Goal: Task Accomplishment & Management: Complete application form

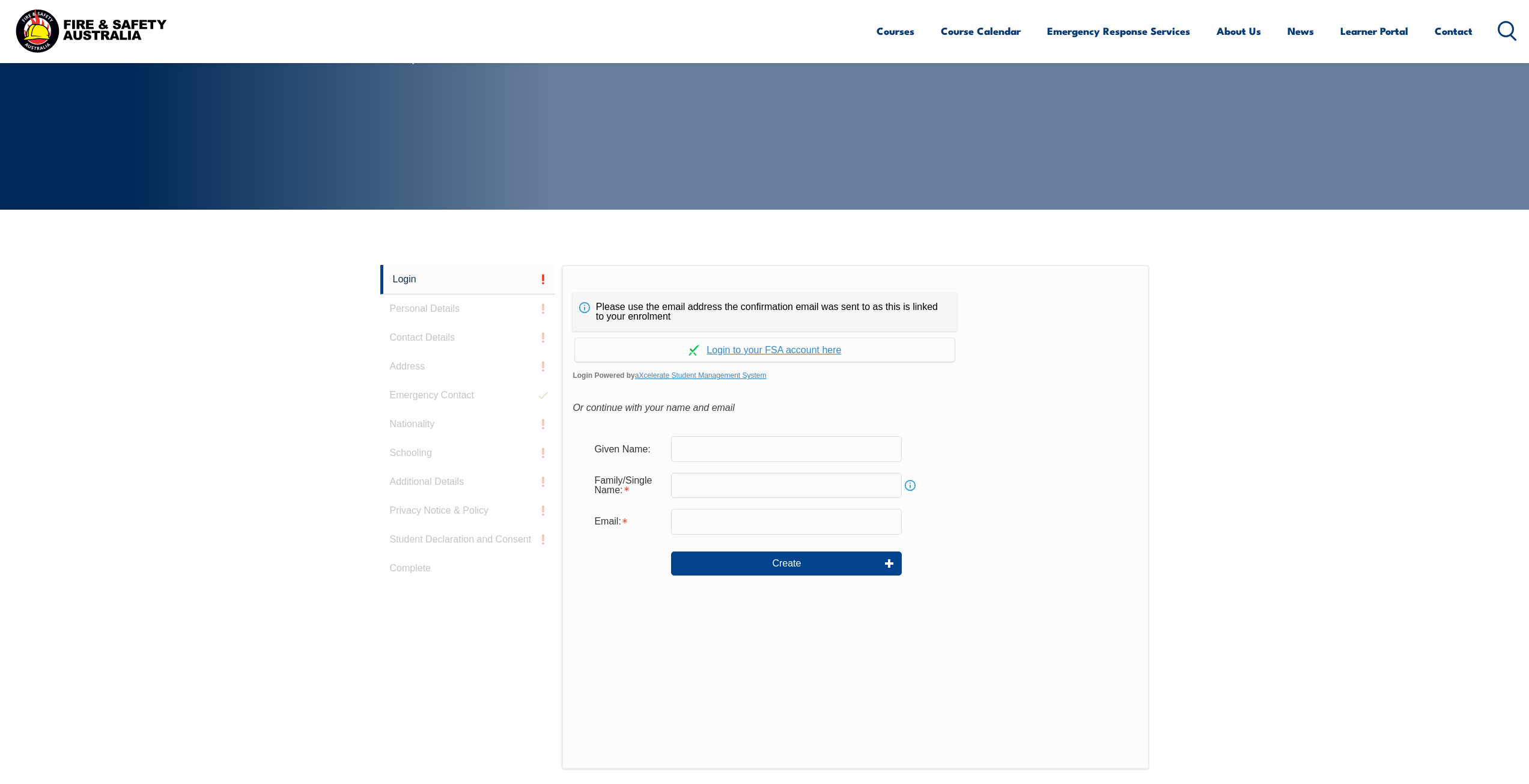
scroll to position [140, 0]
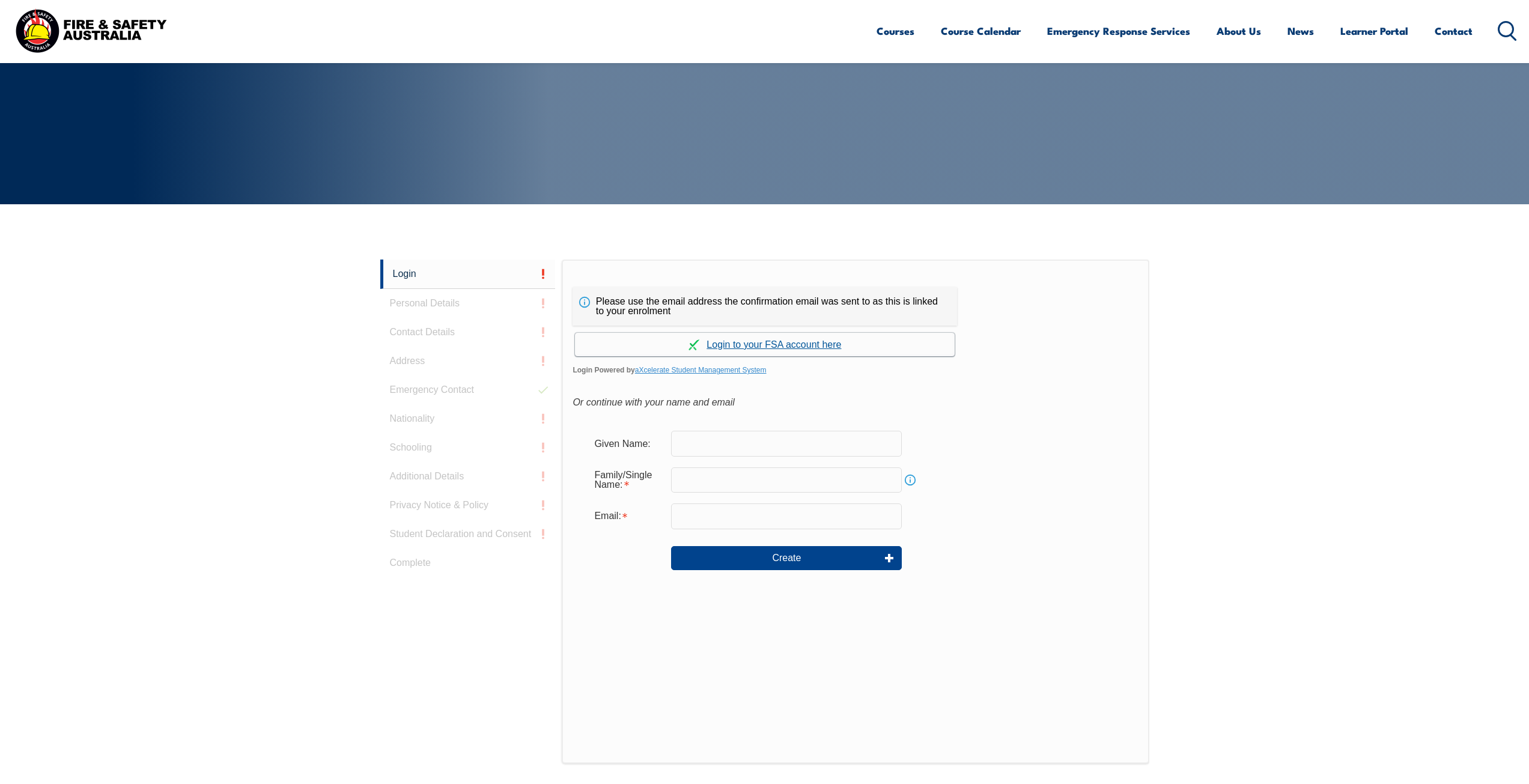
click at [777, 342] on link "Continue with aXcelerate" at bounding box center [764, 344] width 380 height 23
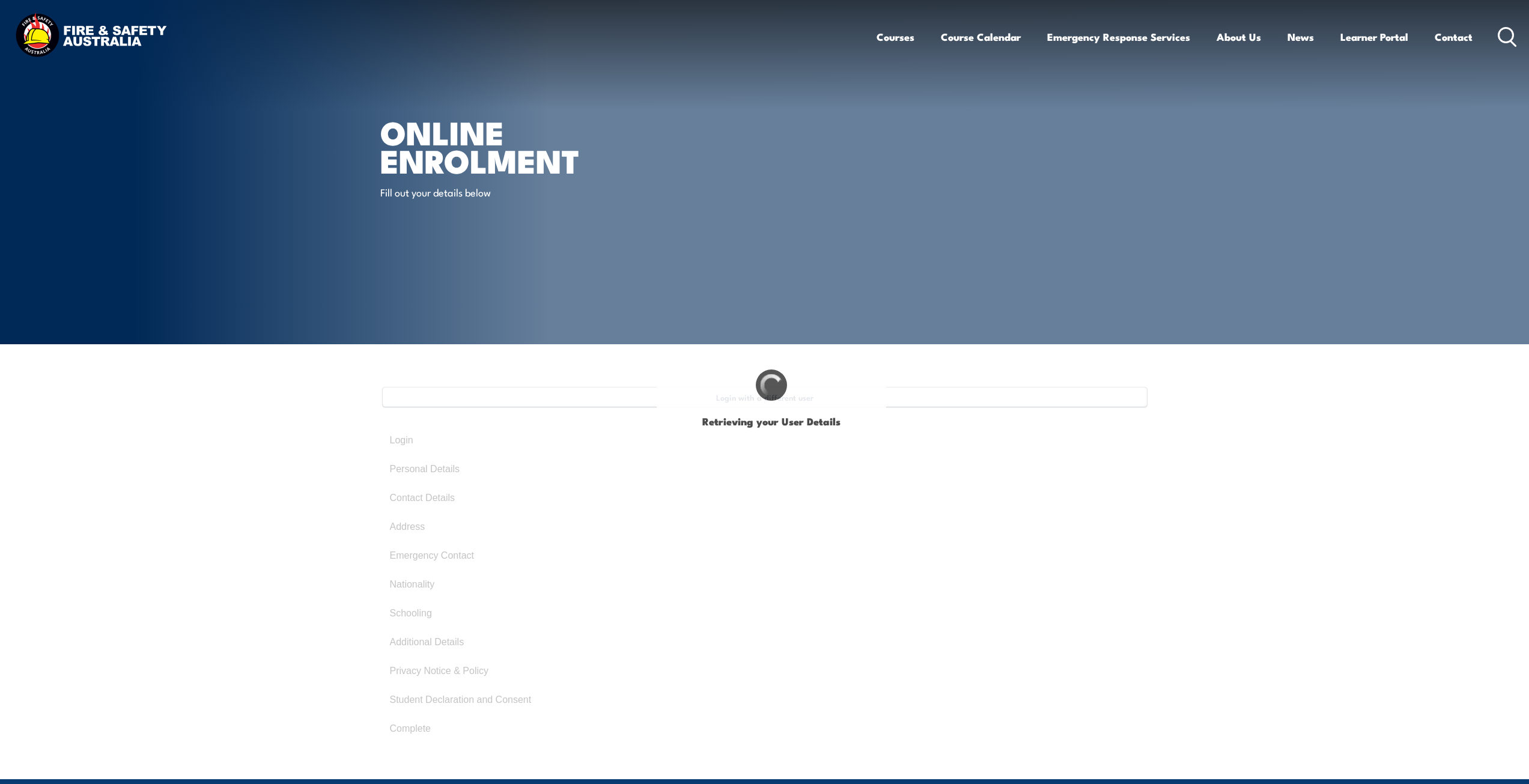
type input "Bradley"
type input "DRISCOLL"
type input "May 2, 1978"
type input "NTQQ5MBH6T"
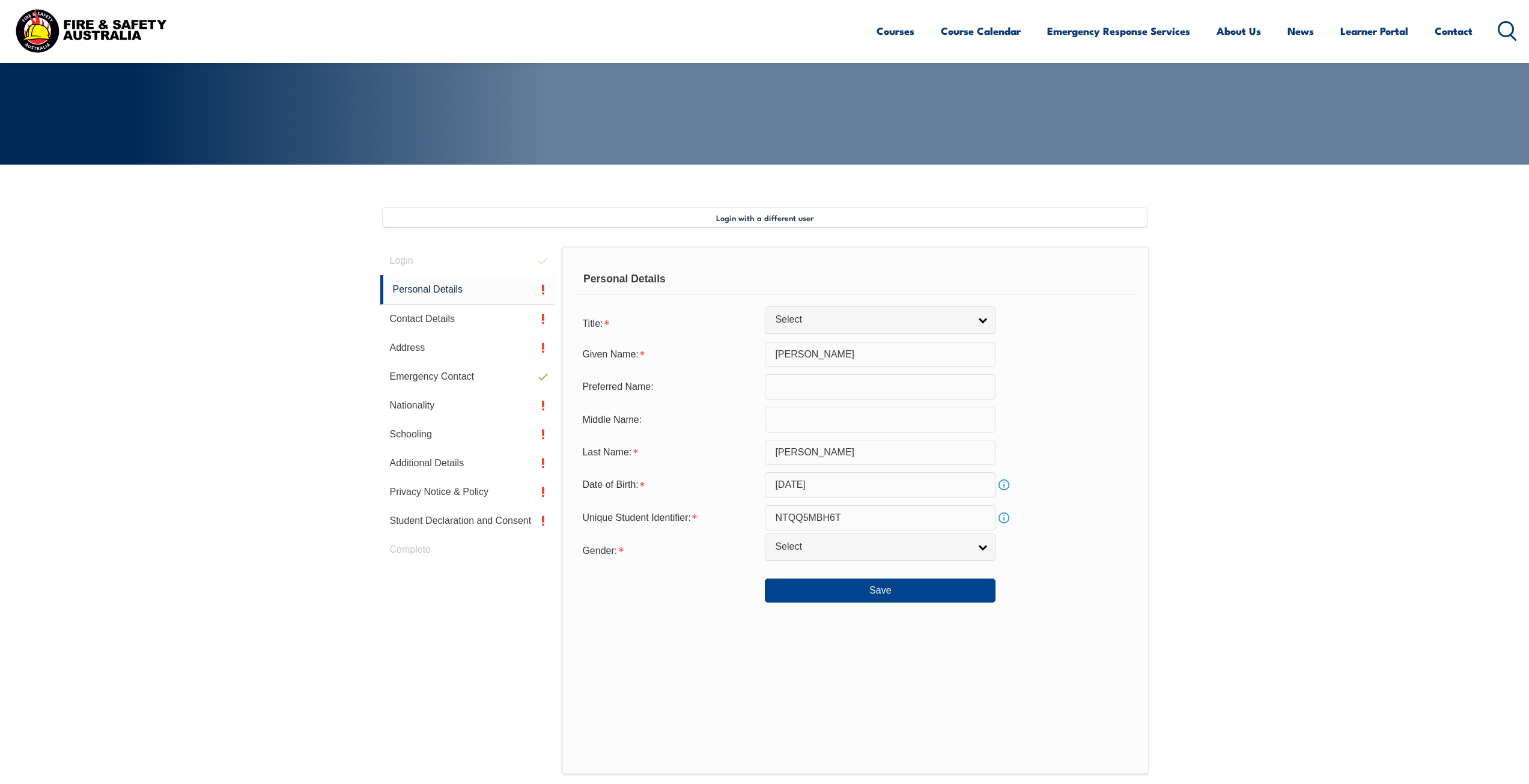
scroll to position [180, 0]
click at [981, 321] on link "Select" at bounding box center [880, 319] width 231 height 27
click at [919, 341] on li "Mr" at bounding box center [880, 339] width 225 height 15
select select "Mr"
click at [863, 384] on input "text" at bounding box center [880, 386] width 231 height 25
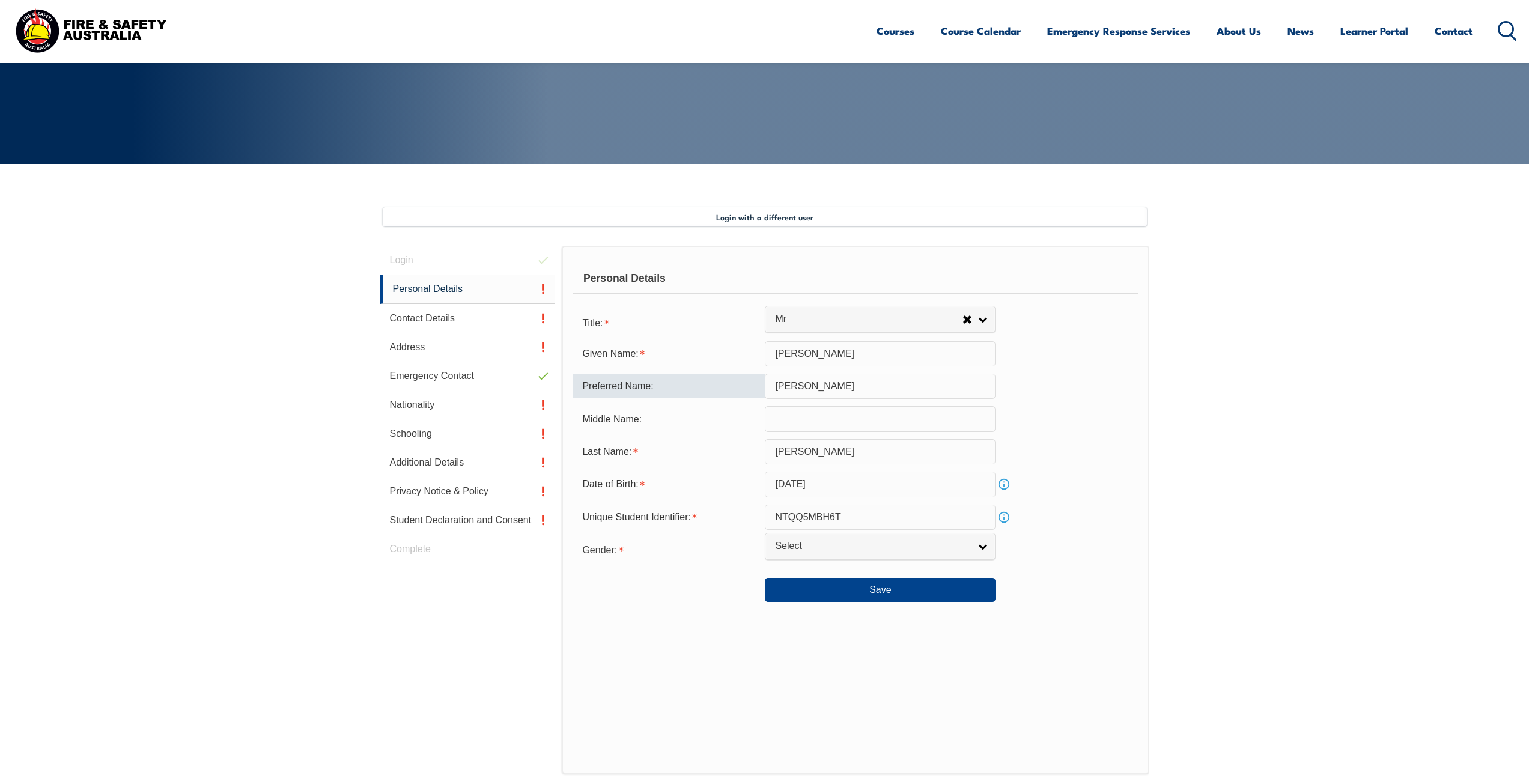
type input "Brad"
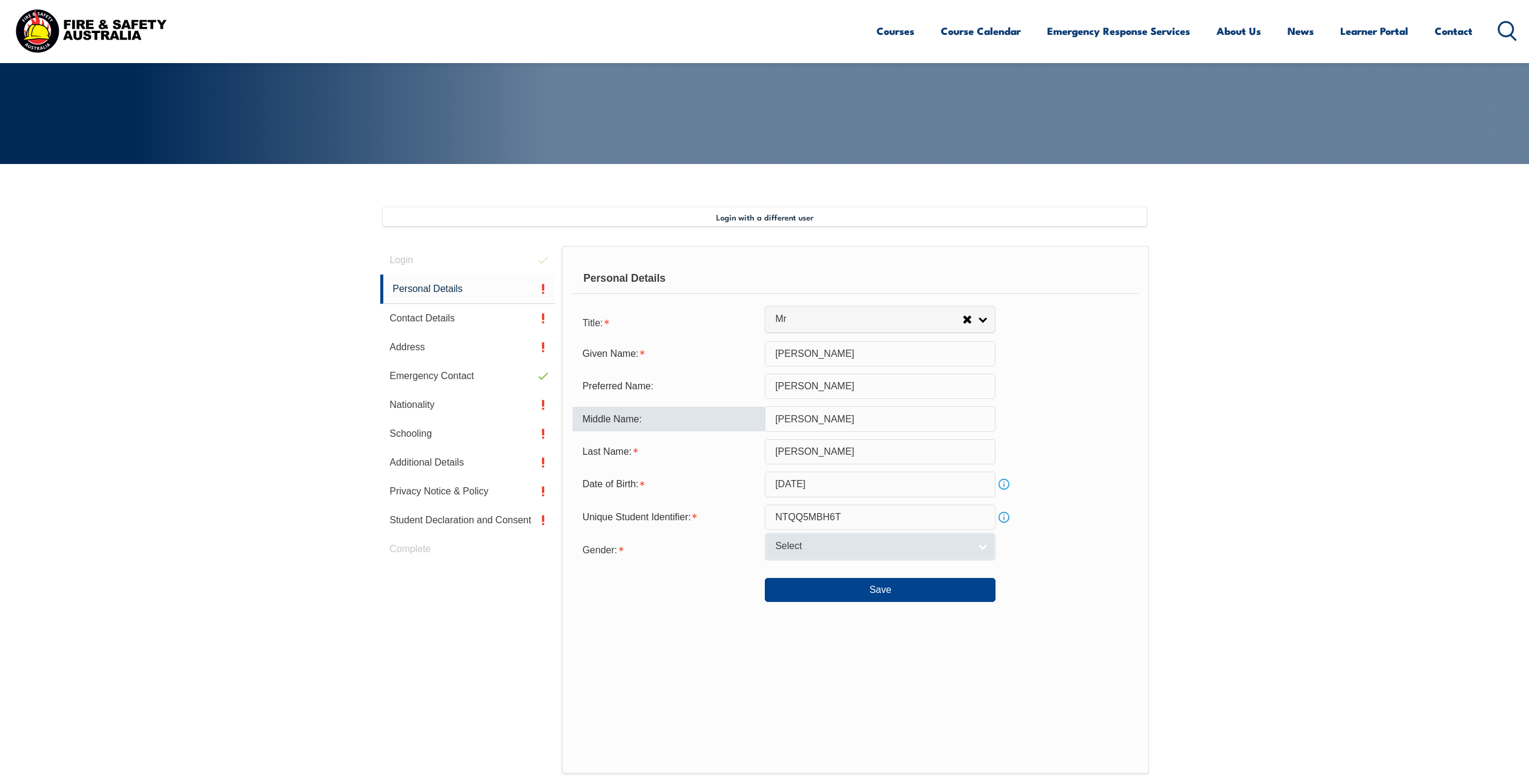
type input "Gavin"
click at [981, 544] on link "Select" at bounding box center [880, 546] width 231 height 27
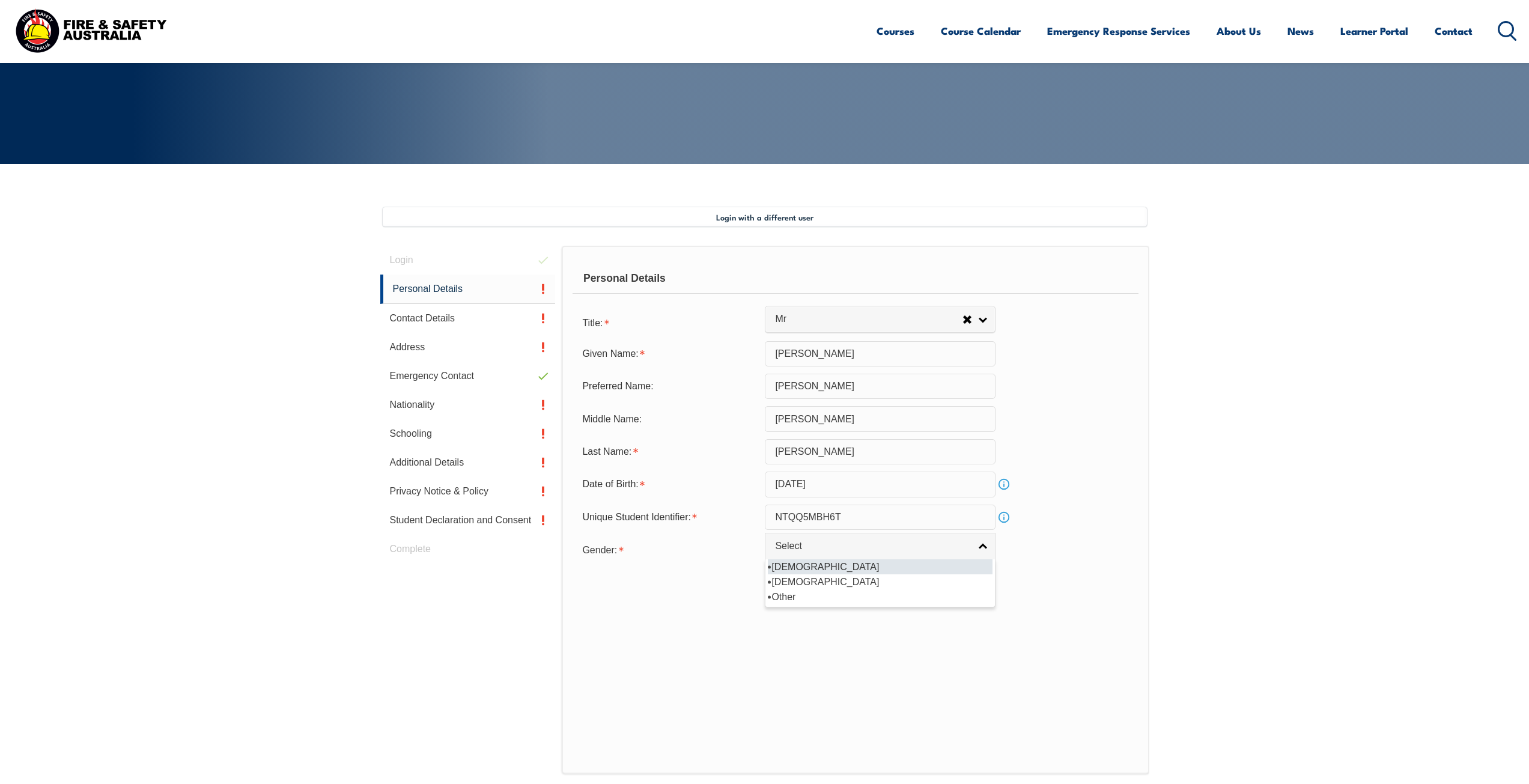
click at [880, 566] on li "[DEMOGRAPHIC_DATA]" at bounding box center [880, 566] width 225 height 15
select select "M"
click at [886, 587] on button "Save" at bounding box center [880, 590] width 231 height 24
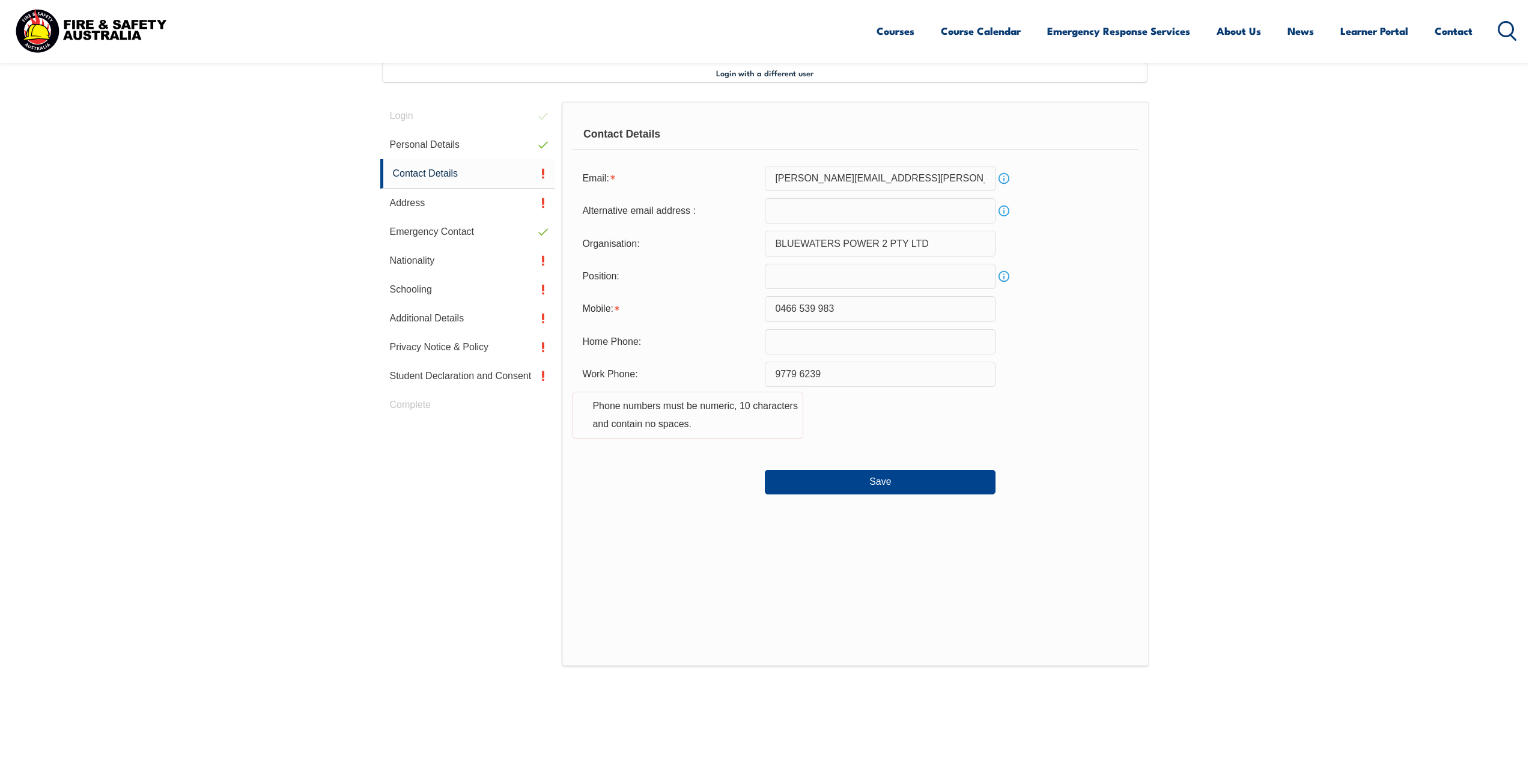
scroll to position [327, 0]
click at [835, 275] on input "text" at bounding box center [880, 273] width 231 height 25
click at [1005, 273] on link "Info" at bounding box center [1003, 273] width 17 height 17
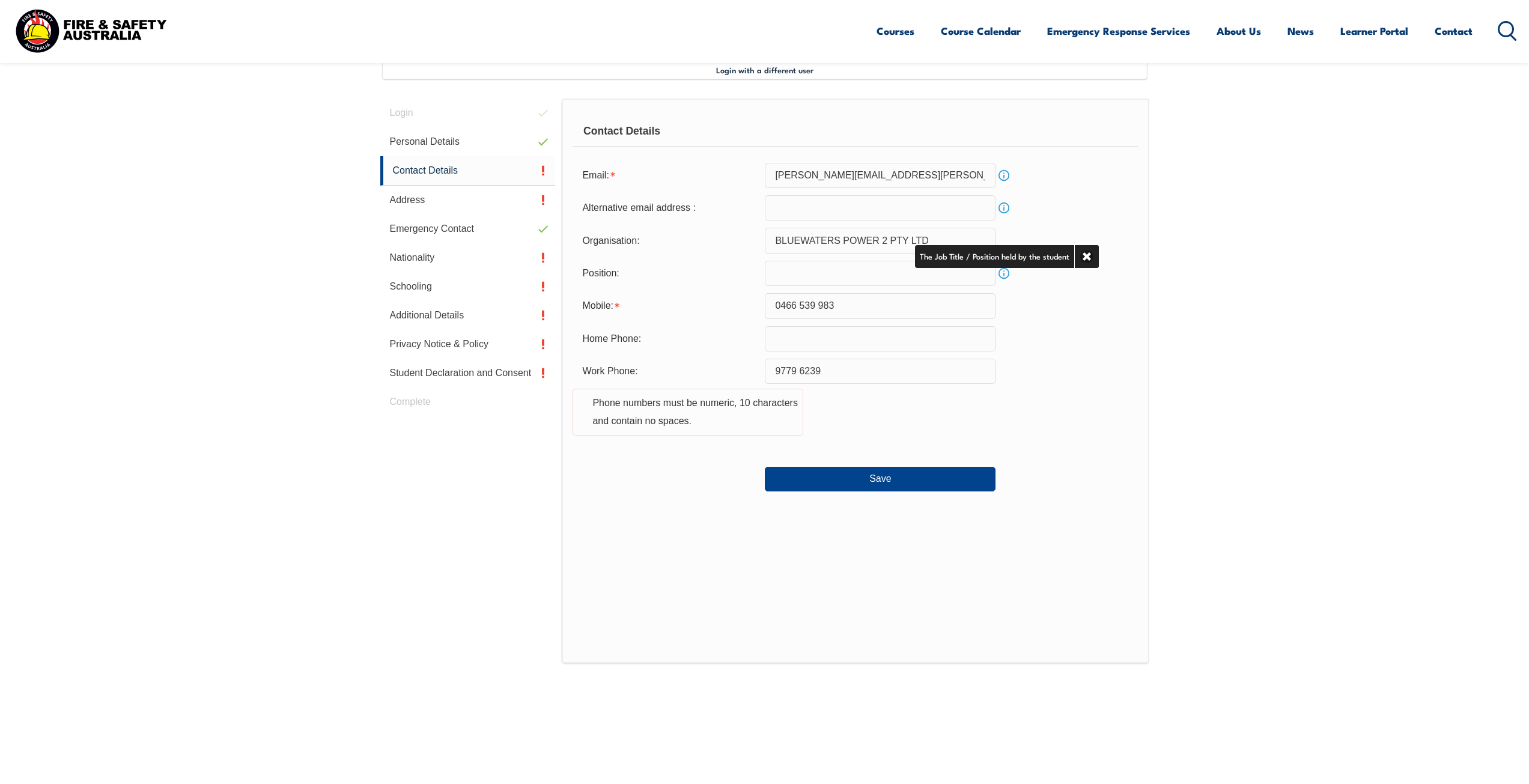
click at [818, 278] on input "text" at bounding box center [880, 273] width 231 height 25
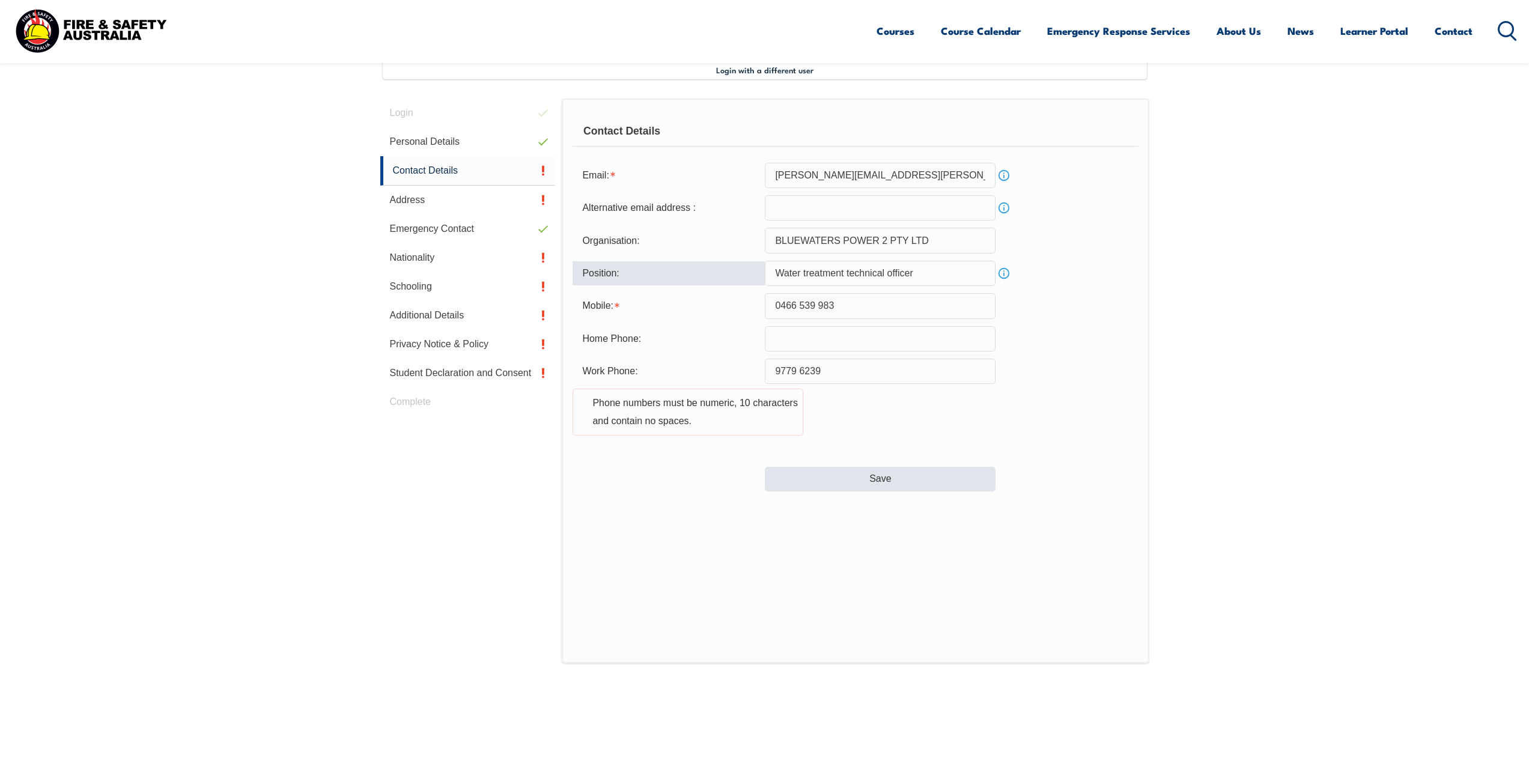
type input "Water treatment technical officer"
click at [882, 475] on button "Save" at bounding box center [880, 478] width 231 height 24
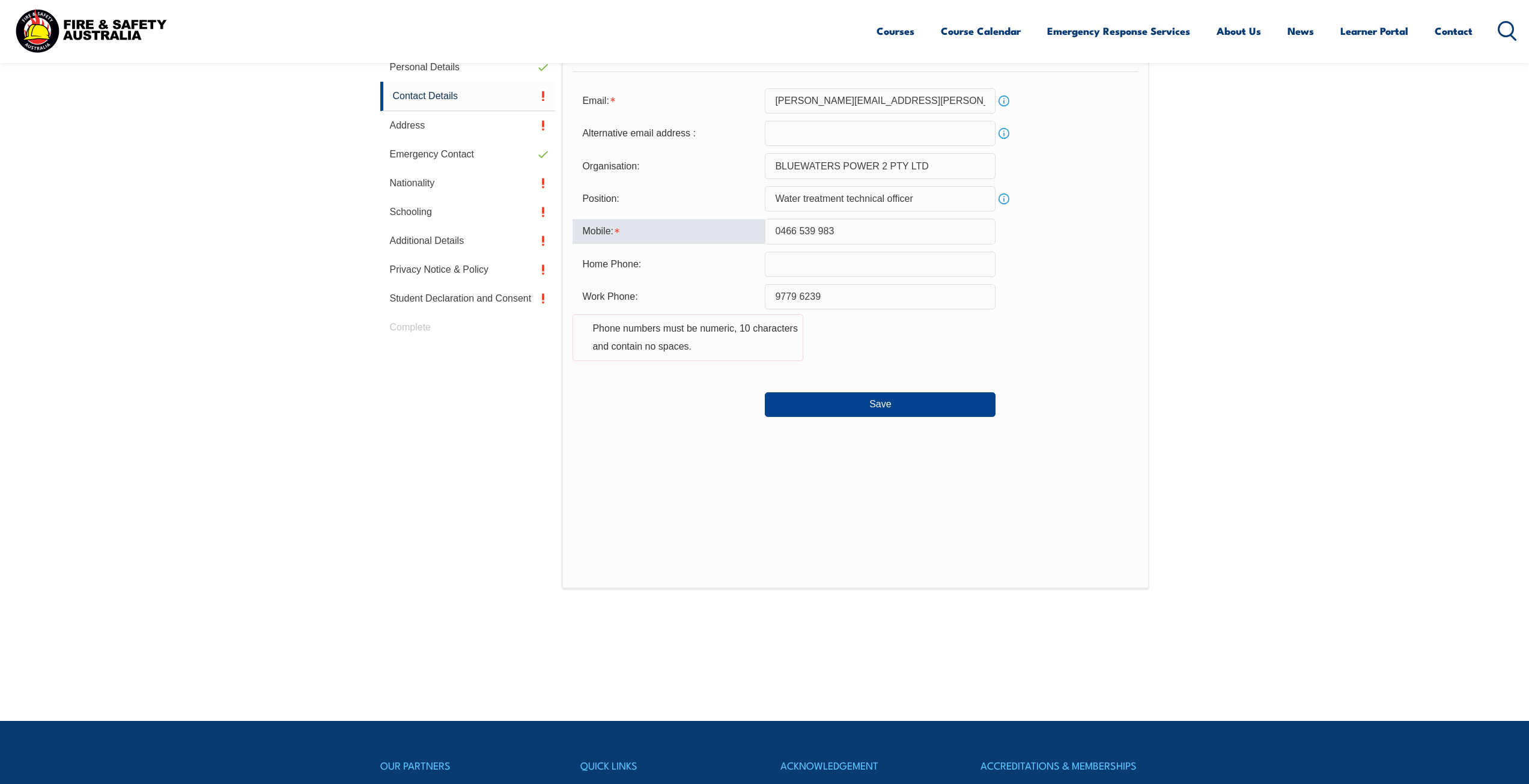
scroll to position [380, 0]
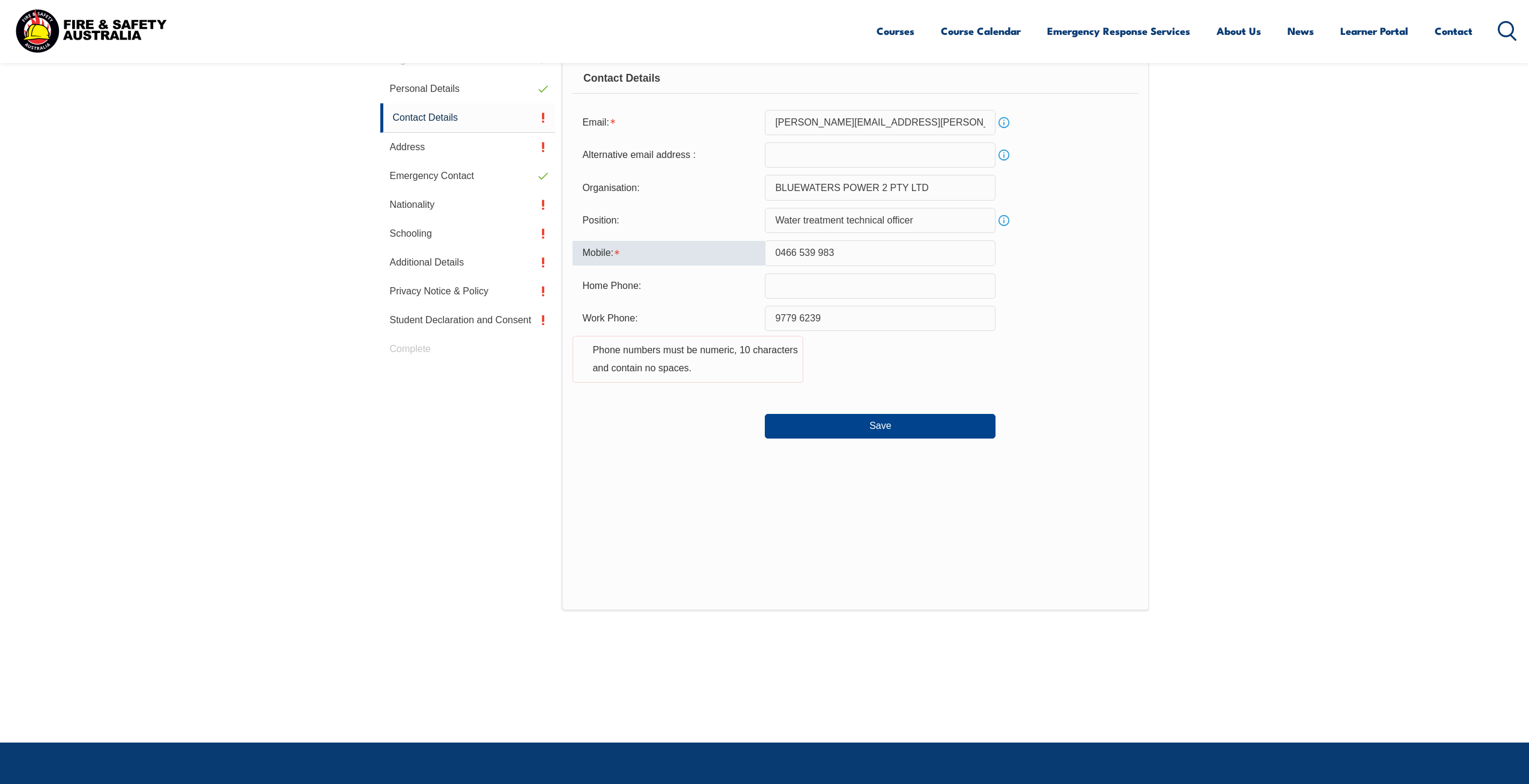
click at [801, 252] on input "0466 539 983" at bounding box center [880, 253] width 231 height 25
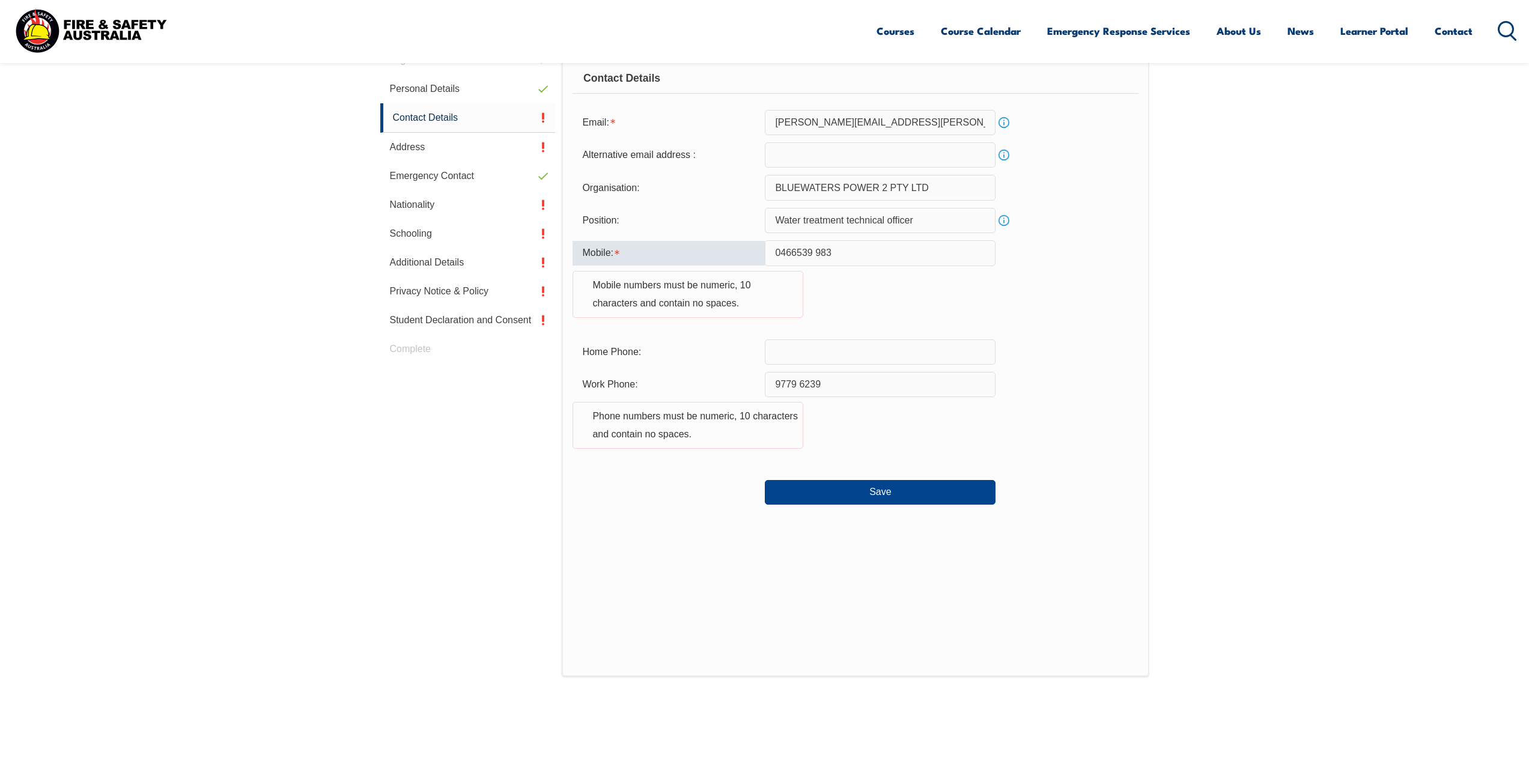
click at [815, 253] on input "0466539 983" at bounding box center [880, 253] width 231 height 25
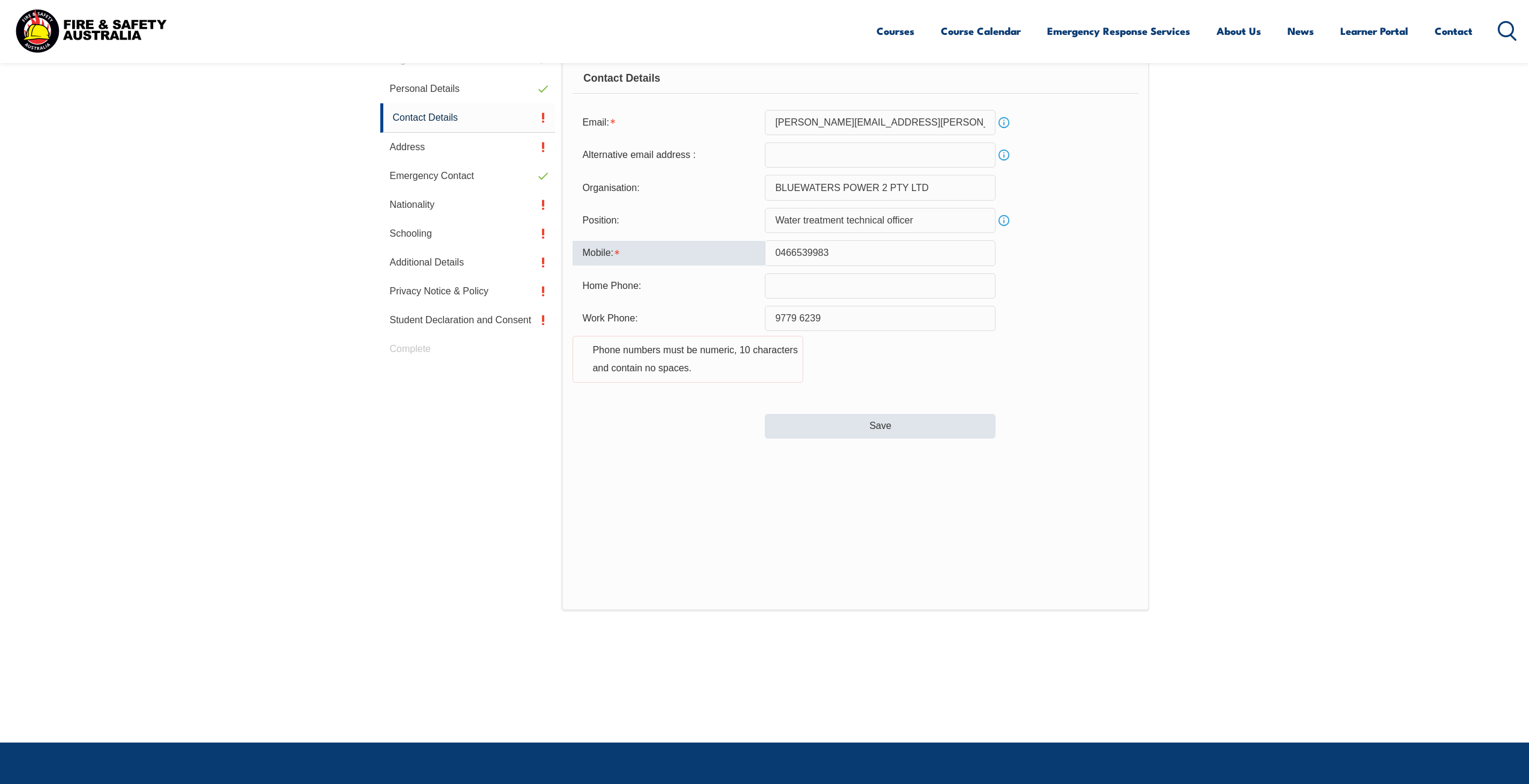
type input "0466539983"
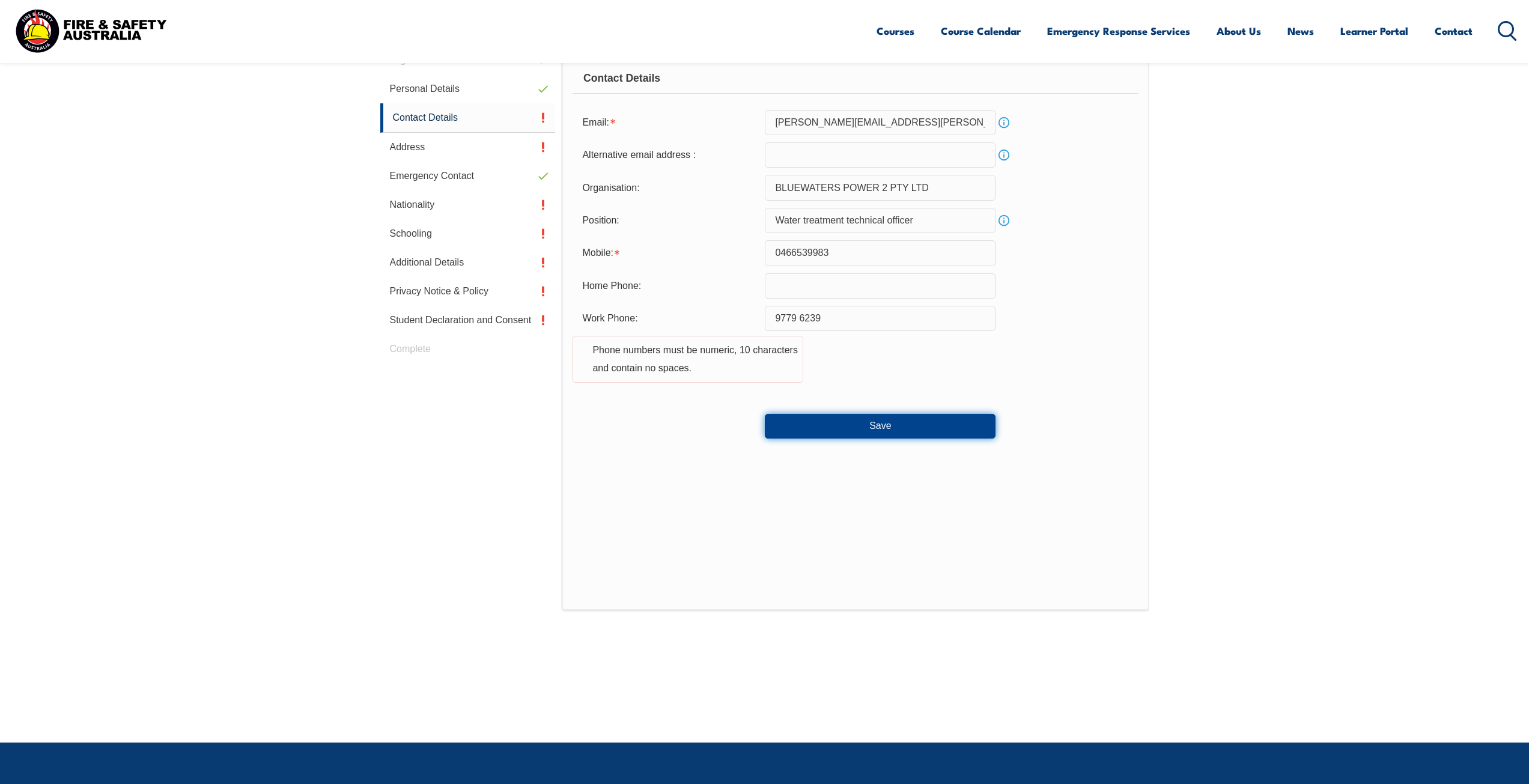
click at [886, 422] on button "Save" at bounding box center [880, 426] width 231 height 24
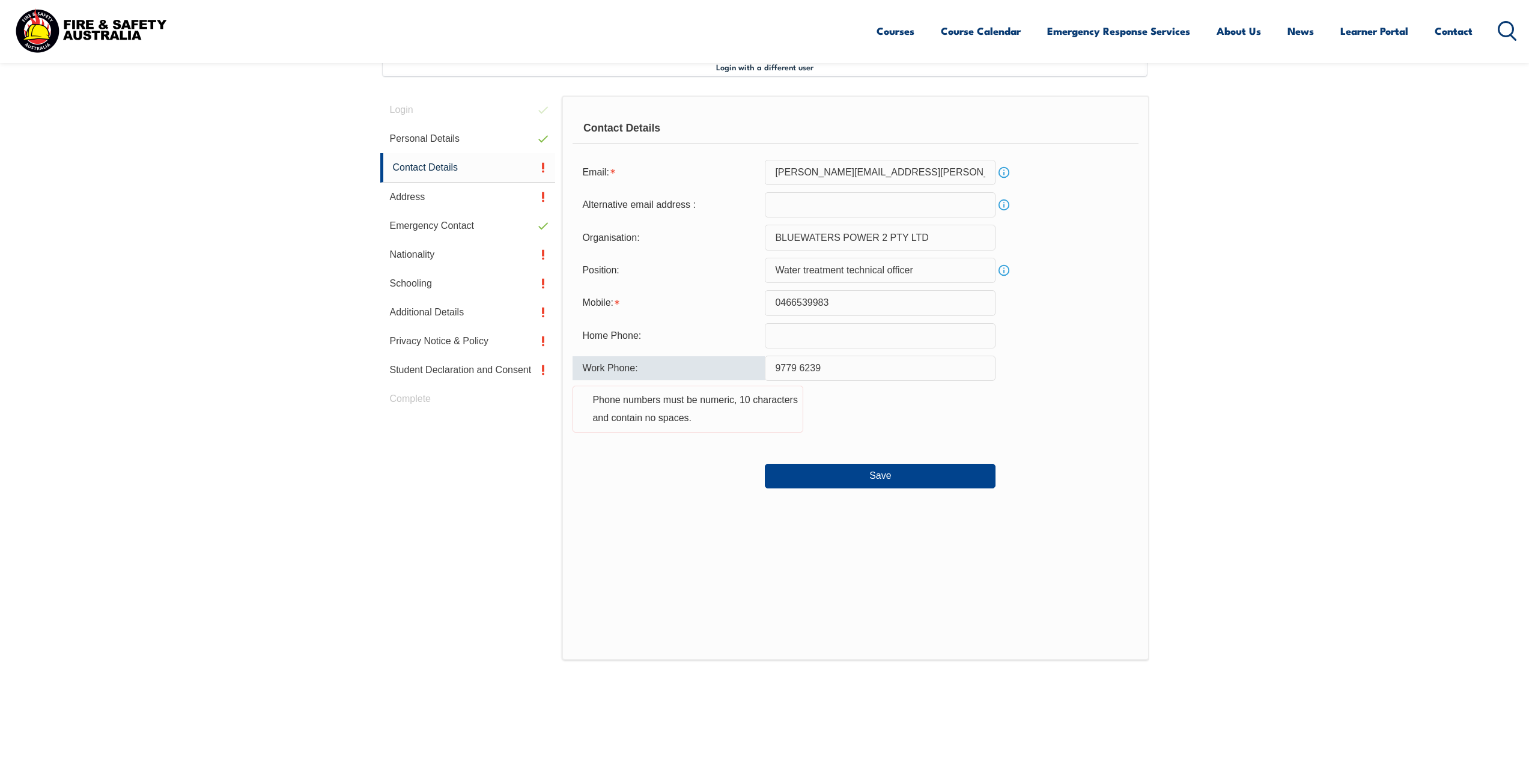
scroll to position [326, 0]
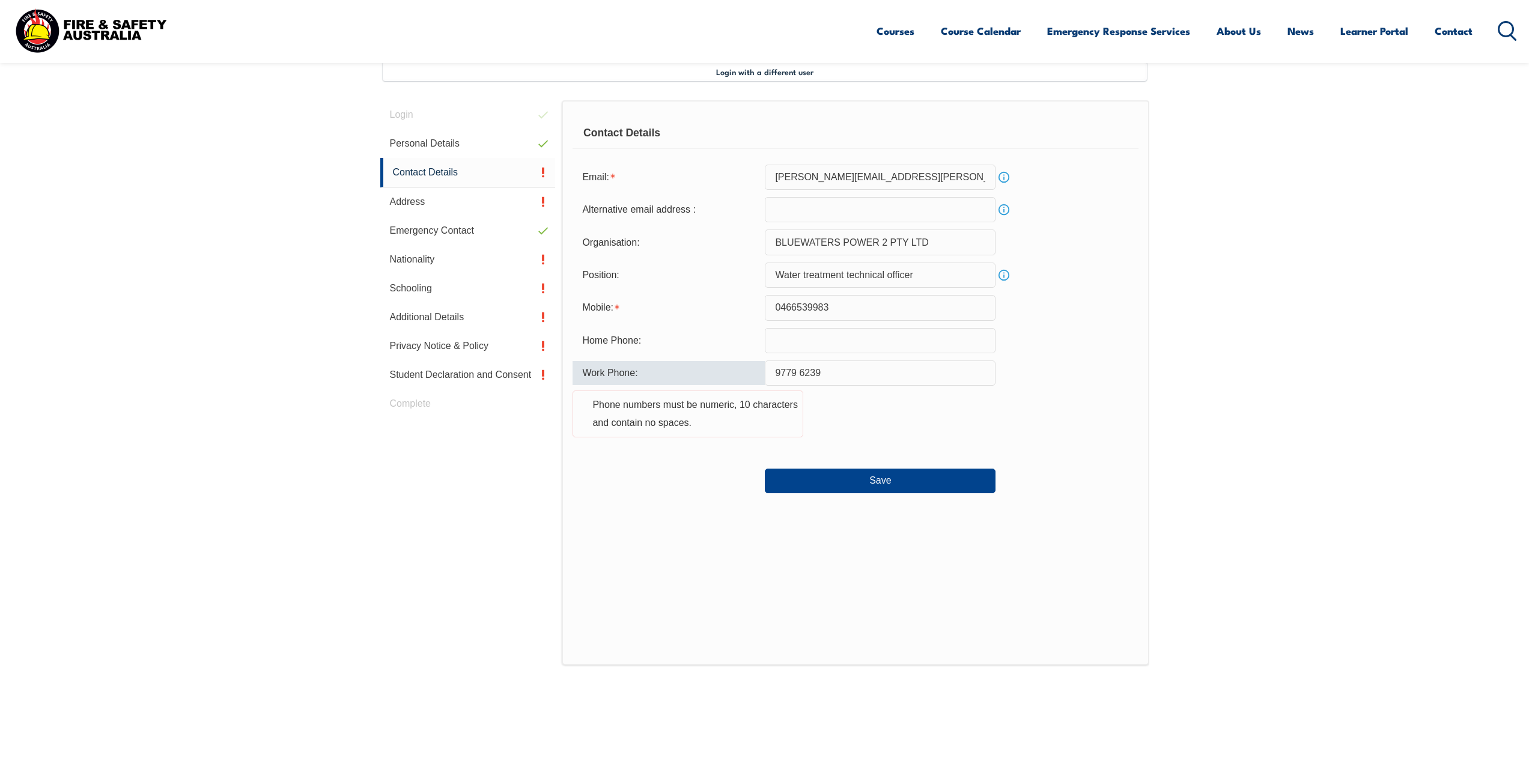
click at [800, 373] on input "9779 6239" at bounding box center [880, 373] width 231 height 25
click at [874, 476] on button "Save" at bounding box center [880, 480] width 231 height 24
click at [776, 372] on input "9779 6239" at bounding box center [880, 373] width 231 height 25
drag, startPoint x: 805, startPoint y: 372, endPoint x: 811, endPoint y: 411, distance: 39.5
click at [807, 373] on input "09779 6239" at bounding box center [880, 373] width 231 height 25
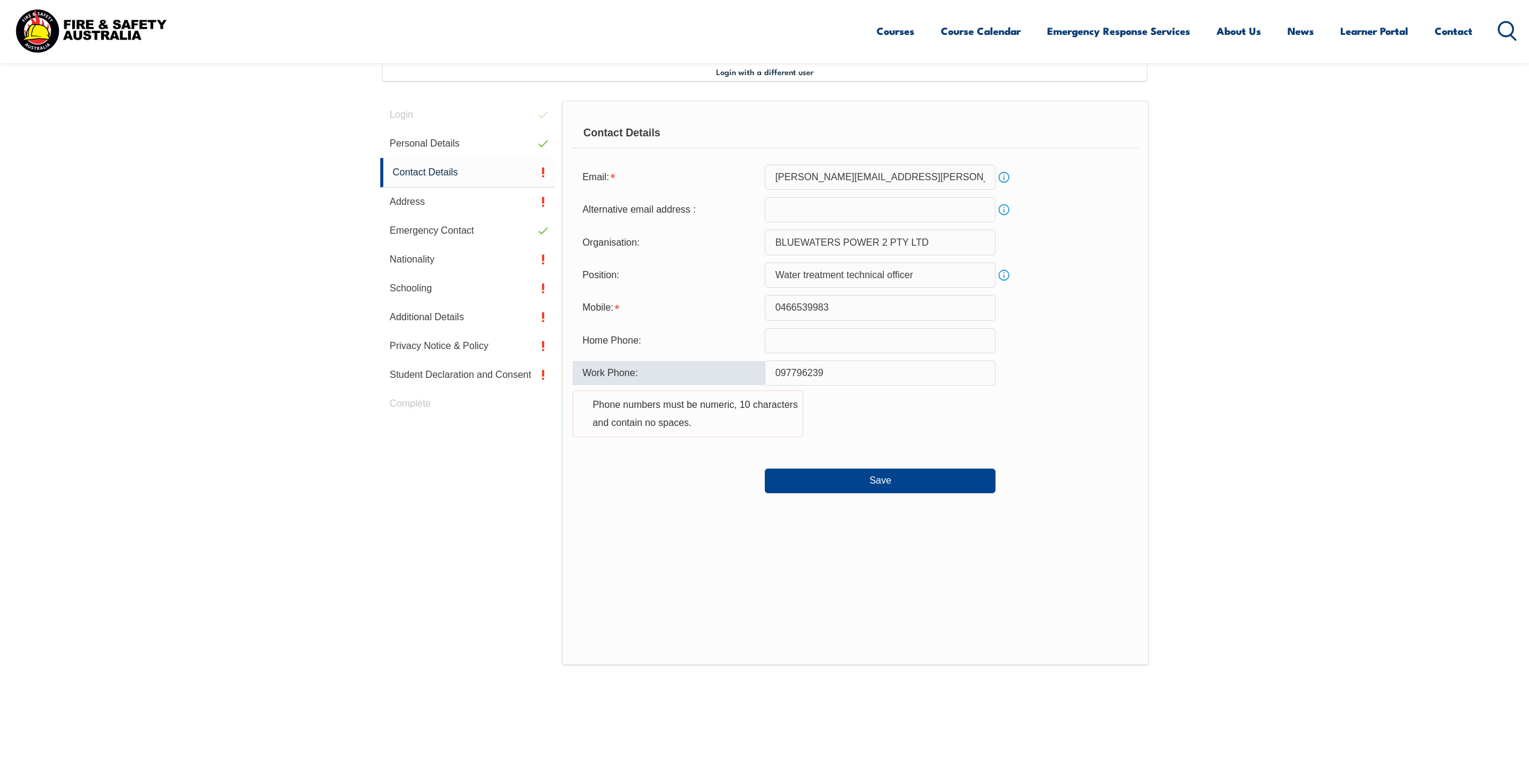
click at [782, 372] on input "097796239" at bounding box center [880, 373] width 231 height 25
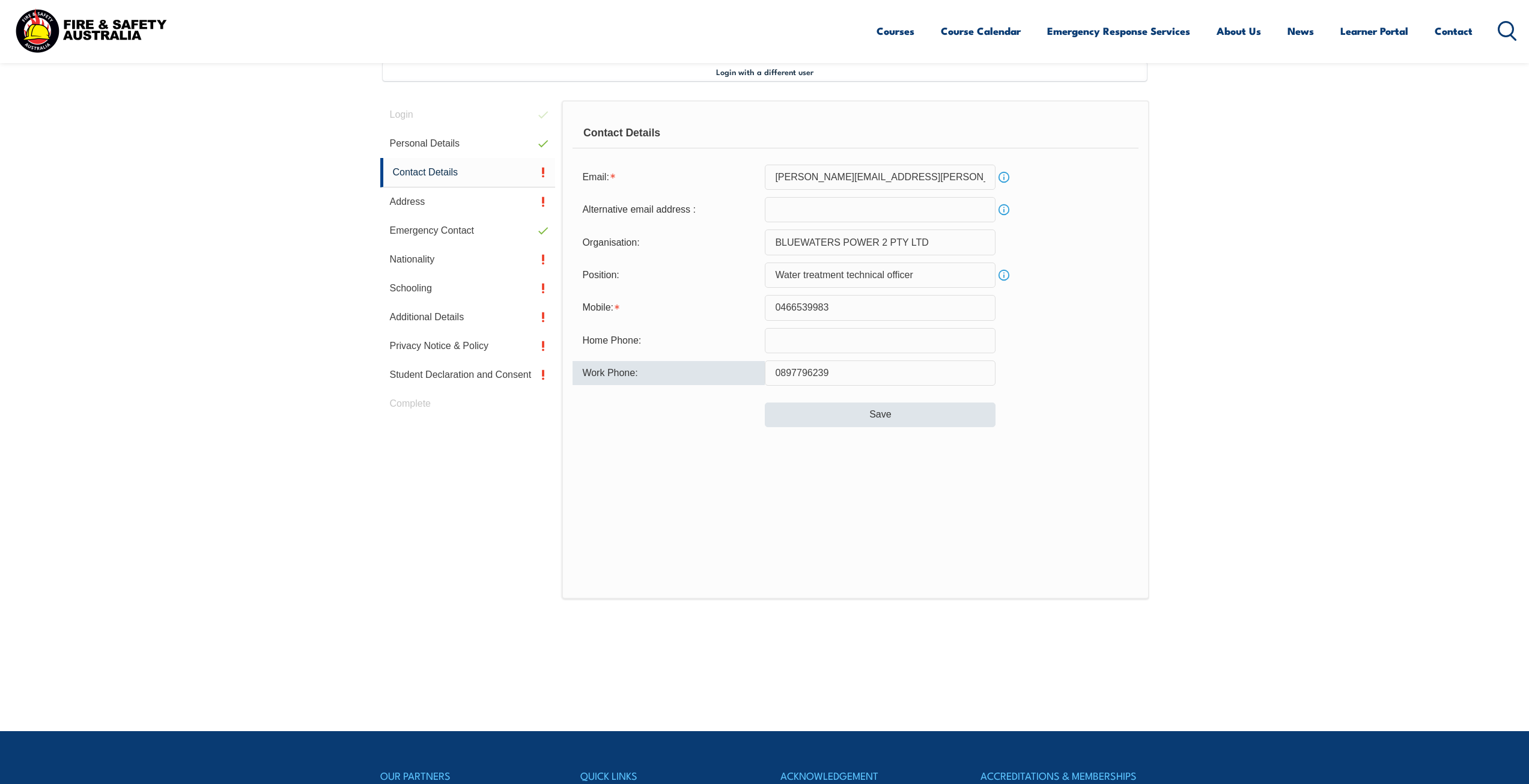
type input "0897796239"
click at [880, 408] on button "Save" at bounding box center [880, 414] width 231 height 24
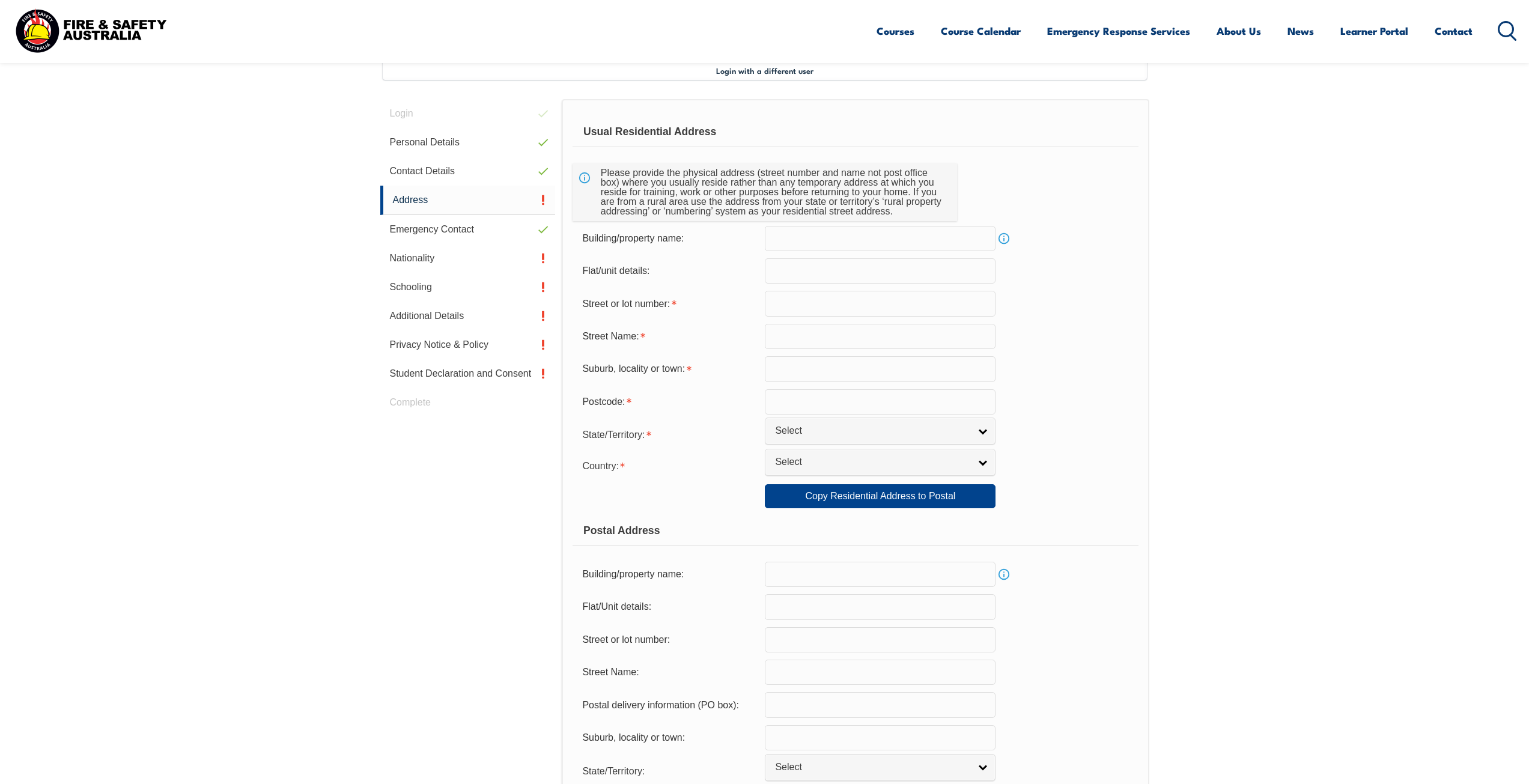
scroll to position [327, 0]
click at [839, 303] on input "text" at bounding box center [880, 302] width 231 height 25
type input "33"
click at [837, 336] on input "text" at bounding box center [880, 336] width 231 height 25
type input "Deakin Elbow"
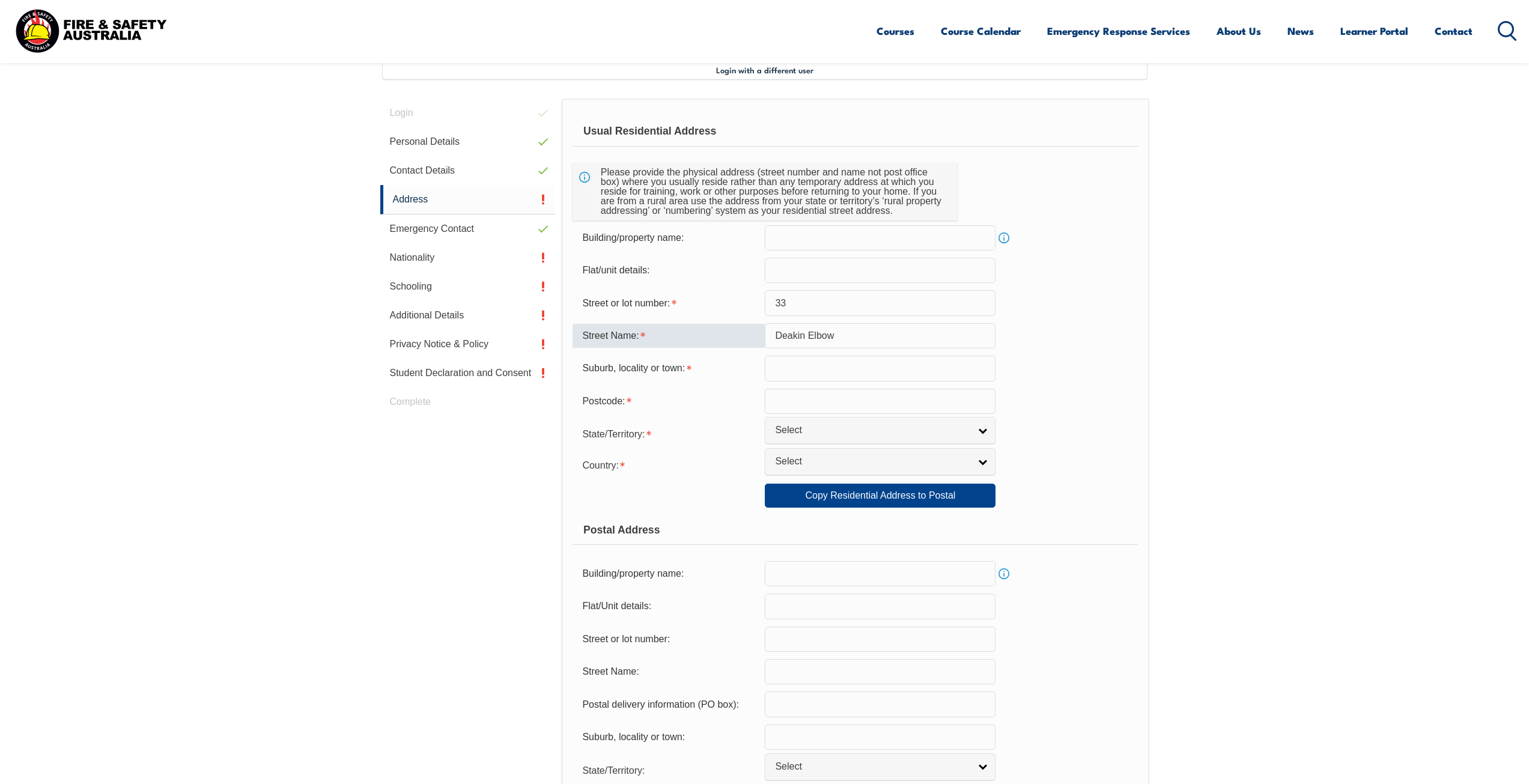
click at [860, 361] on input "text" at bounding box center [880, 369] width 231 height 25
type input "Eaton"
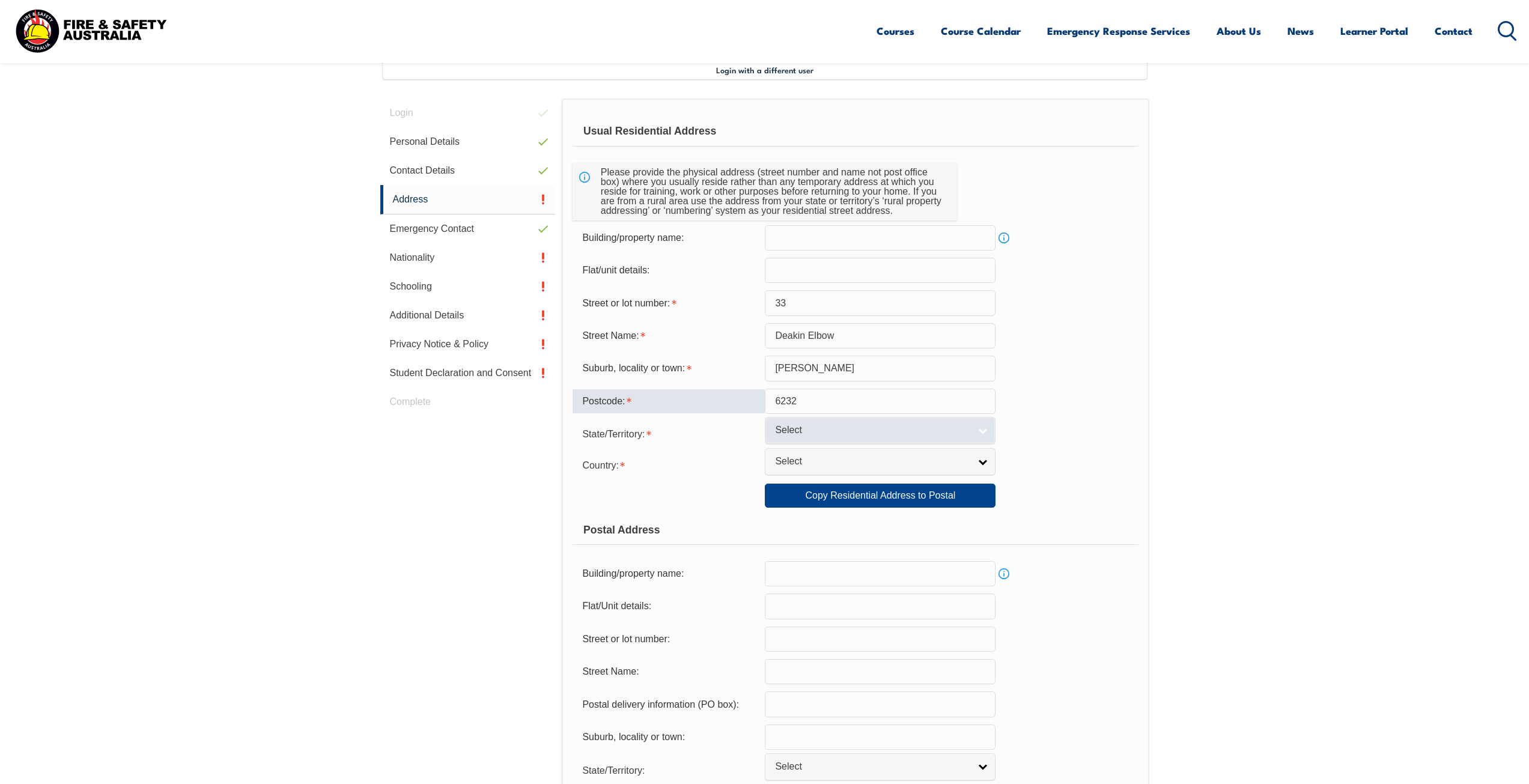
type input "6232"
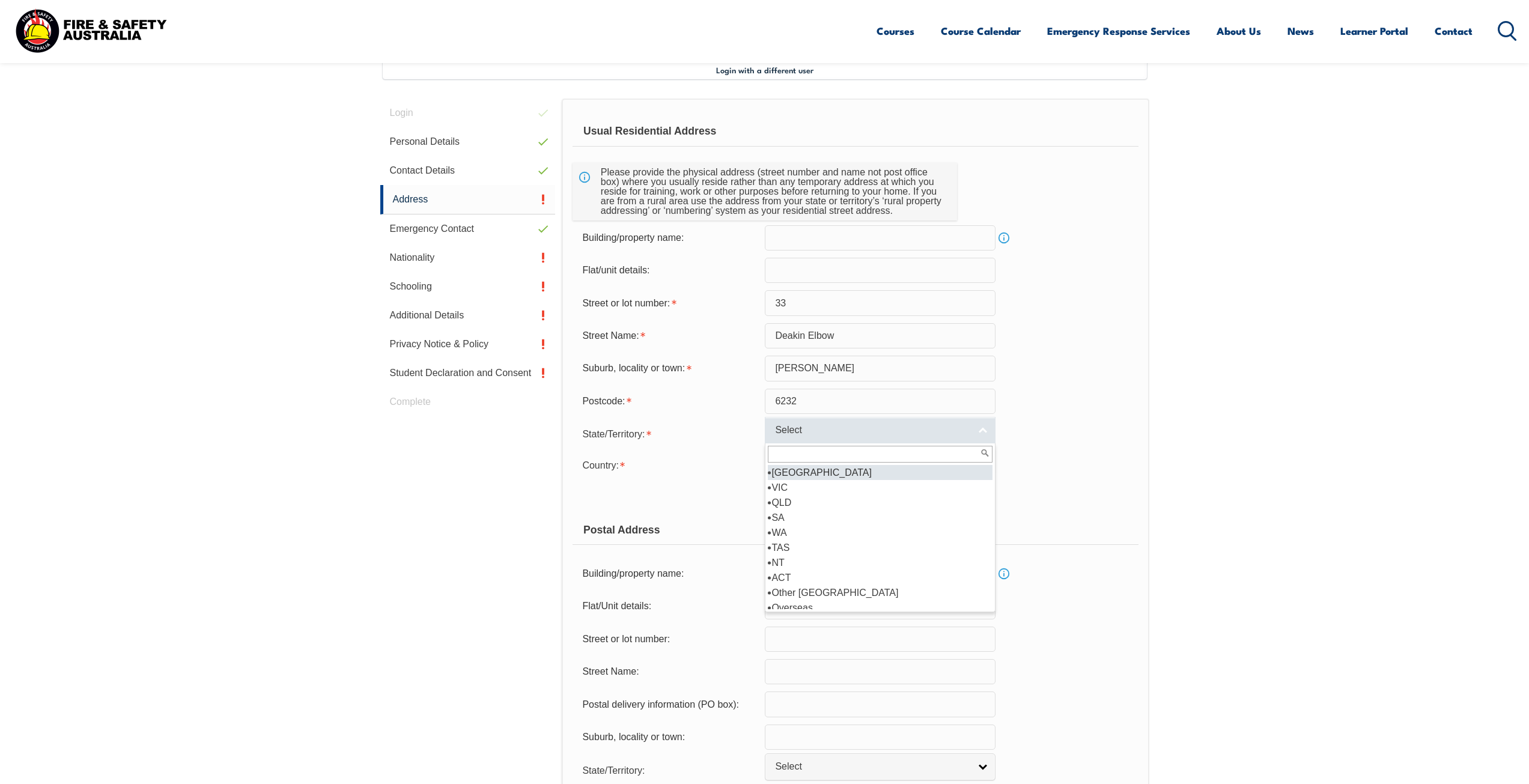
click at [976, 427] on link "Select" at bounding box center [880, 431] width 231 height 27
click at [864, 532] on li "WA" at bounding box center [880, 532] width 225 height 15
select select "WA"
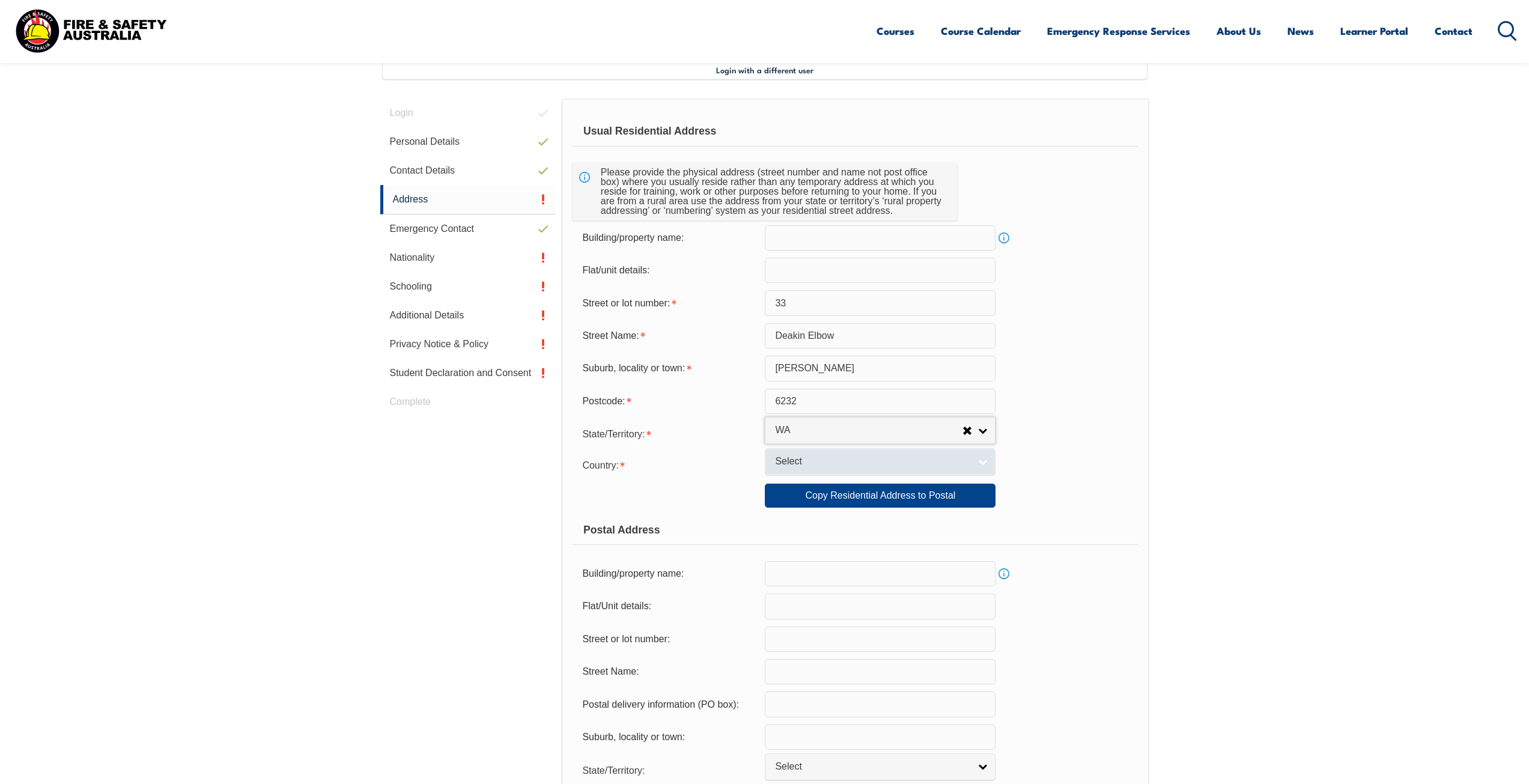
click at [983, 461] on link "Select" at bounding box center [880, 462] width 231 height 27
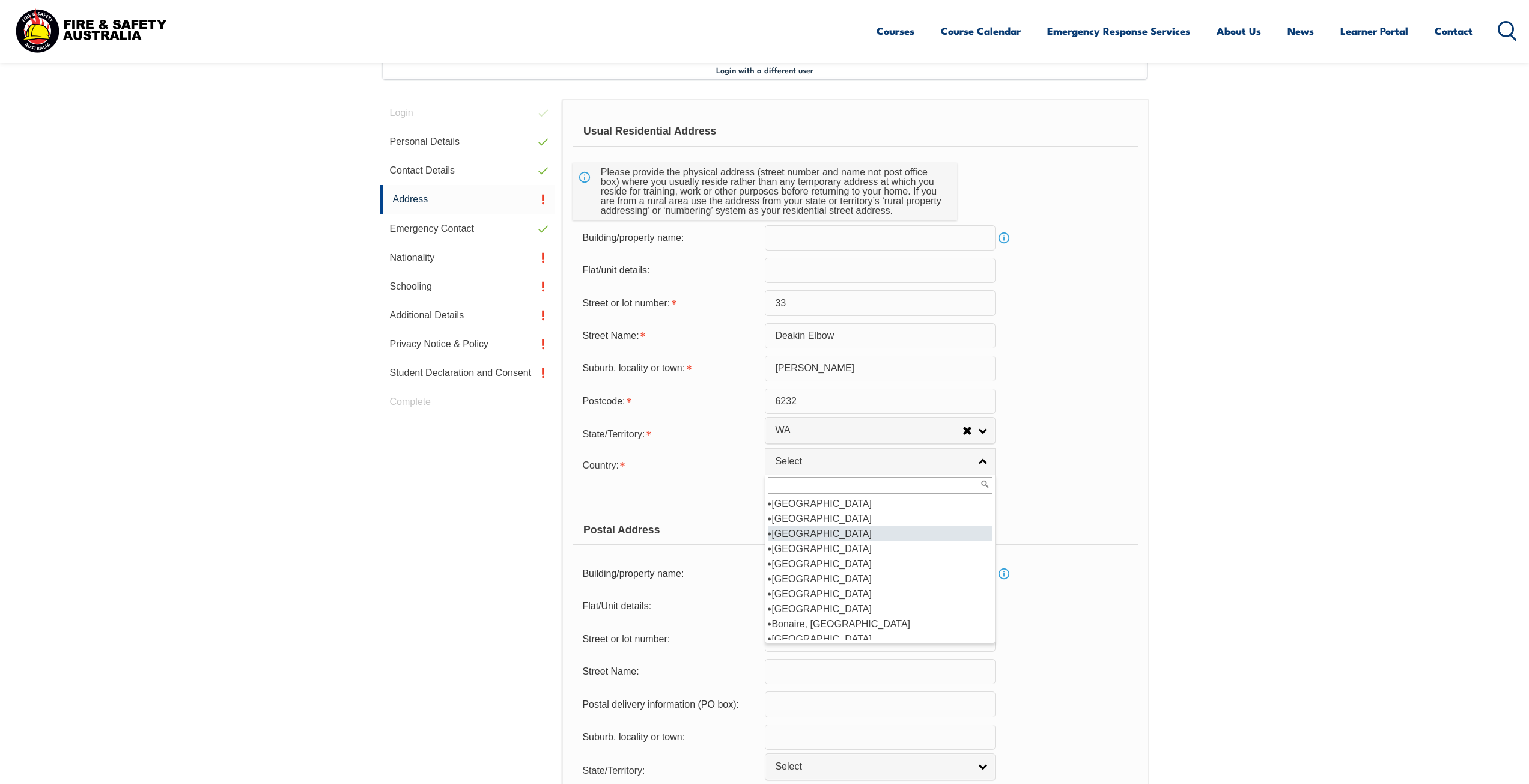
scroll to position [120, 0]
click at [831, 575] on li "[GEOGRAPHIC_DATA]" at bounding box center [880, 579] width 225 height 15
select select "1101"
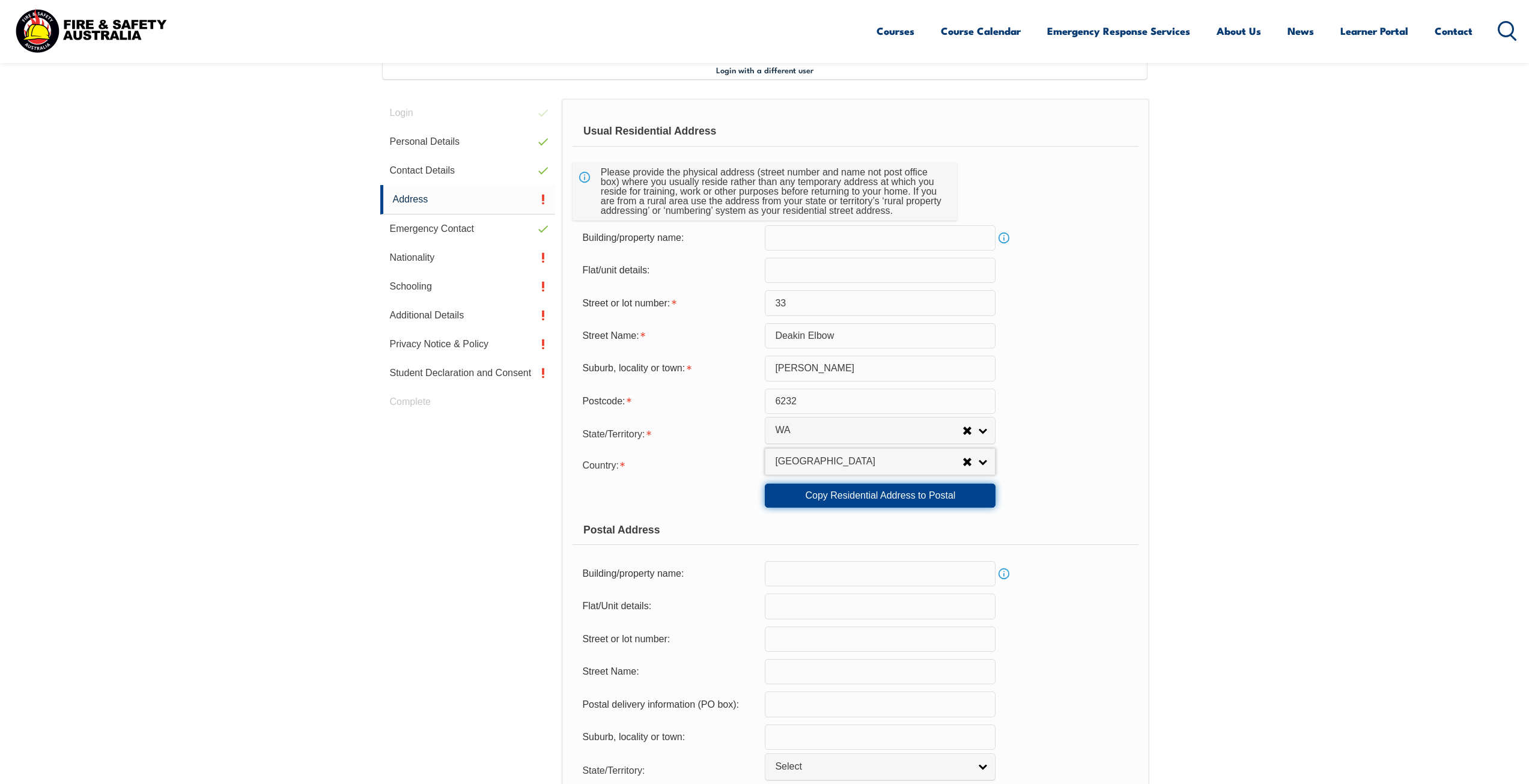
click at [884, 493] on link "Copy Residential Address to Postal" at bounding box center [880, 495] width 231 height 24
type input "33"
type input "Deakin Elbow"
type input "Eaton"
select select "WA"
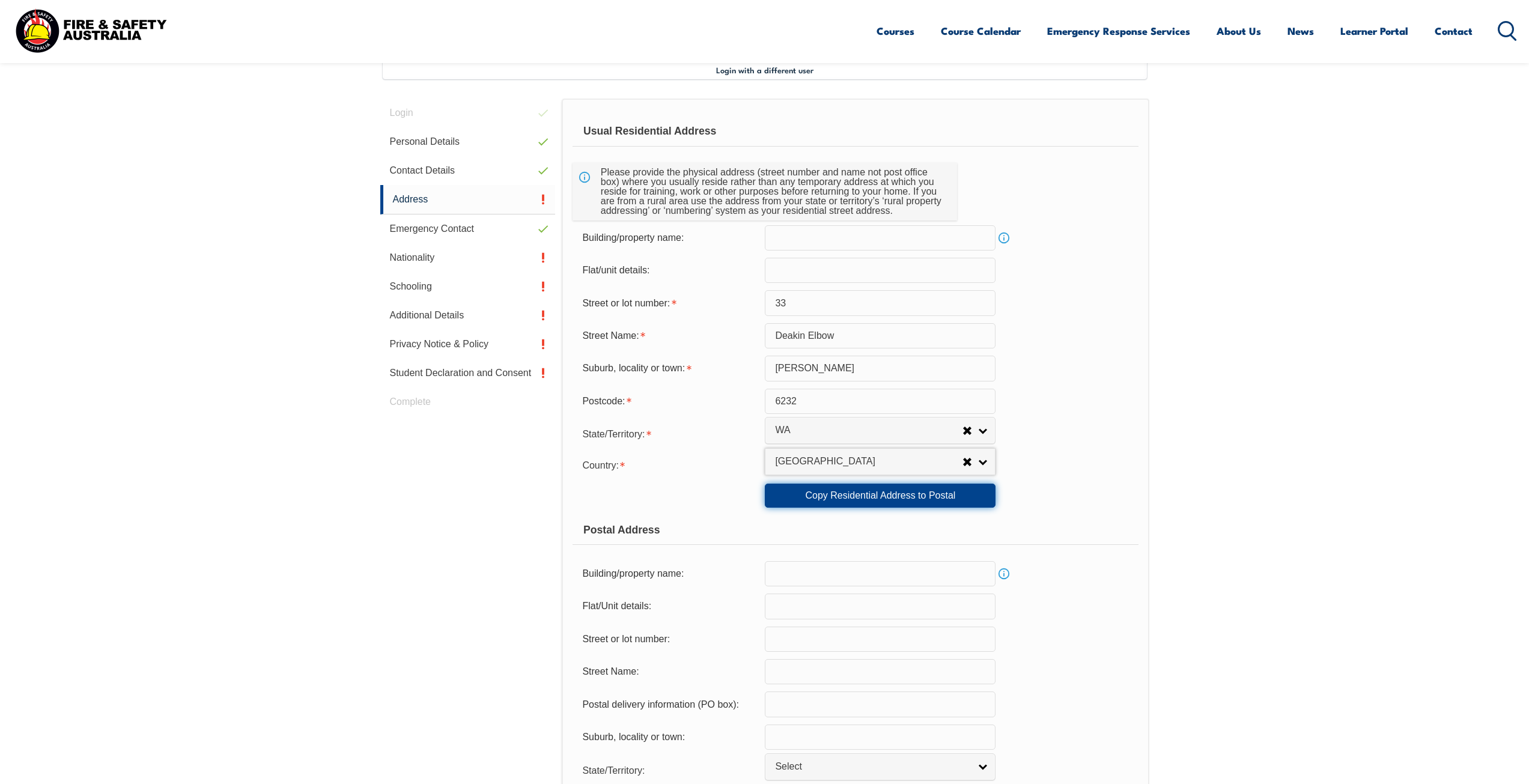
type input "6232"
select select "1101"
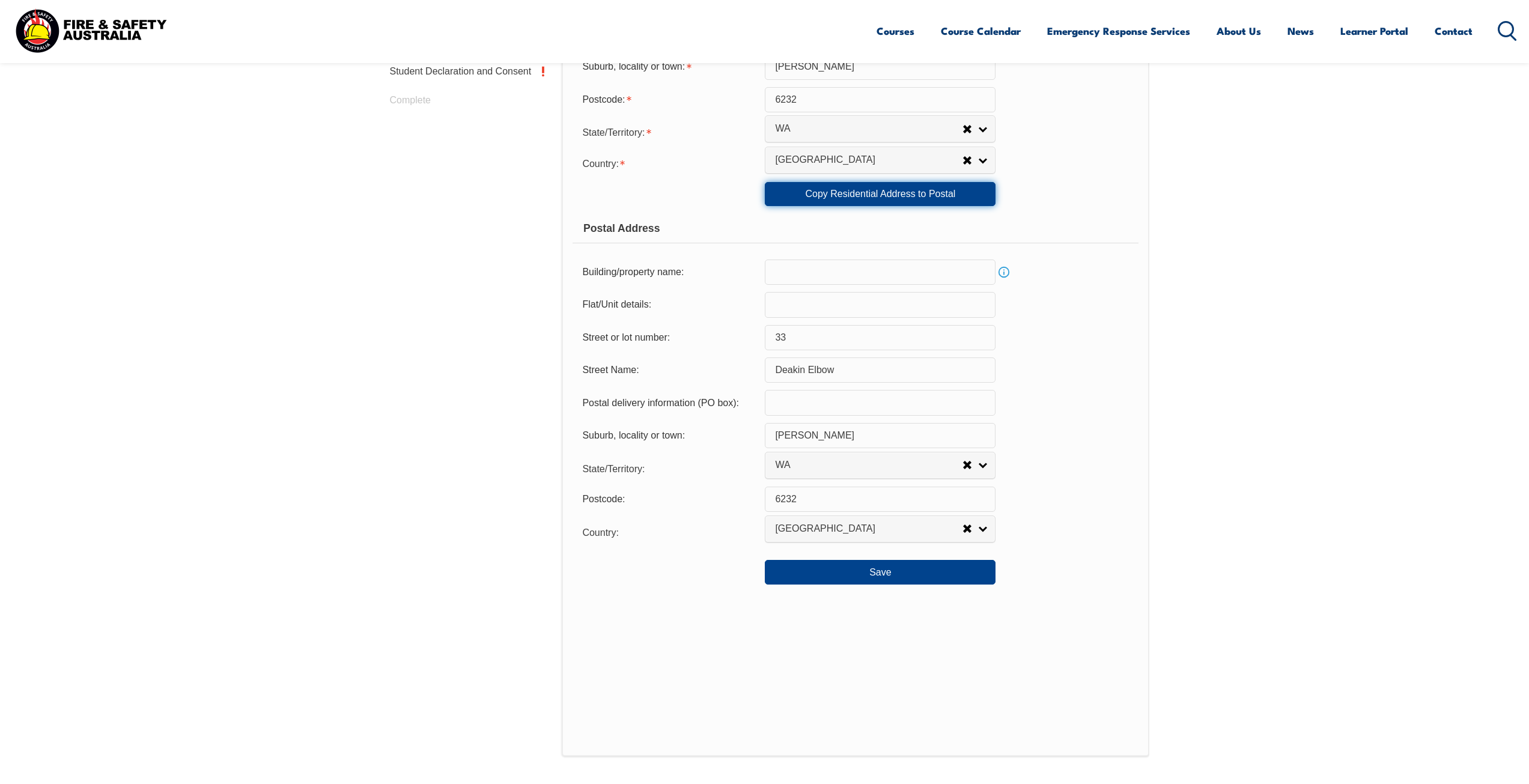
scroll to position [688, 0]
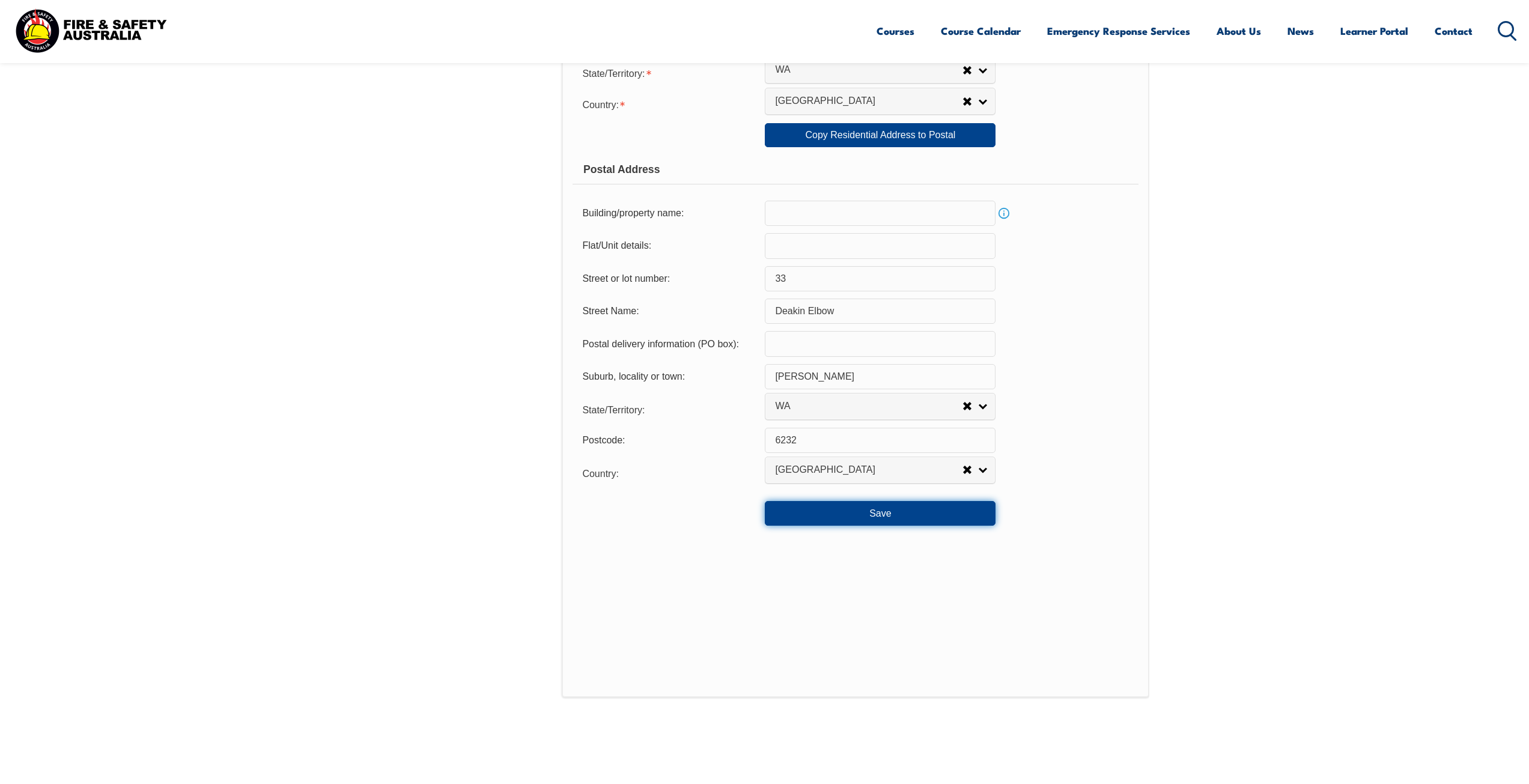
click at [865, 513] on button "Save" at bounding box center [880, 513] width 231 height 24
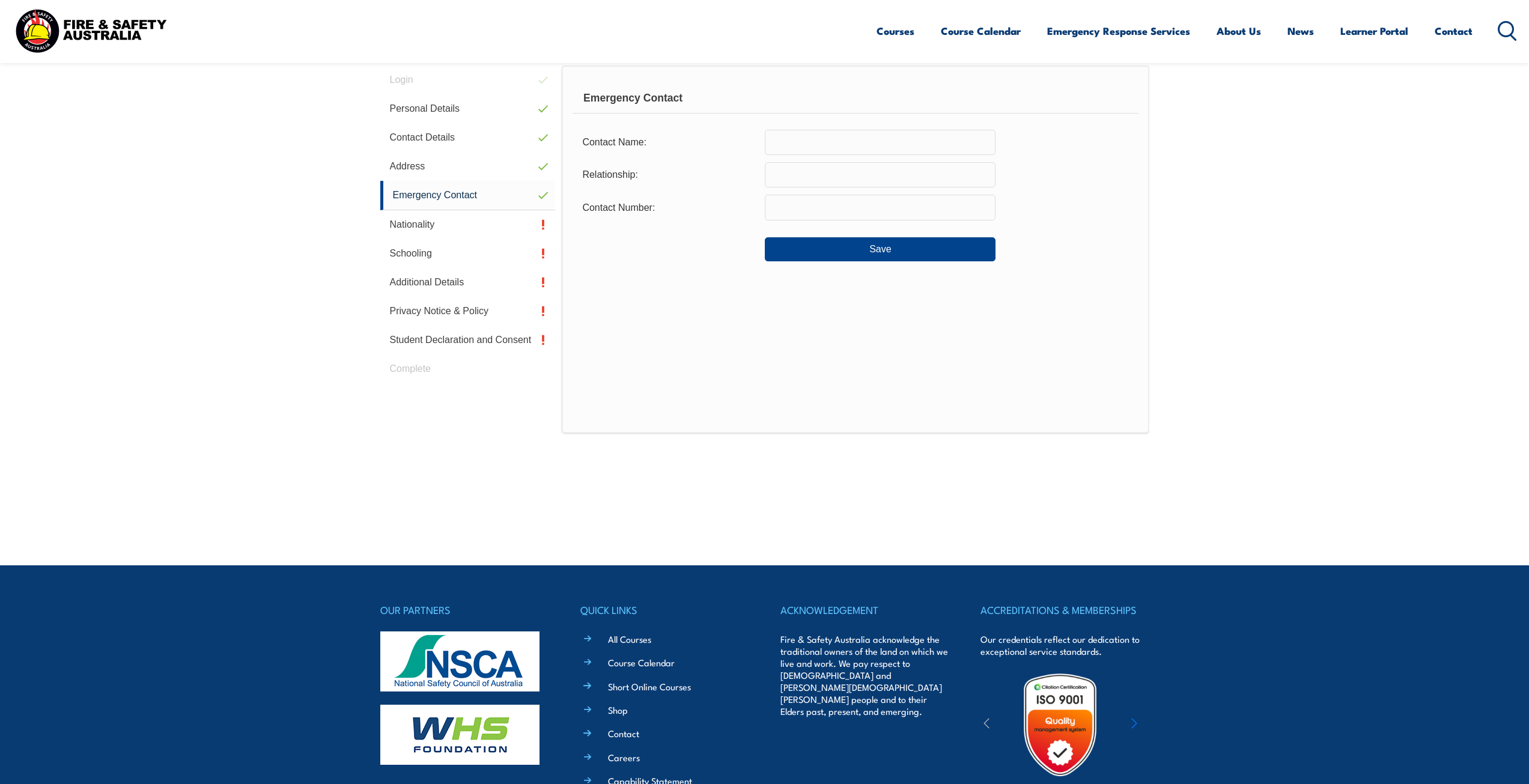
scroll to position [327, 0]
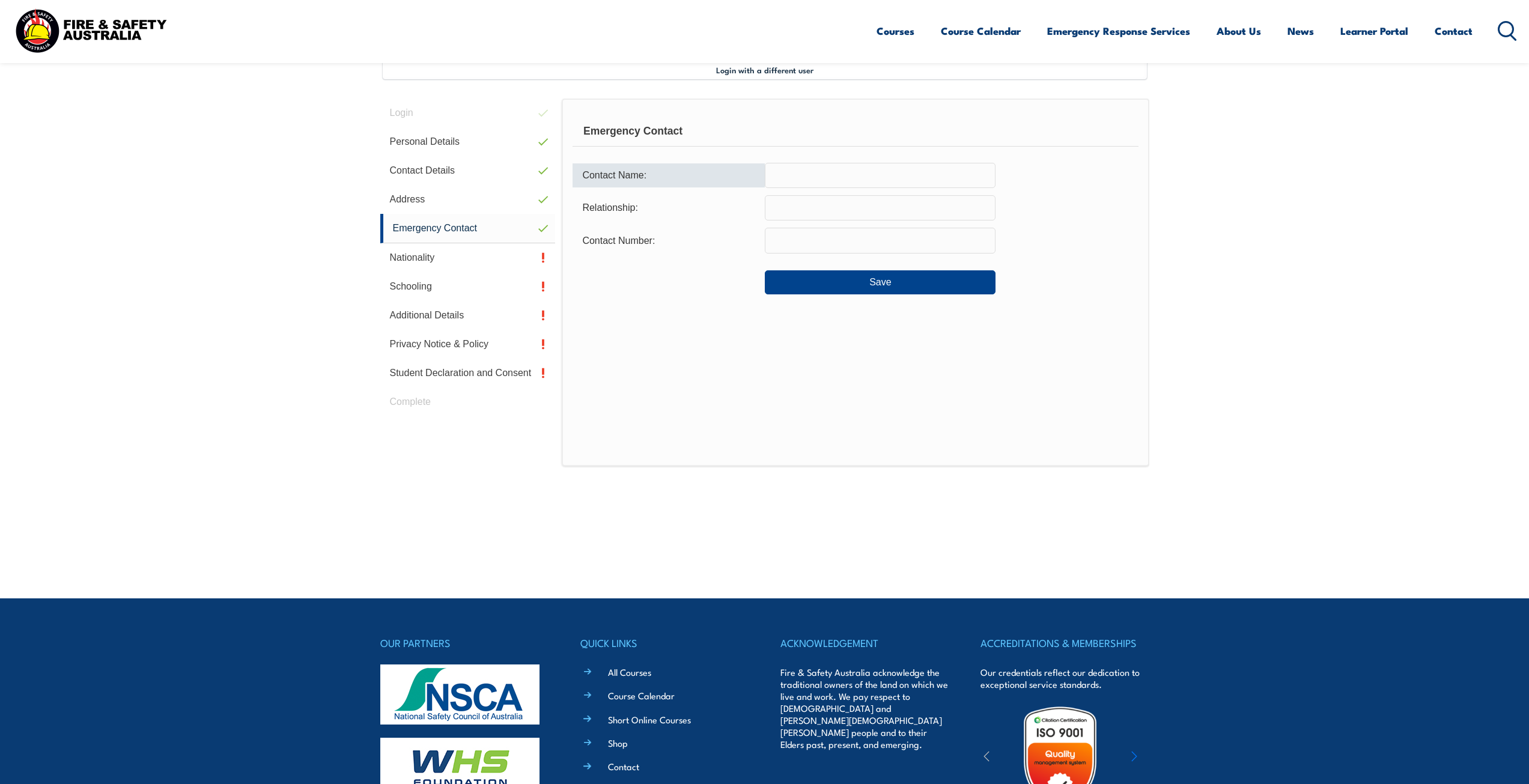
click at [814, 178] on input "text" at bounding box center [880, 175] width 231 height 25
type input "Marissa Driscoll"
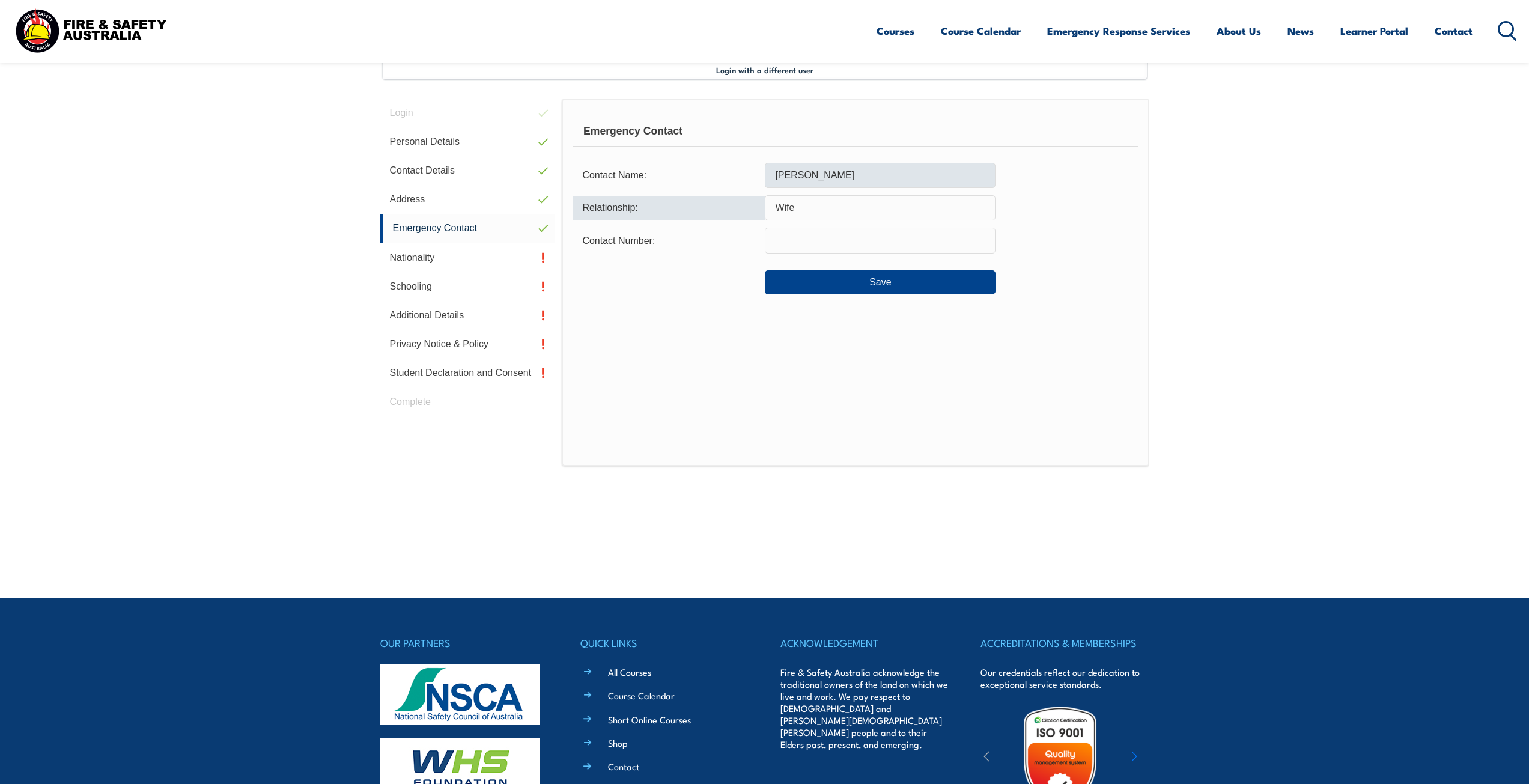
type input "Wife"
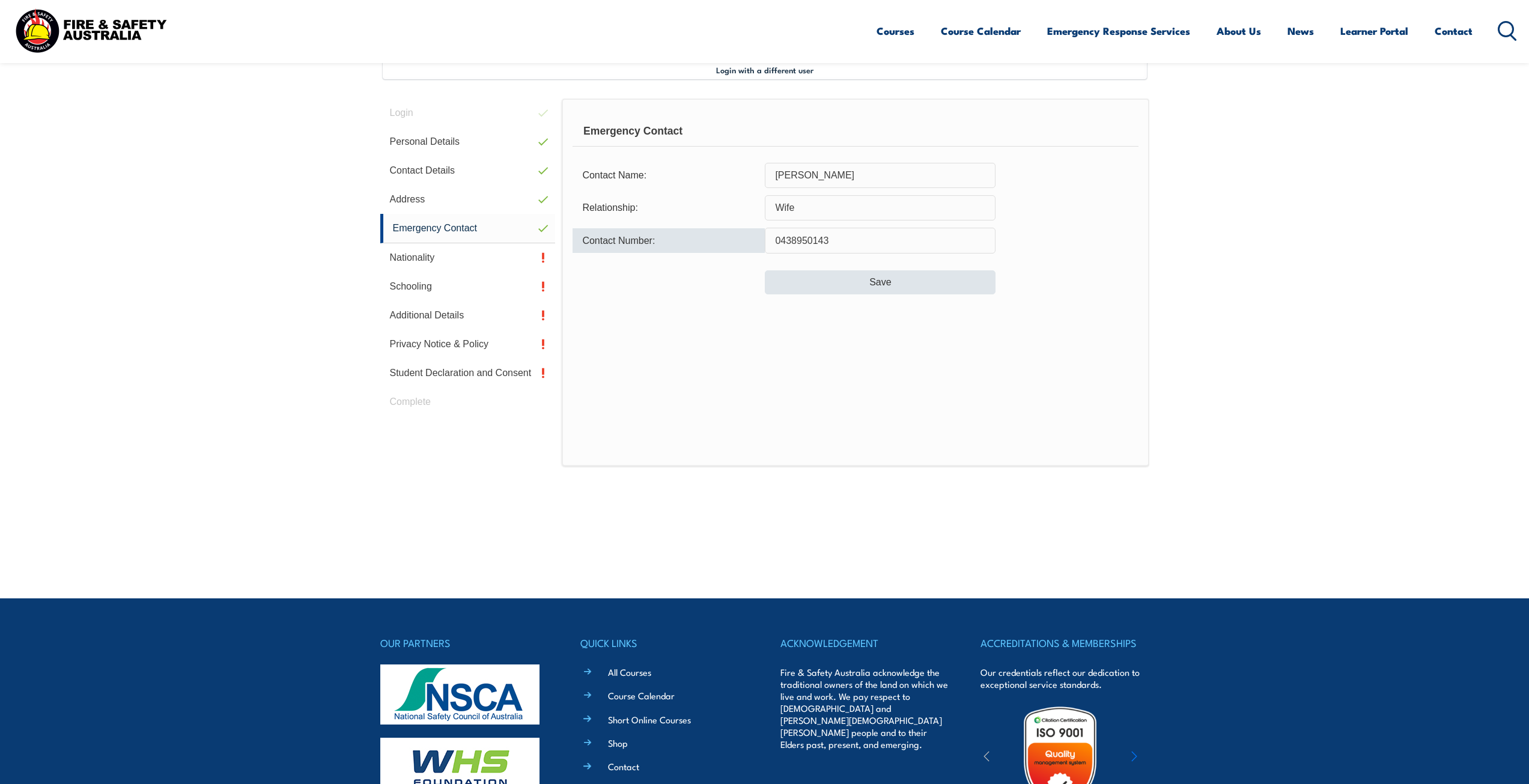
type input "0438950143"
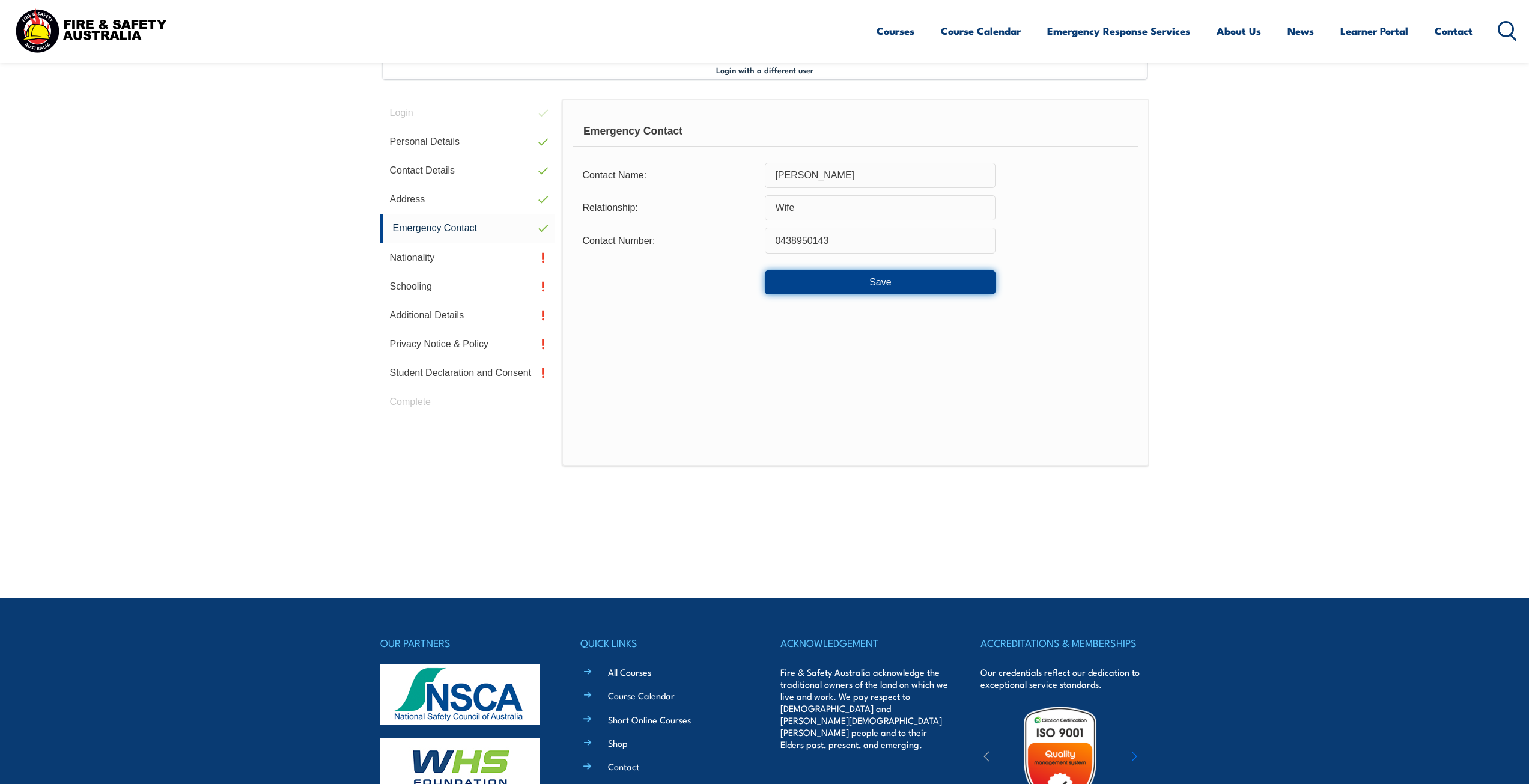
click at [880, 283] on button "Save" at bounding box center [880, 283] width 231 height 24
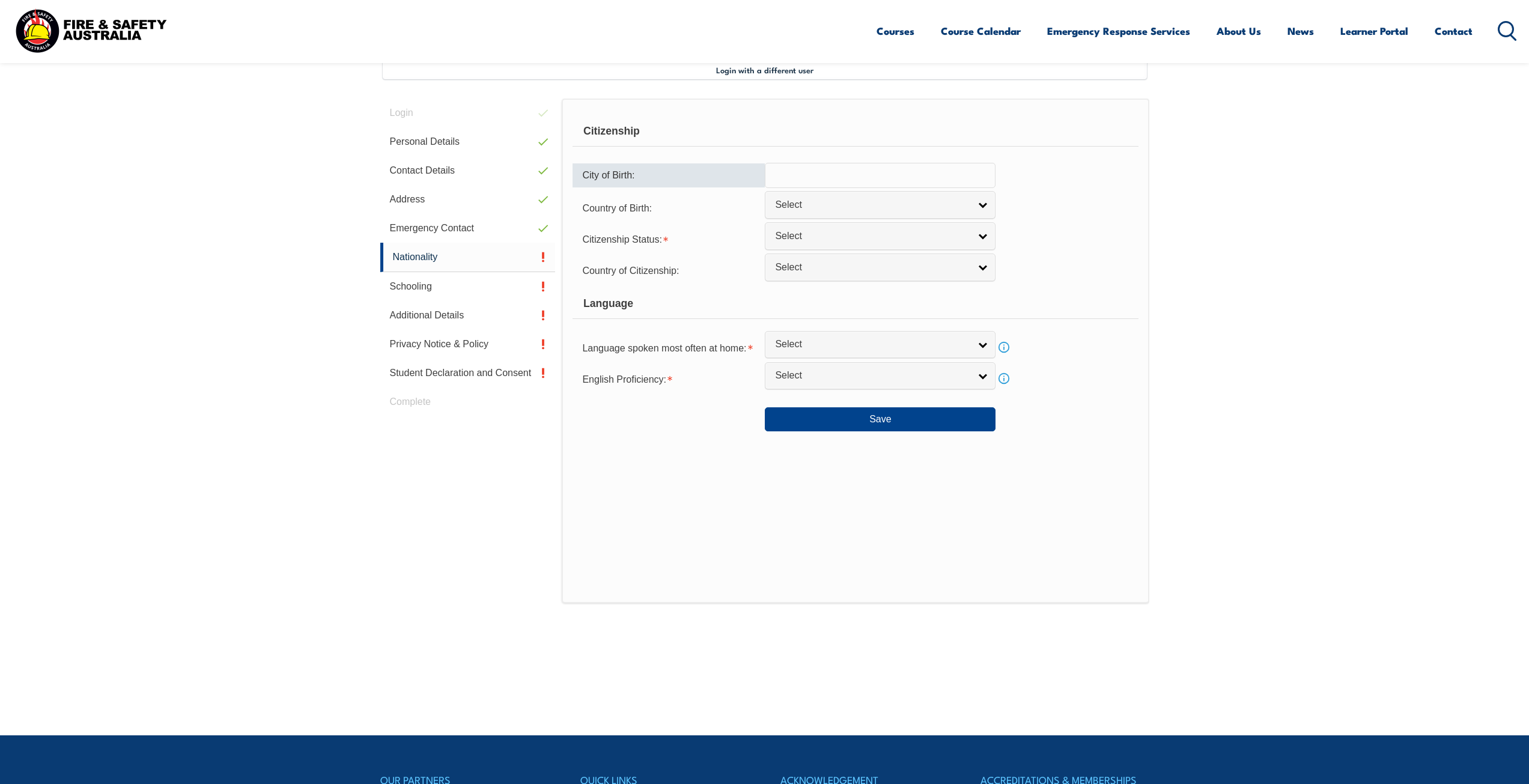
click at [824, 174] on input "text" at bounding box center [880, 175] width 231 height 25
type input "Canberra"
click at [983, 204] on link "Select" at bounding box center [880, 205] width 231 height 27
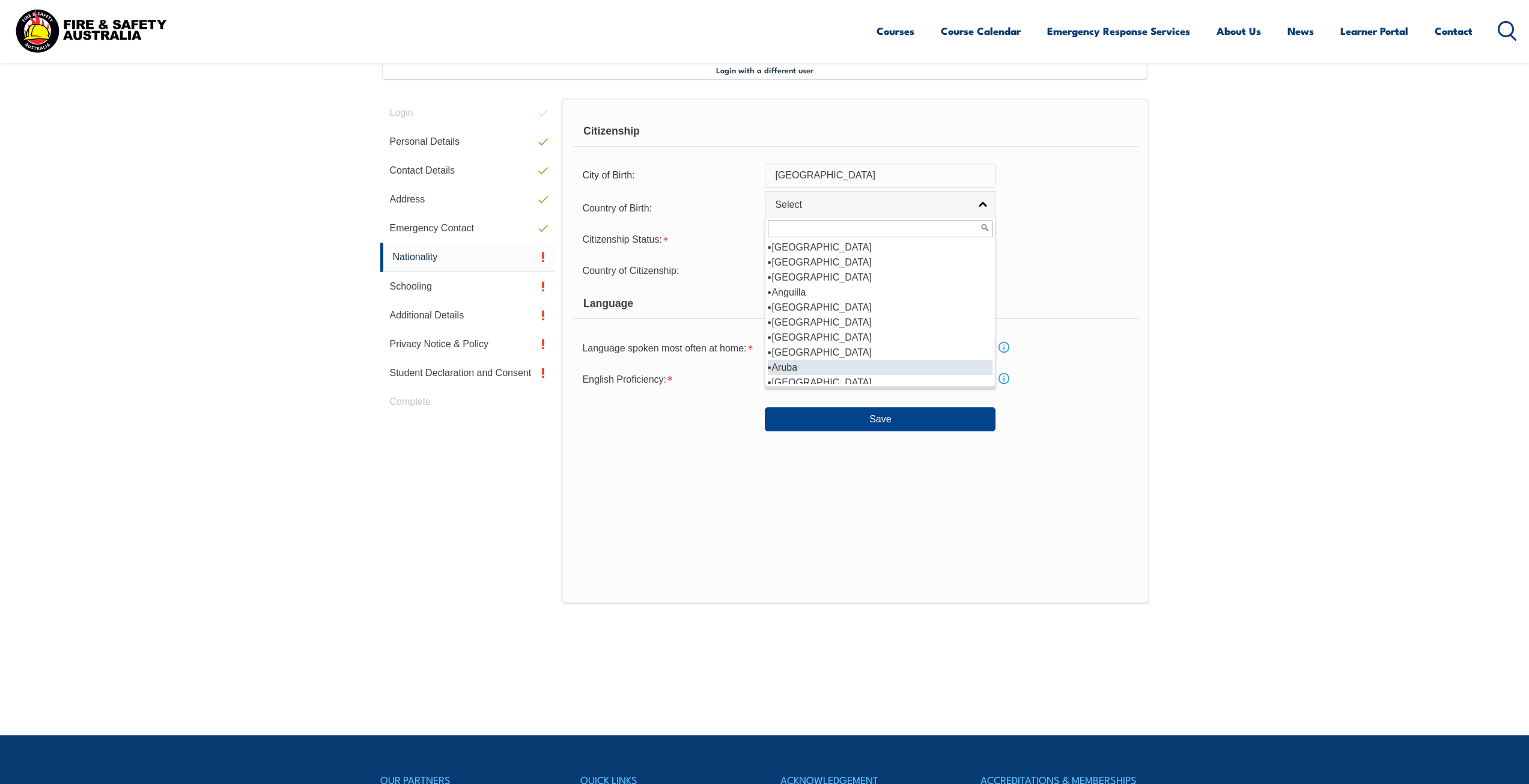
scroll to position [120, 0]
click at [819, 322] on li "[GEOGRAPHIC_DATA]" at bounding box center [880, 322] width 225 height 15
select select "1101"
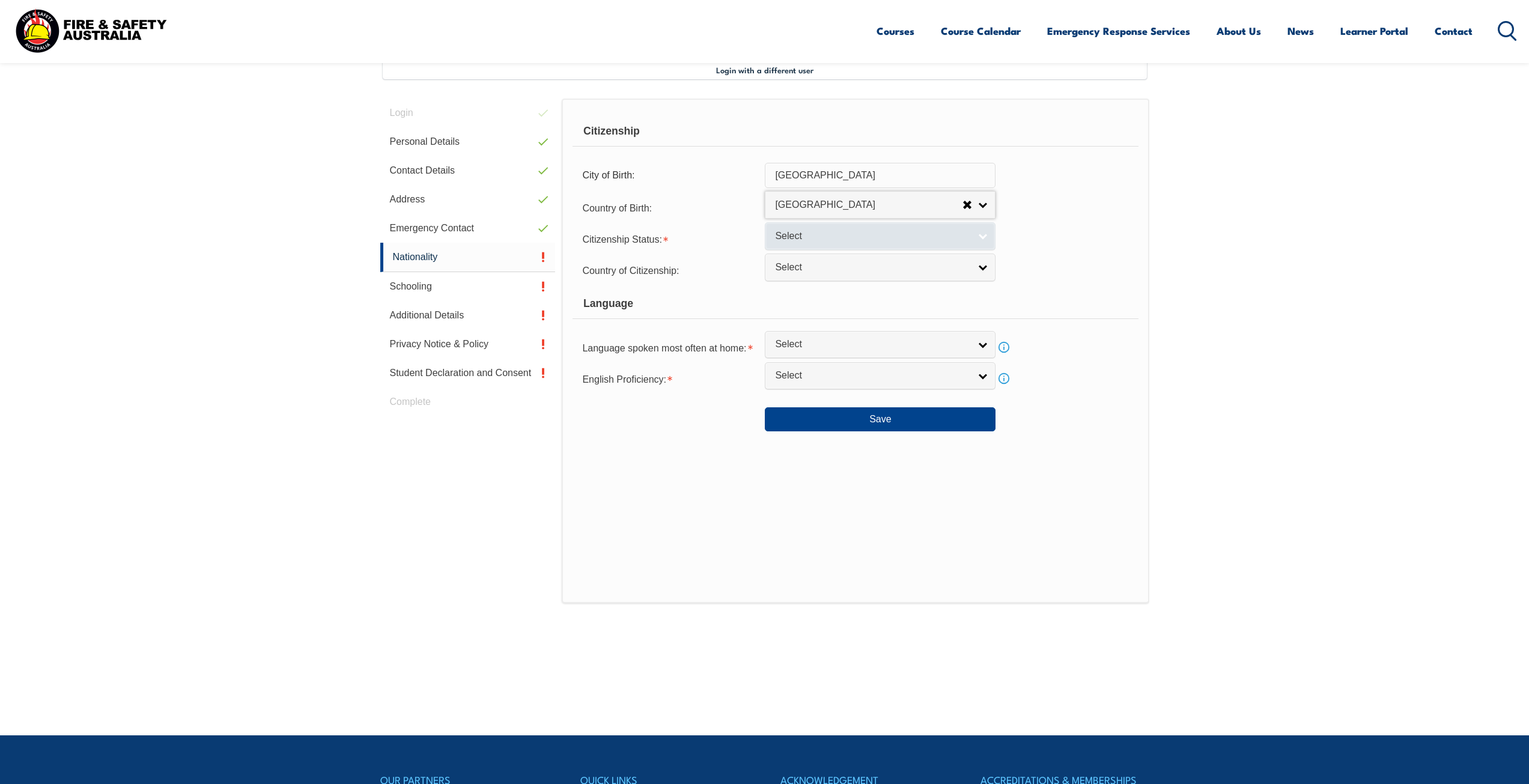
click at [979, 236] on link "Select" at bounding box center [880, 236] width 231 height 27
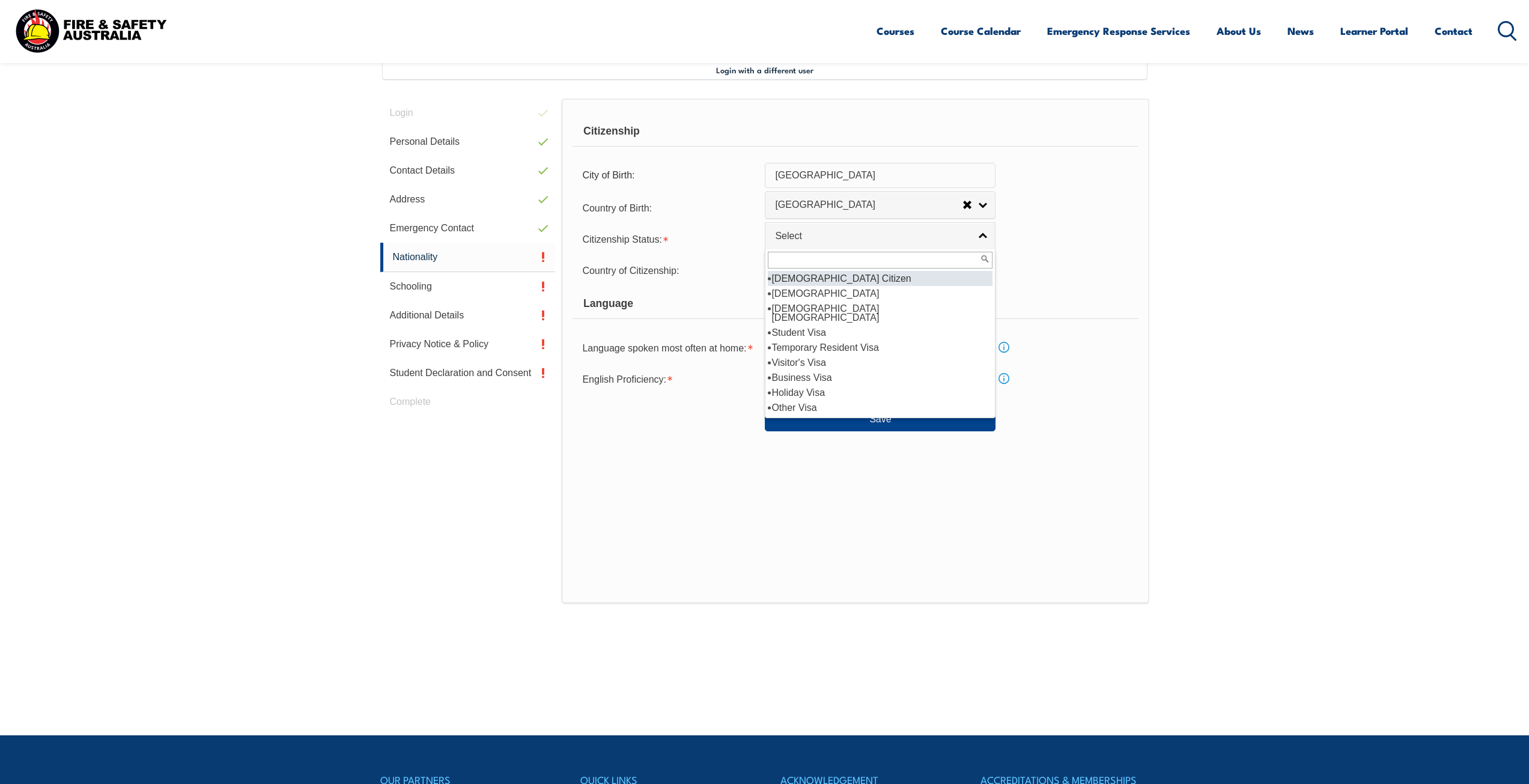
click at [890, 278] on li "[DEMOGRAPHIC_DATA] Citizen" at bounding box center [880, 278] width 225 height 15
select select "1"
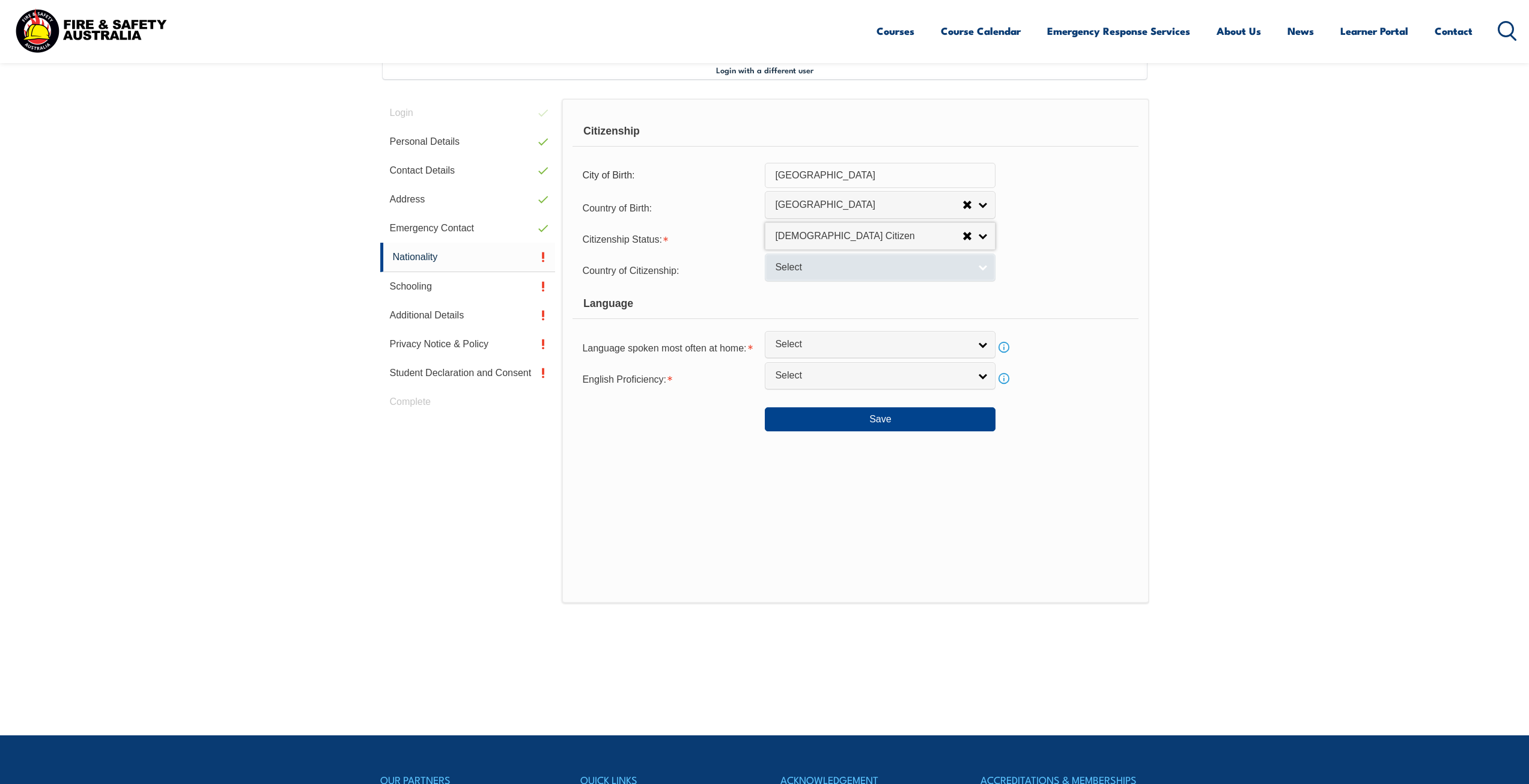
click at [982, 265] on link "Select" at bounding box center [880, 267] width 231 height 27
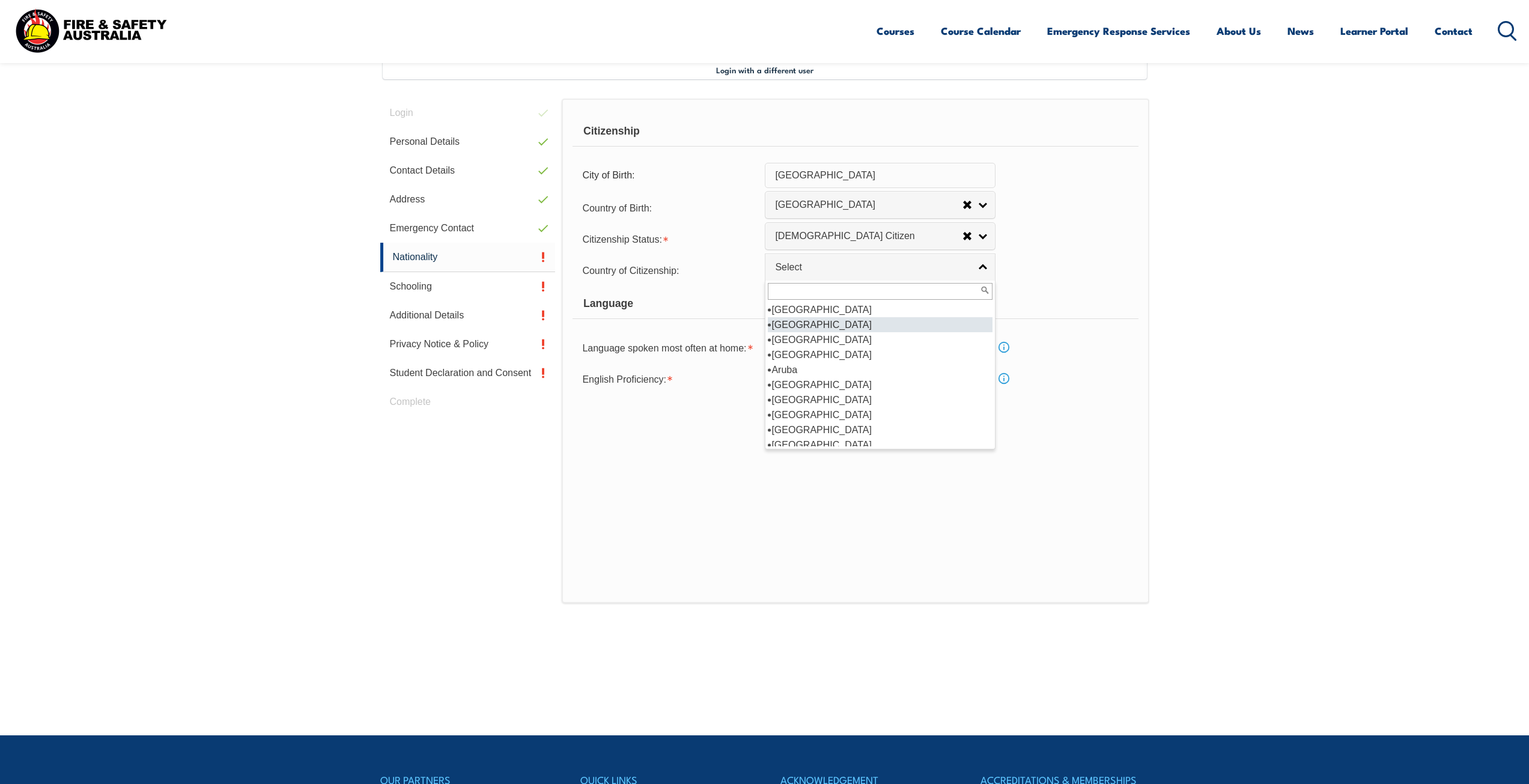
scroll to position [180, 0]
click at [807, 319] on li "[GEOGRAPHIC_DATA]" at bounding box center [880, 324] width 225 height 15
select select "1101"
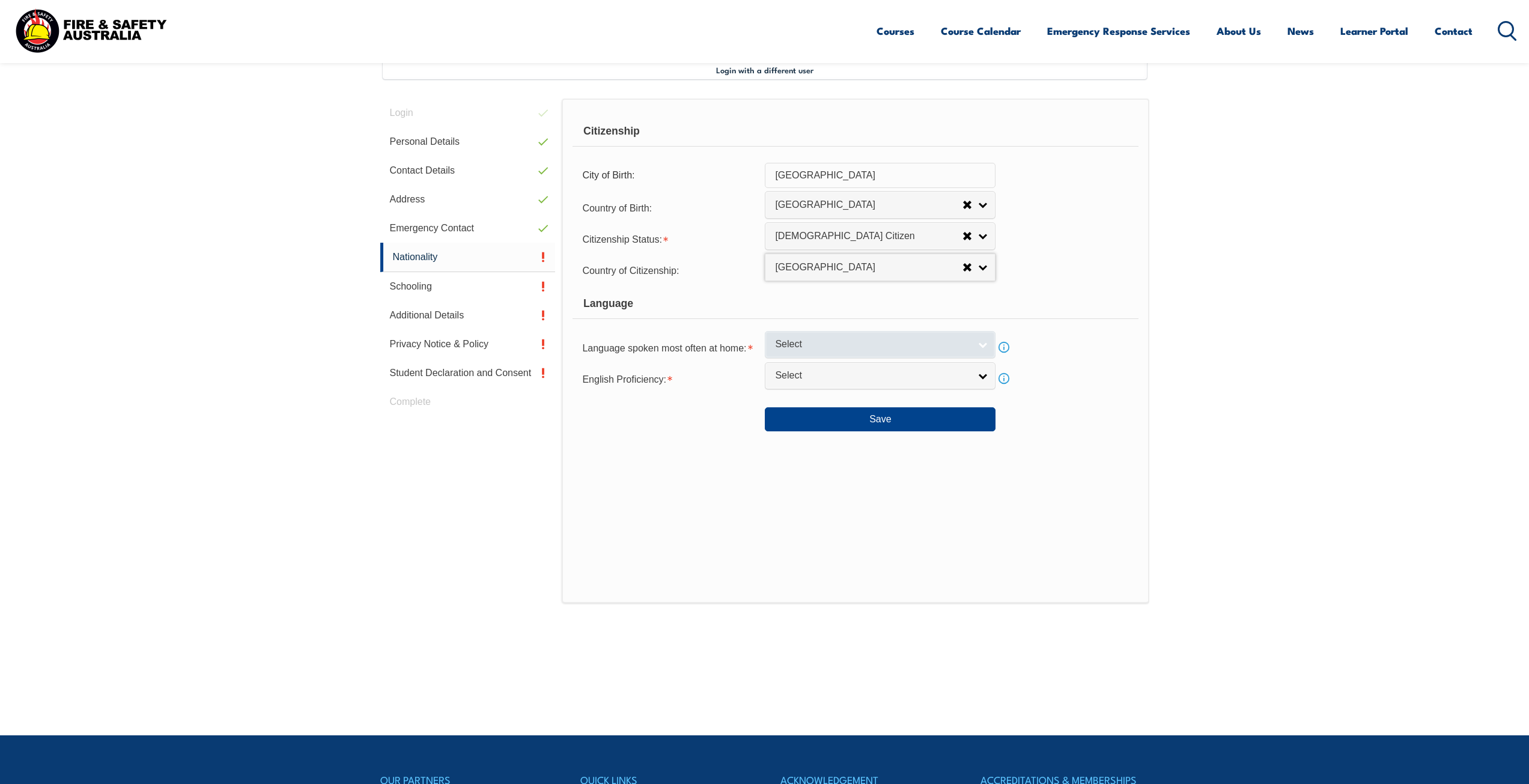
click at [985, 344] on link "Select" at bounding box center [880, 345] width 231 height 27
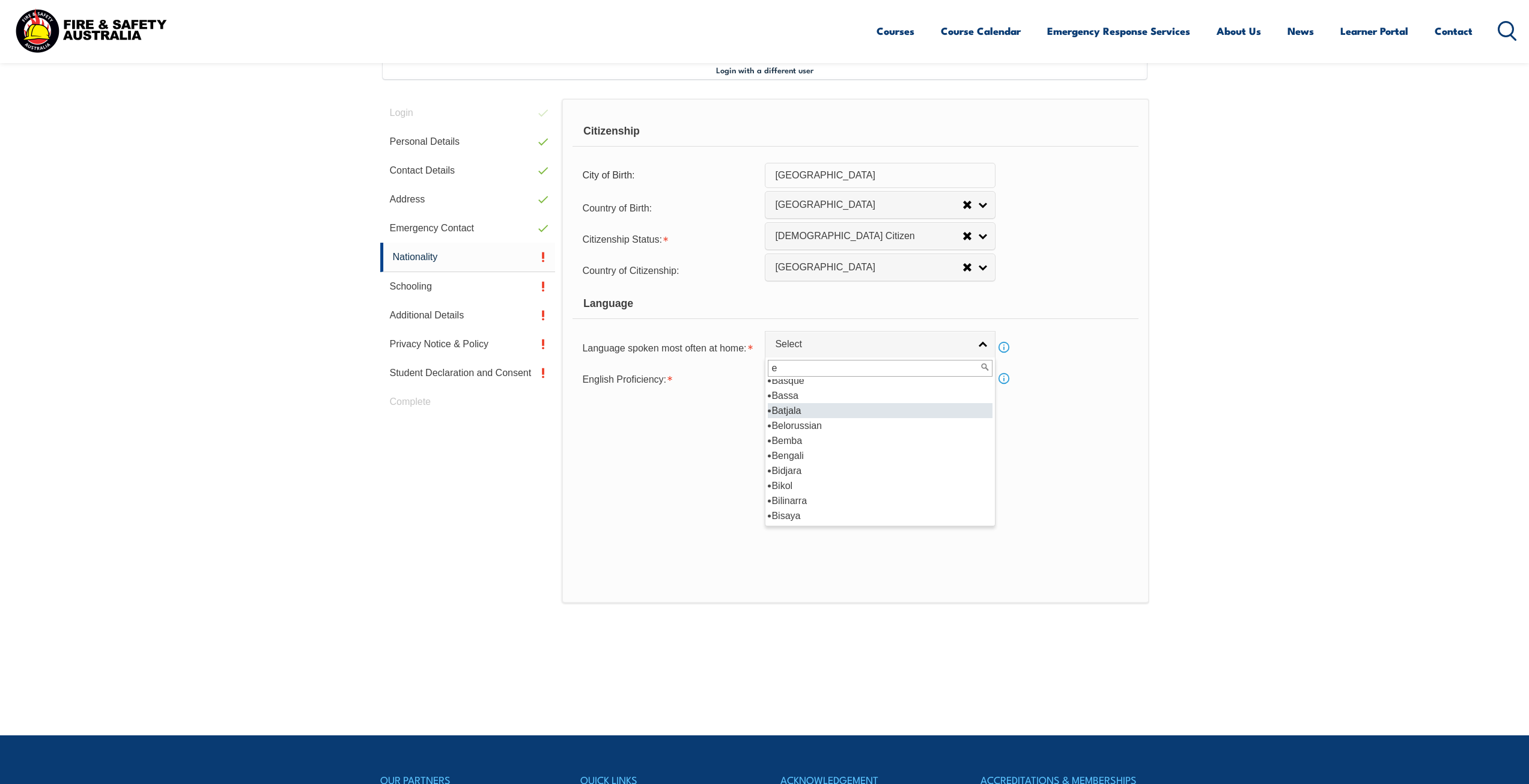
scroll to position [0, 0]
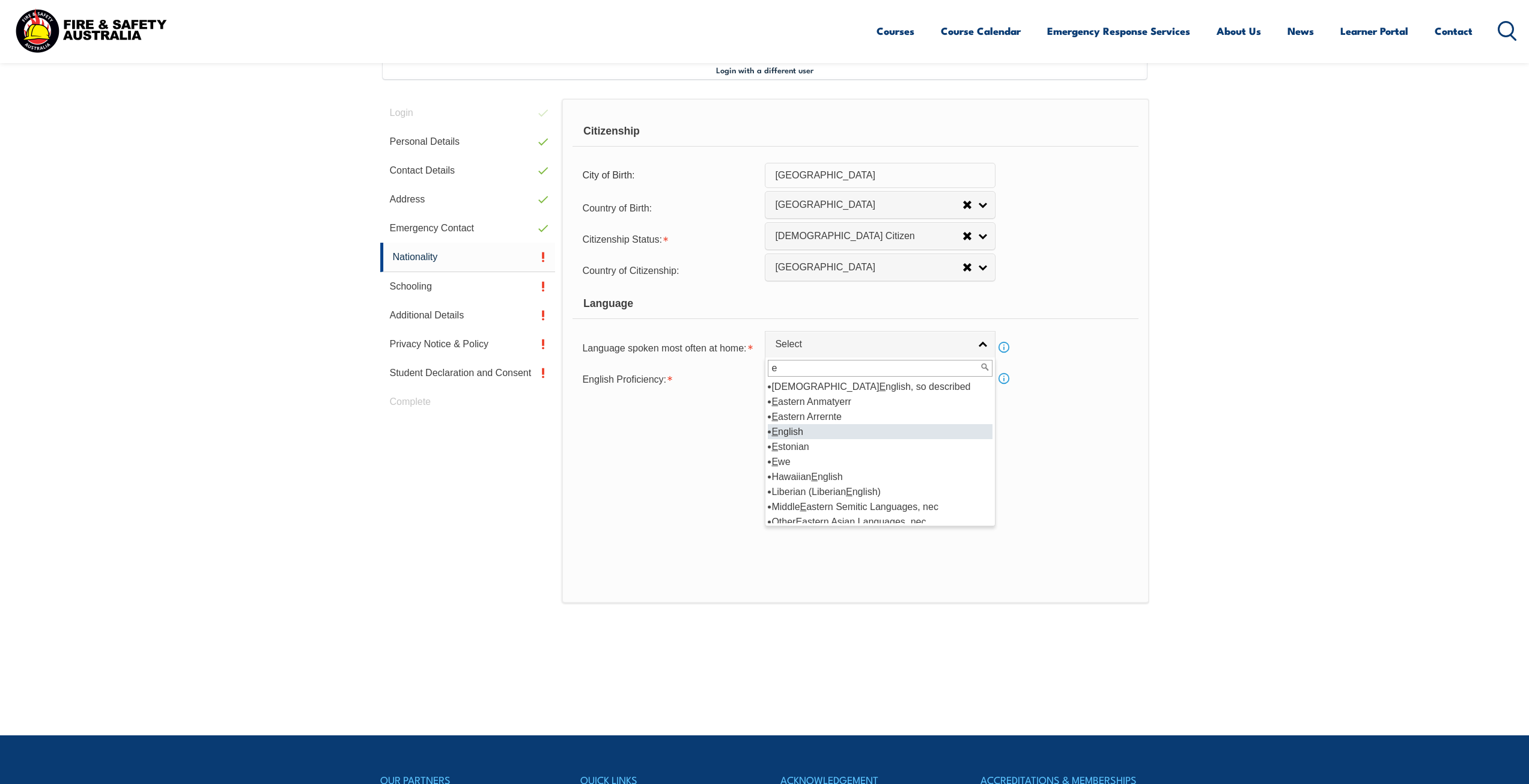
type input "e"
click at [839, 427] on li "E nglish" at bounding box center [880, 431] width 225 height 15
select select "1201"
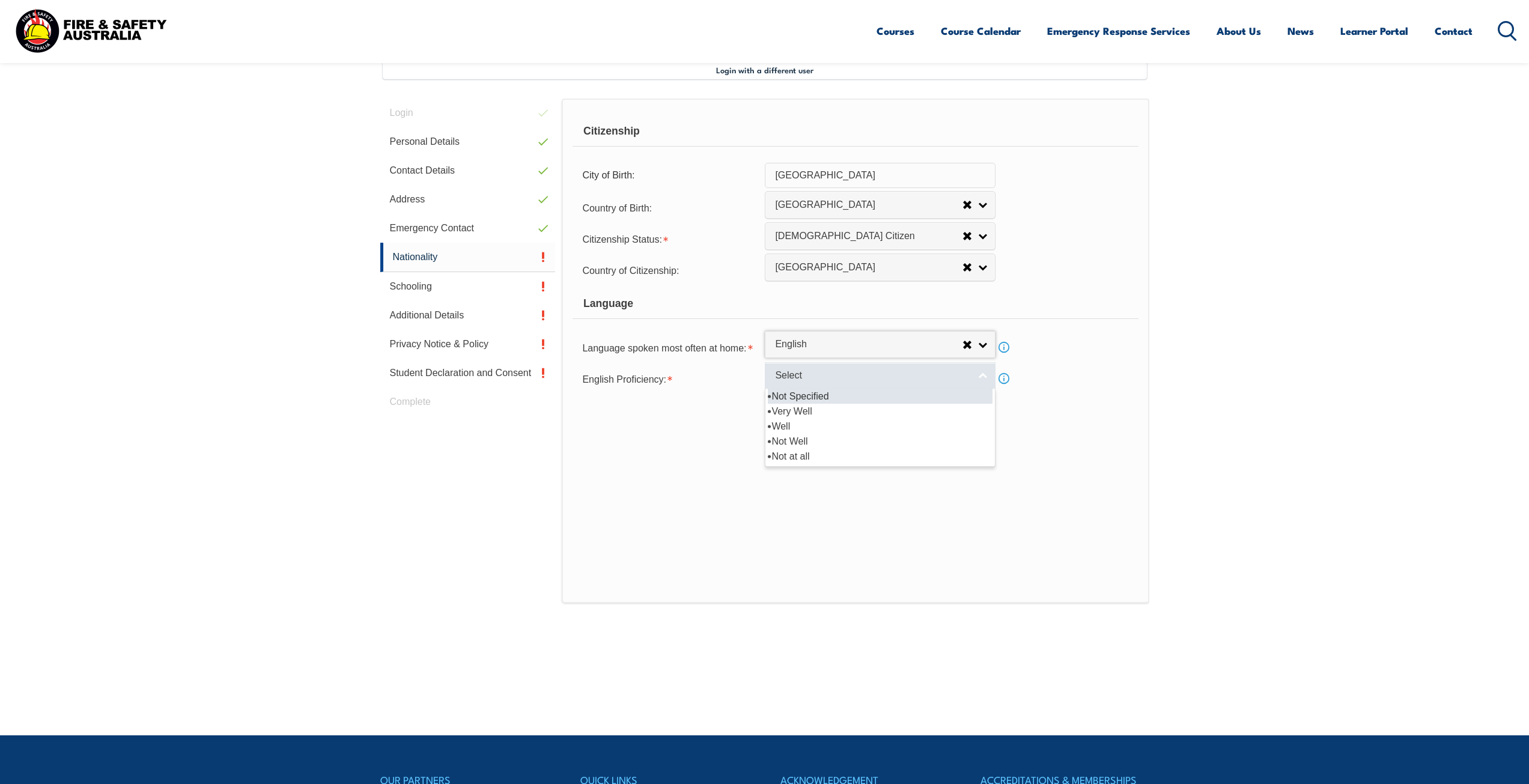
click at [981, 377] on link "Select" at bounding box center [880, 376] width 231 height 27
click at [874, 406] on li "Very Well" at bounding box center [880, 411] width 225 height 15
select select "1"
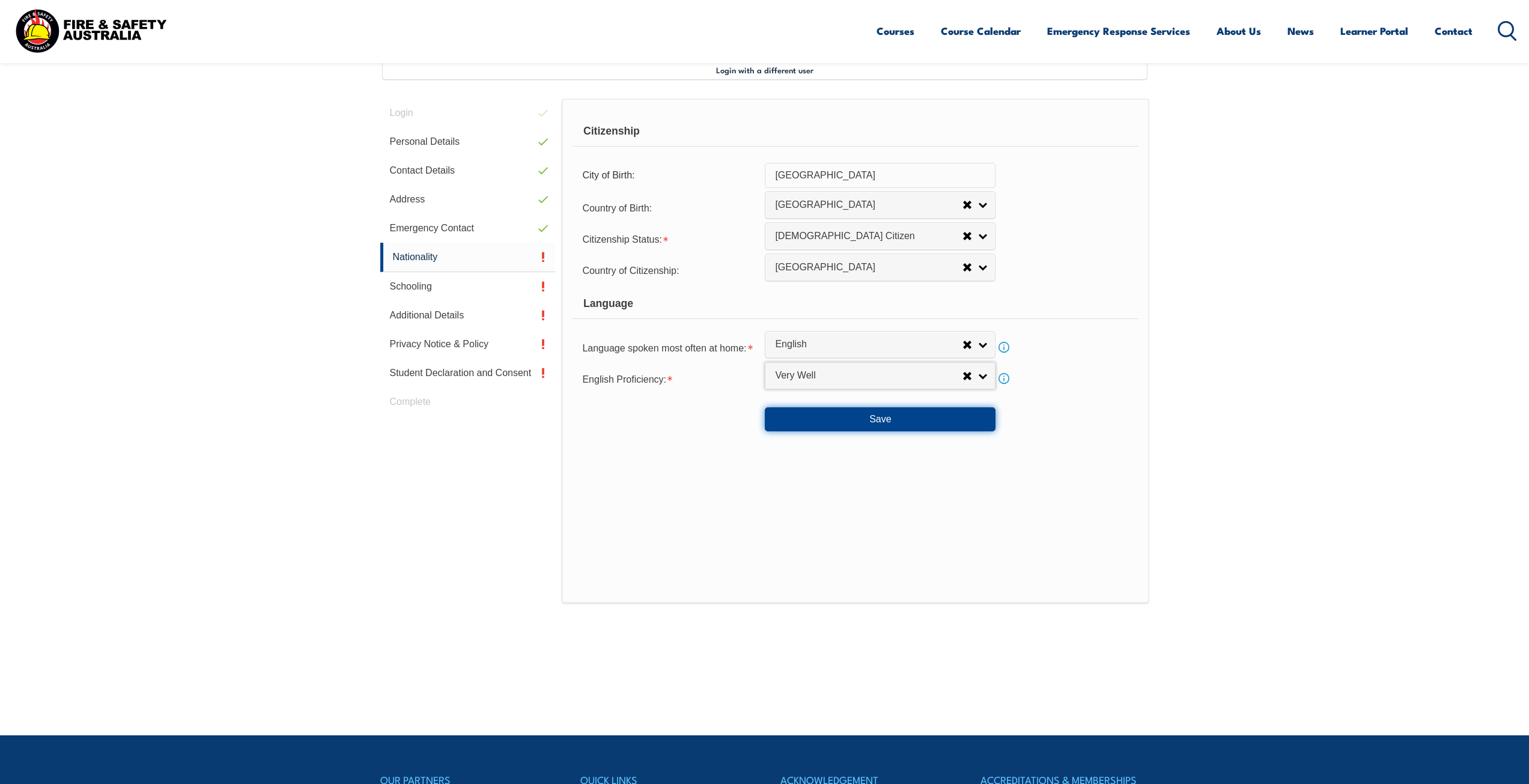
click at [878, 416] on button "Save" at bounding box center [880, 419] width 231 height 24
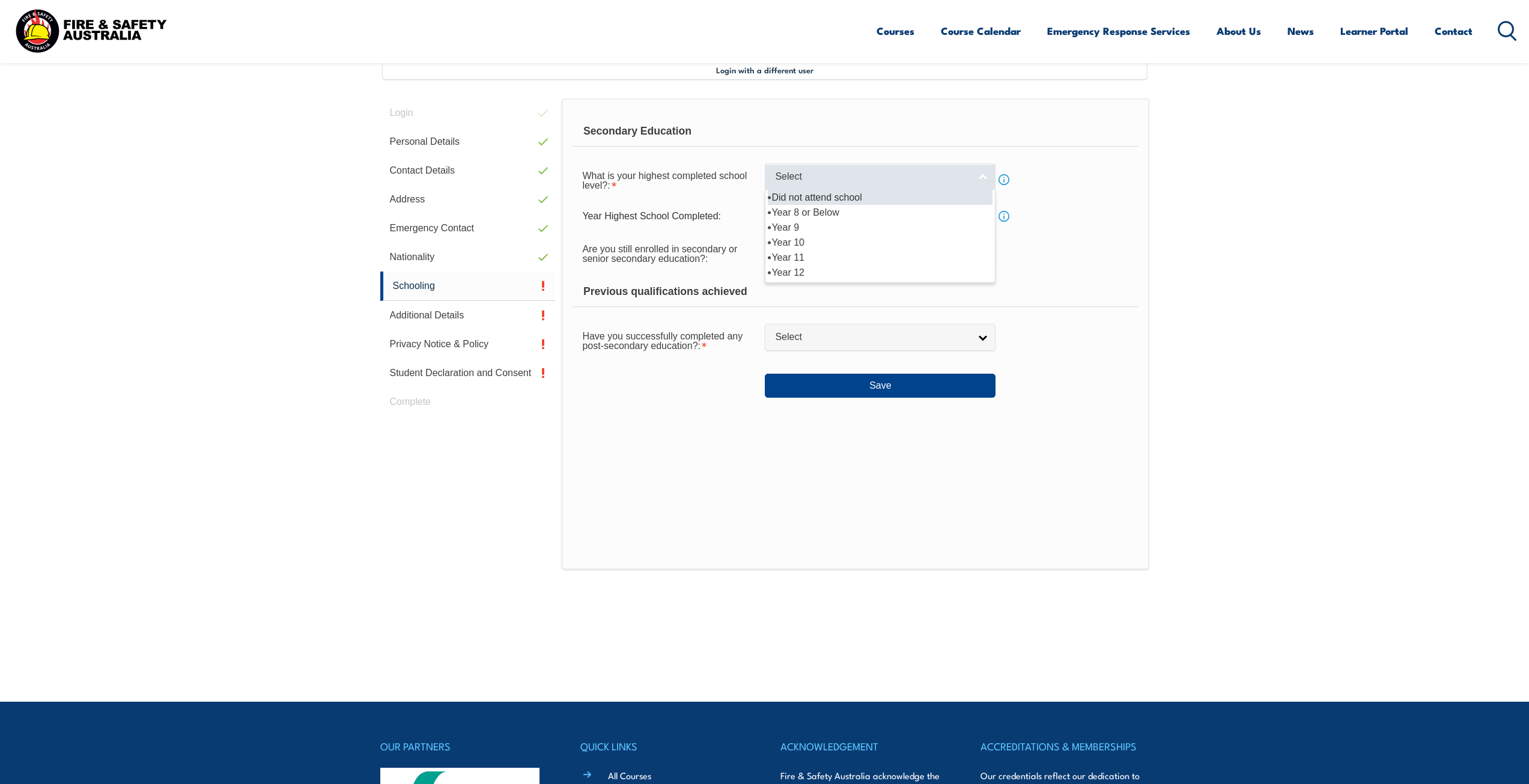
click at [980, 180] on link "Select" at bounding box center [880, 177] width 231 height 27
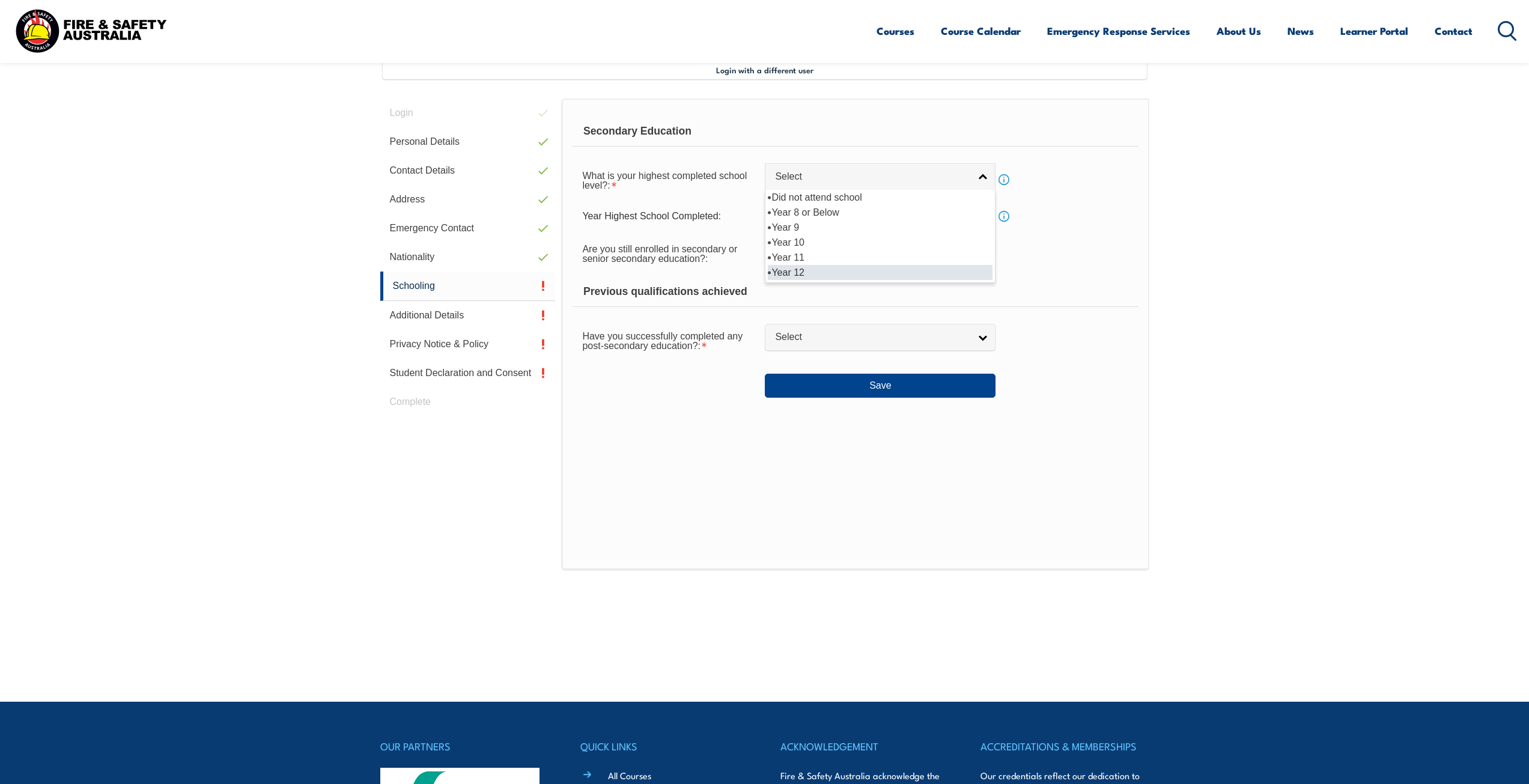
click at [853, 266] on li "Year 12" at bounding box center [880, 272] width 225 height 15
select select "12"
click at [983, 252] on link "Select" at bounding box center [880, 250] width 231 height 27
click at [832, 298] on li "No" at bounding box center [880, 301] width 225 height 15
select select "false"
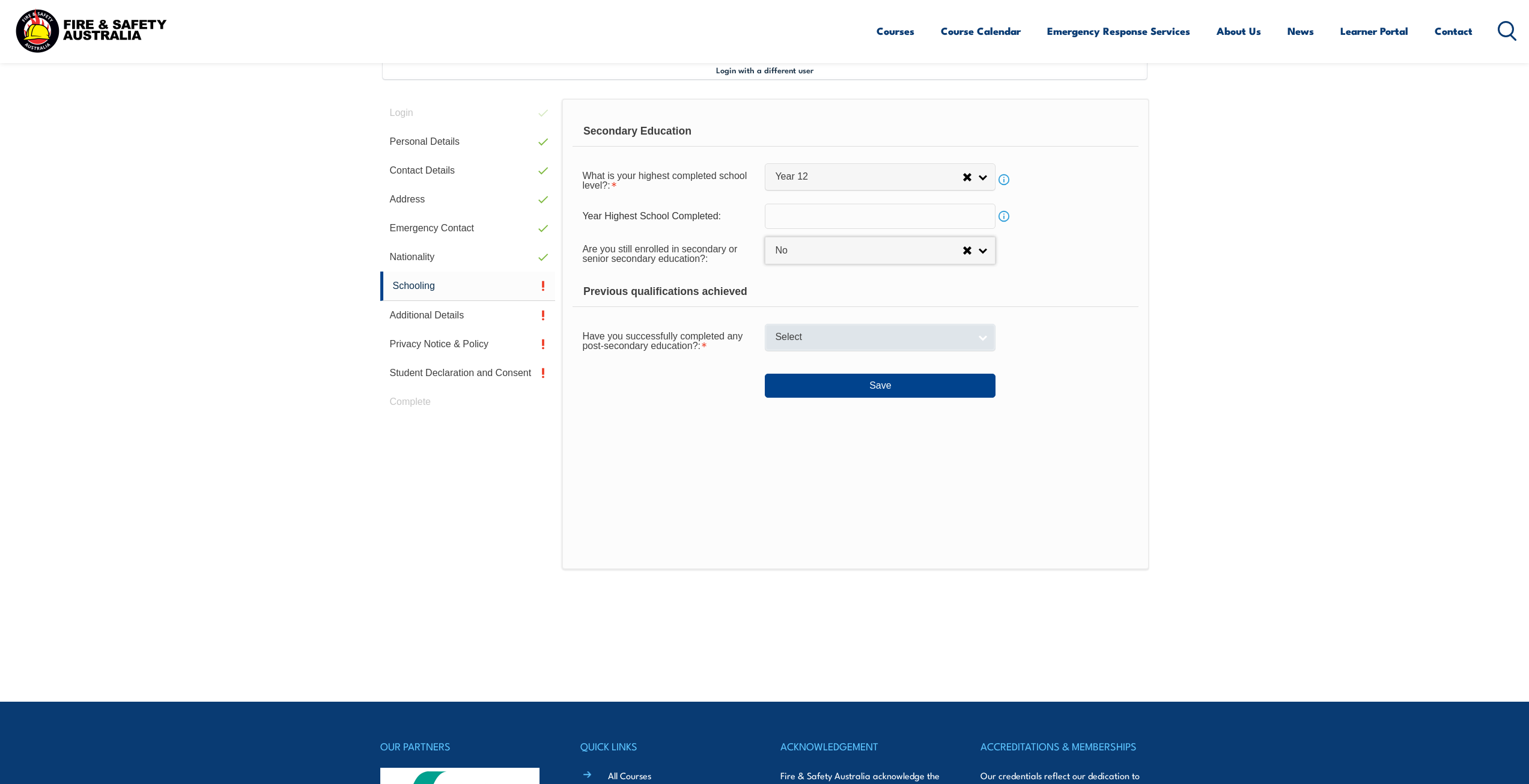
click at [981, 335] on link "Select" at bounding box center [880, 337] width 231 height 27
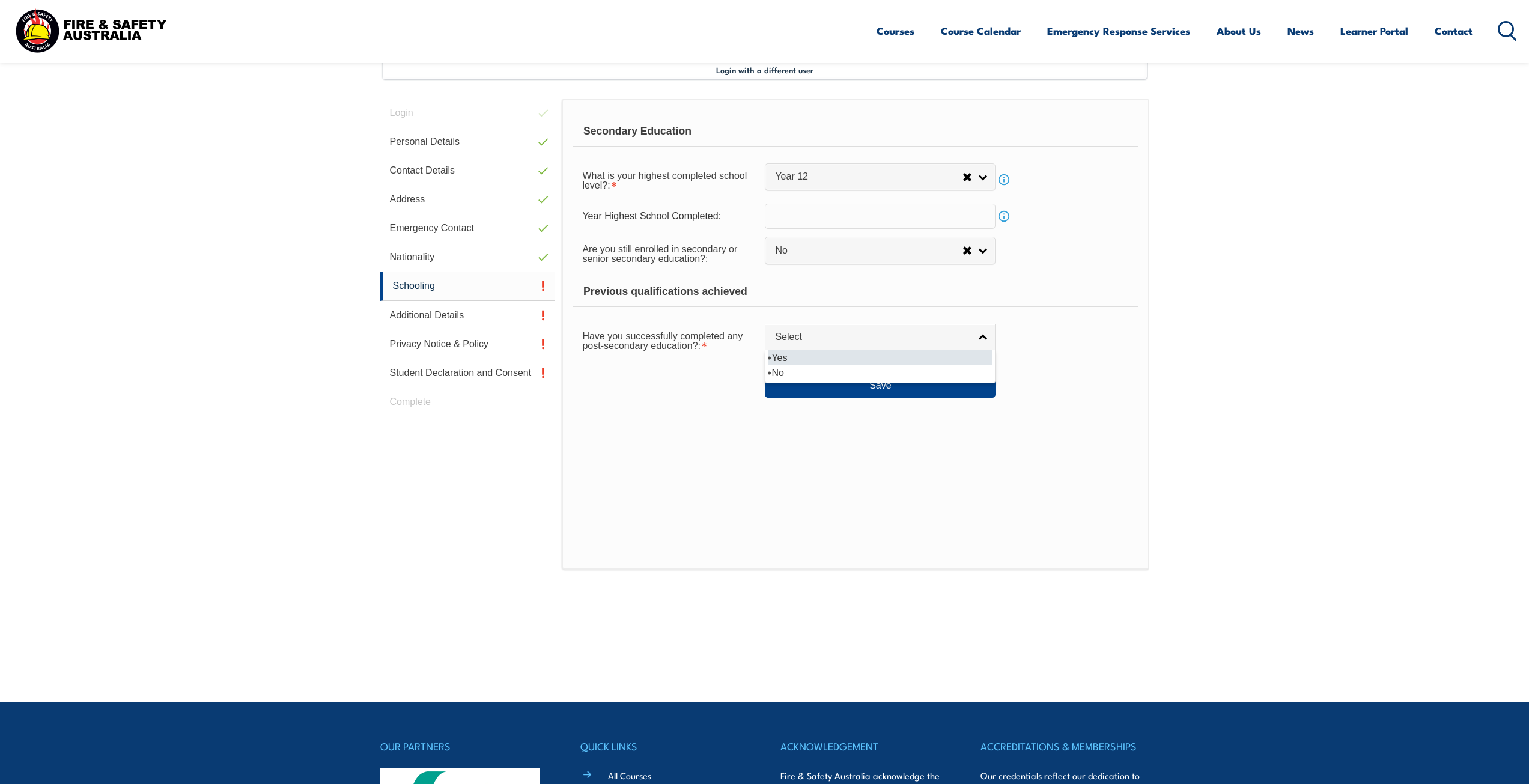
click at [918, 356] on li "Yes" at bounding box center [880, 357] width 225 height 15
select select "true"
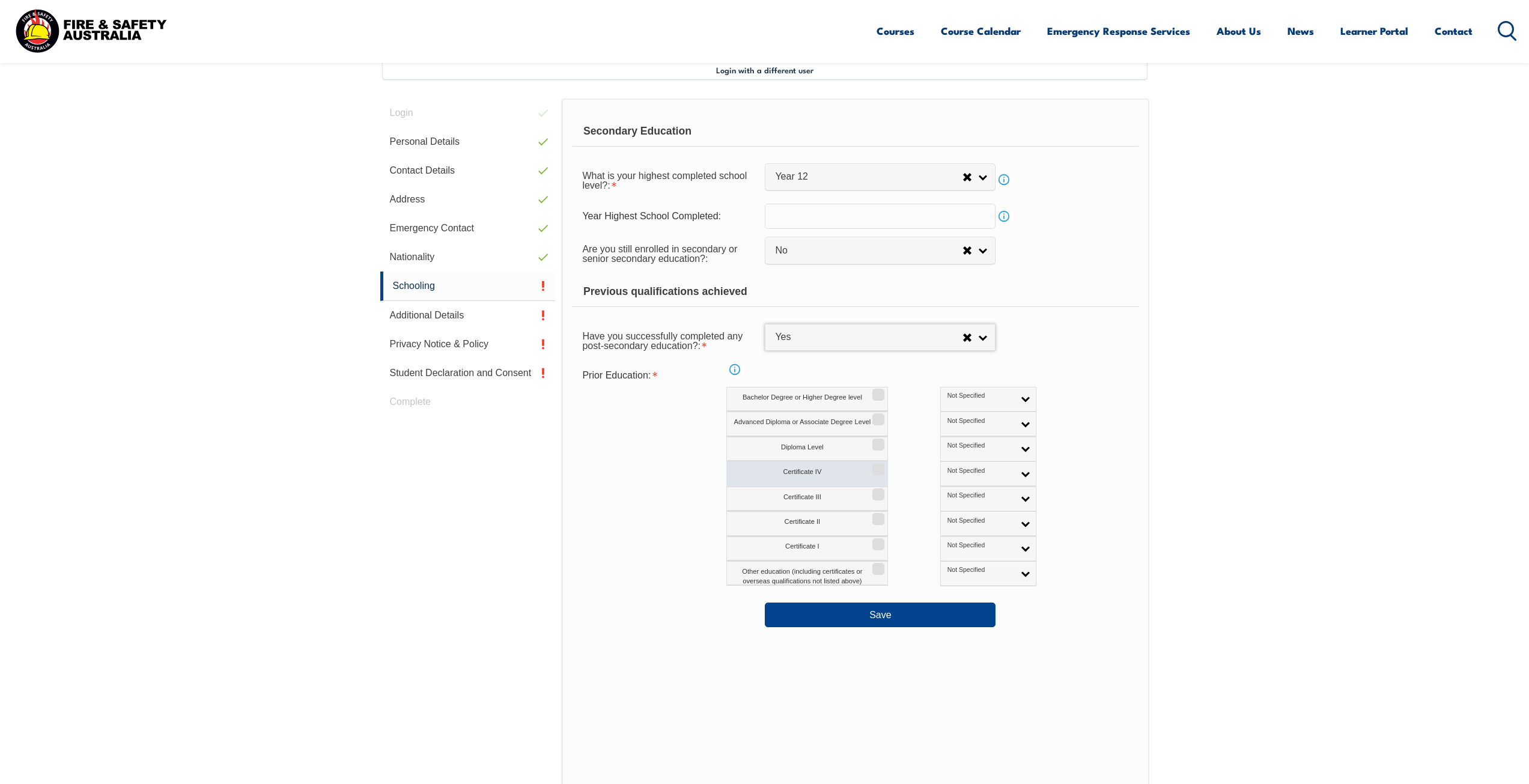
click at [796, 471] on label "Certificate IV" at bounding box center [807, 473] width 162 height 25
click at [873, 466] on input "Certificate IV" at bounding box center [876, 465] width 7 height 2
checkbox input "true"
click at [879, 610] on button "Save" at bounding box center [880, 614] width 231 height 24
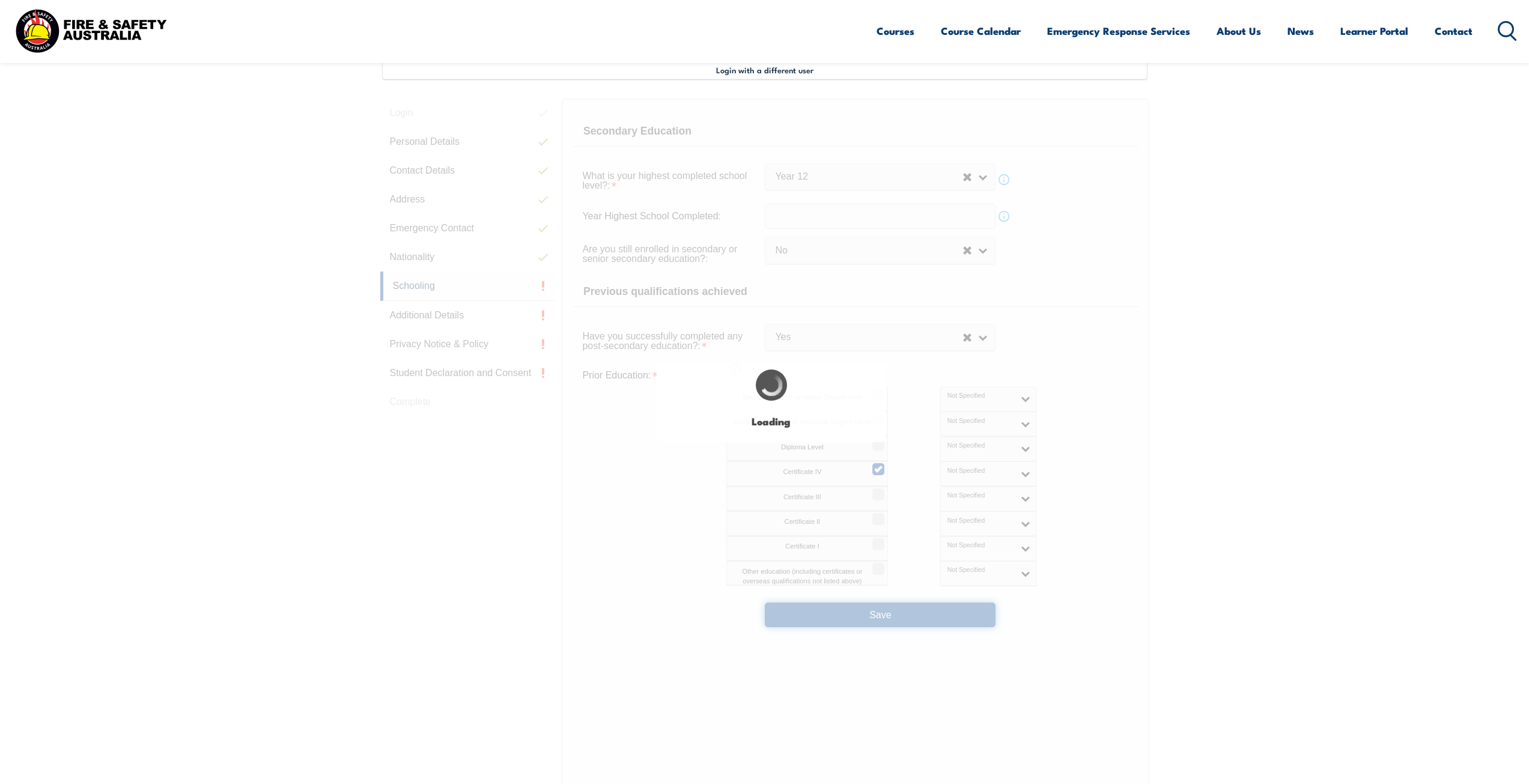
select select
select select "false"
select select "true"
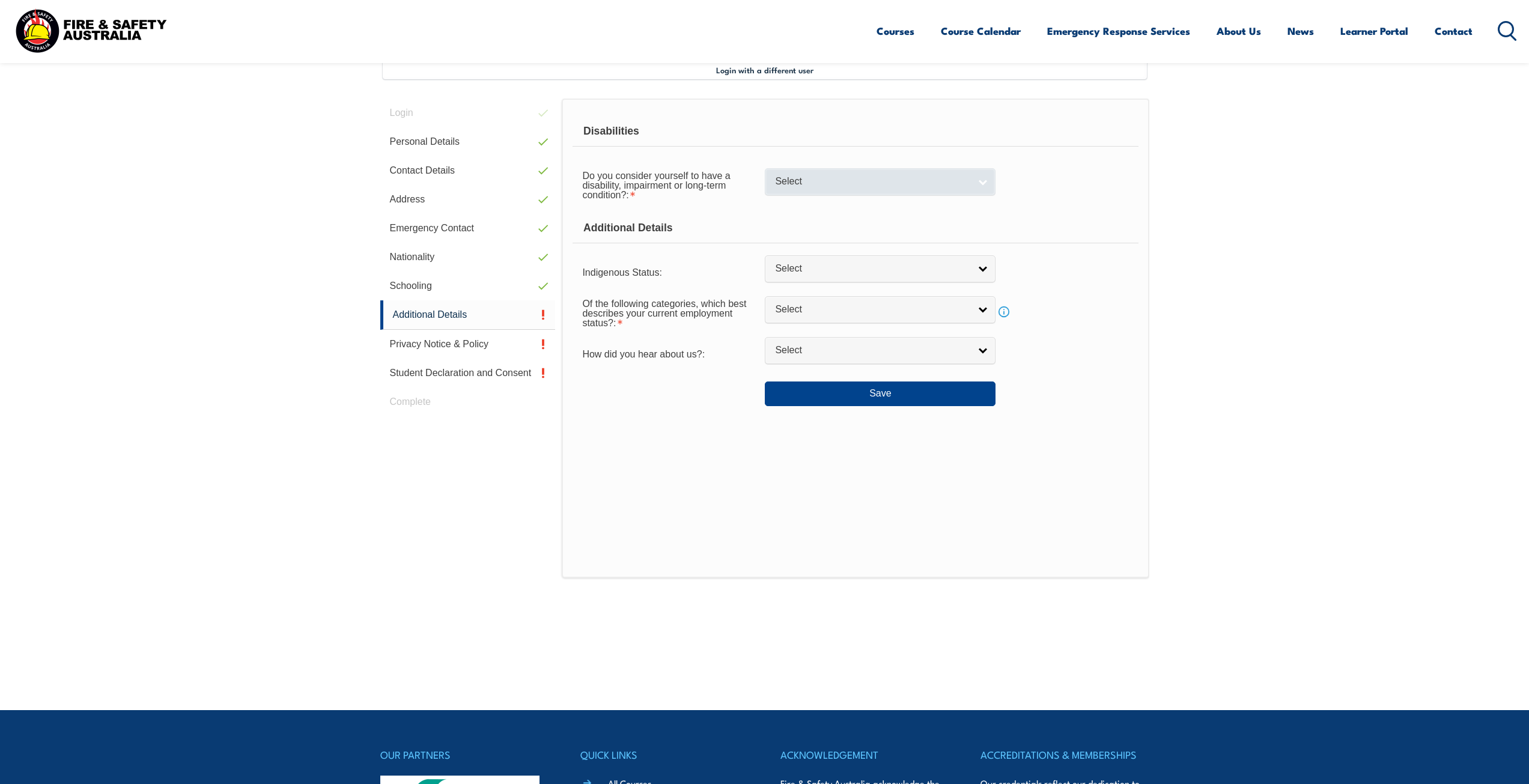
click at [980, 182] on link "Select" at bounding box center [880, 181] width 231 height 27
click at [906, 197] on li "No" at bounding box center [880, 201] width 225 height 15
select select "false"
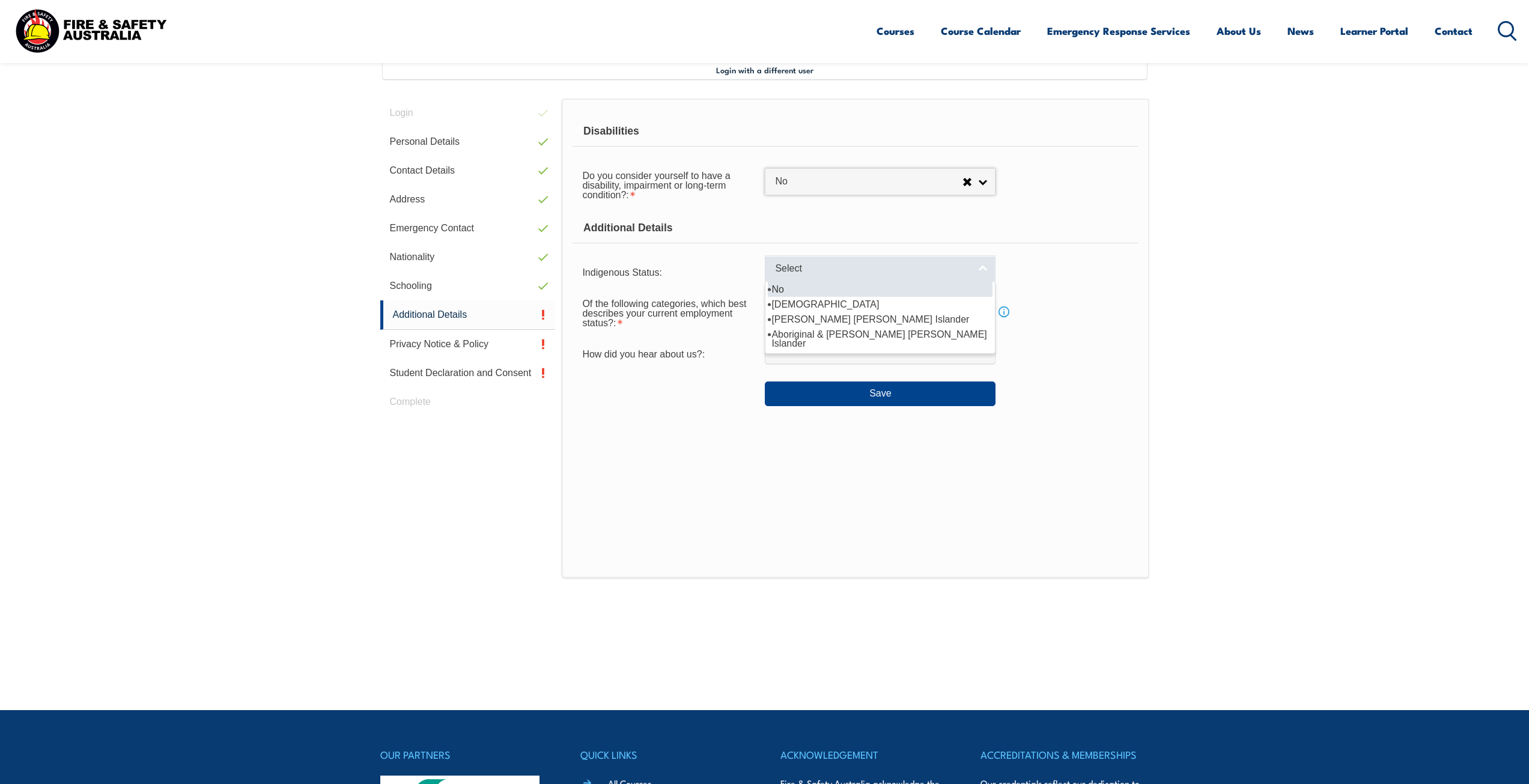
click at [980, 264] on link "Select" at bounding box center [880, 269] width 231 height 27
click at [861, 288] on li "No" at bounding box center [880, 289] width 225 height 15
select select "4"
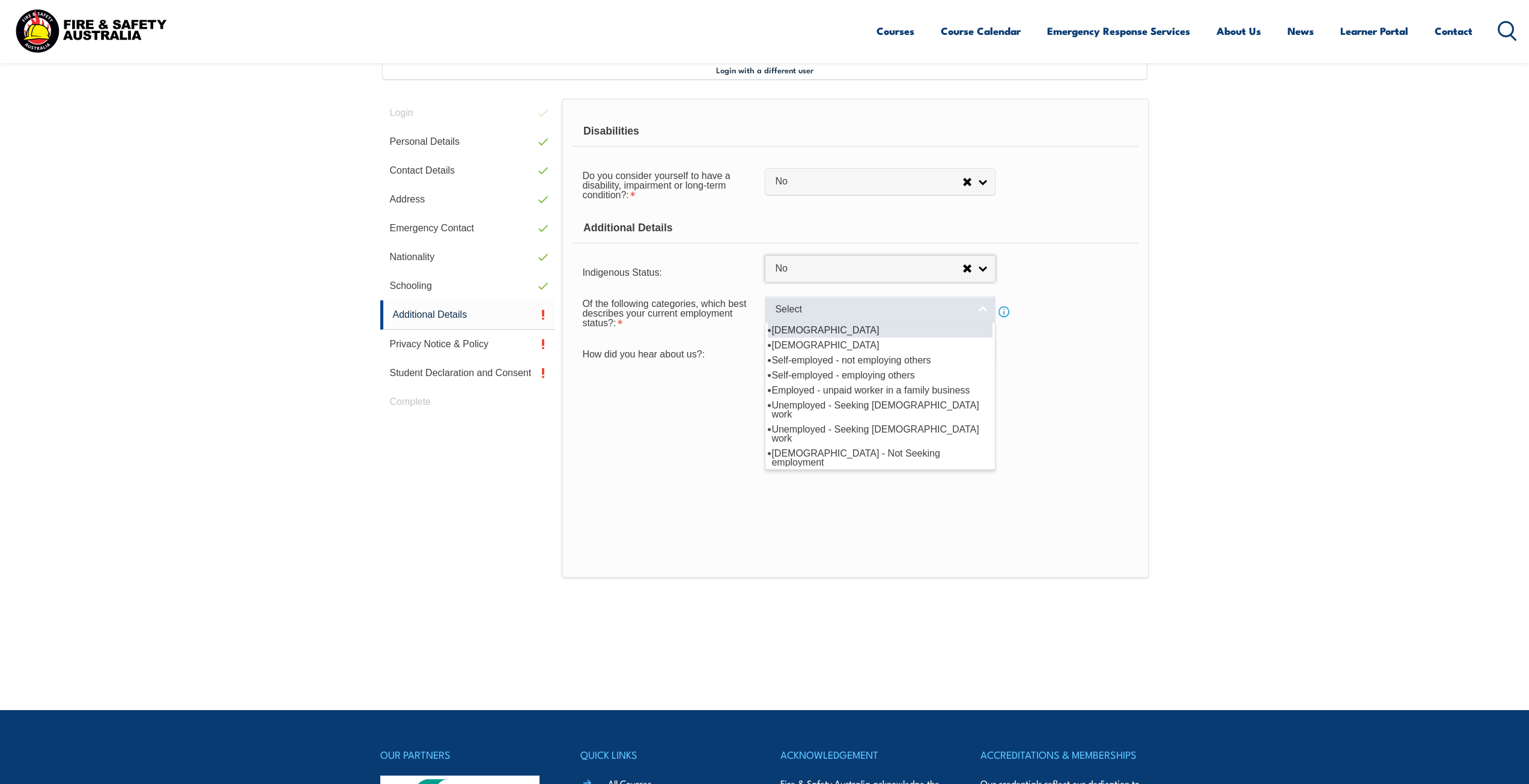
click at [980, 311] on link "Select" at bounding box center [880, 310] width 231 height 27
click at [899, 326] on li "[DEMOGRAPHIC_DATA]" at bounding box center [880, 330] width 225 height 15
select select "1"
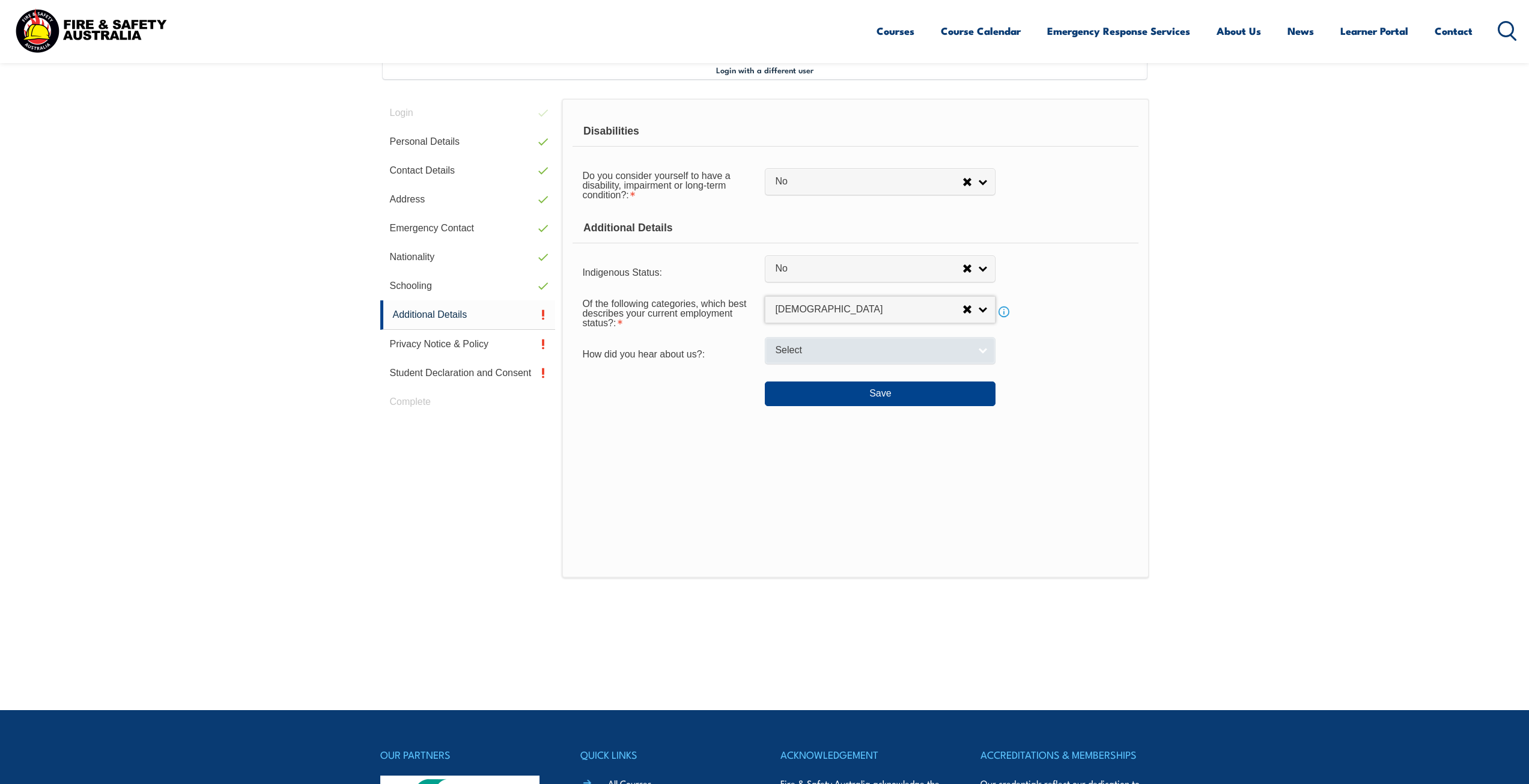
click at [980, 351] on link "Select" at bounding box center [880, 350] width 231 height 27
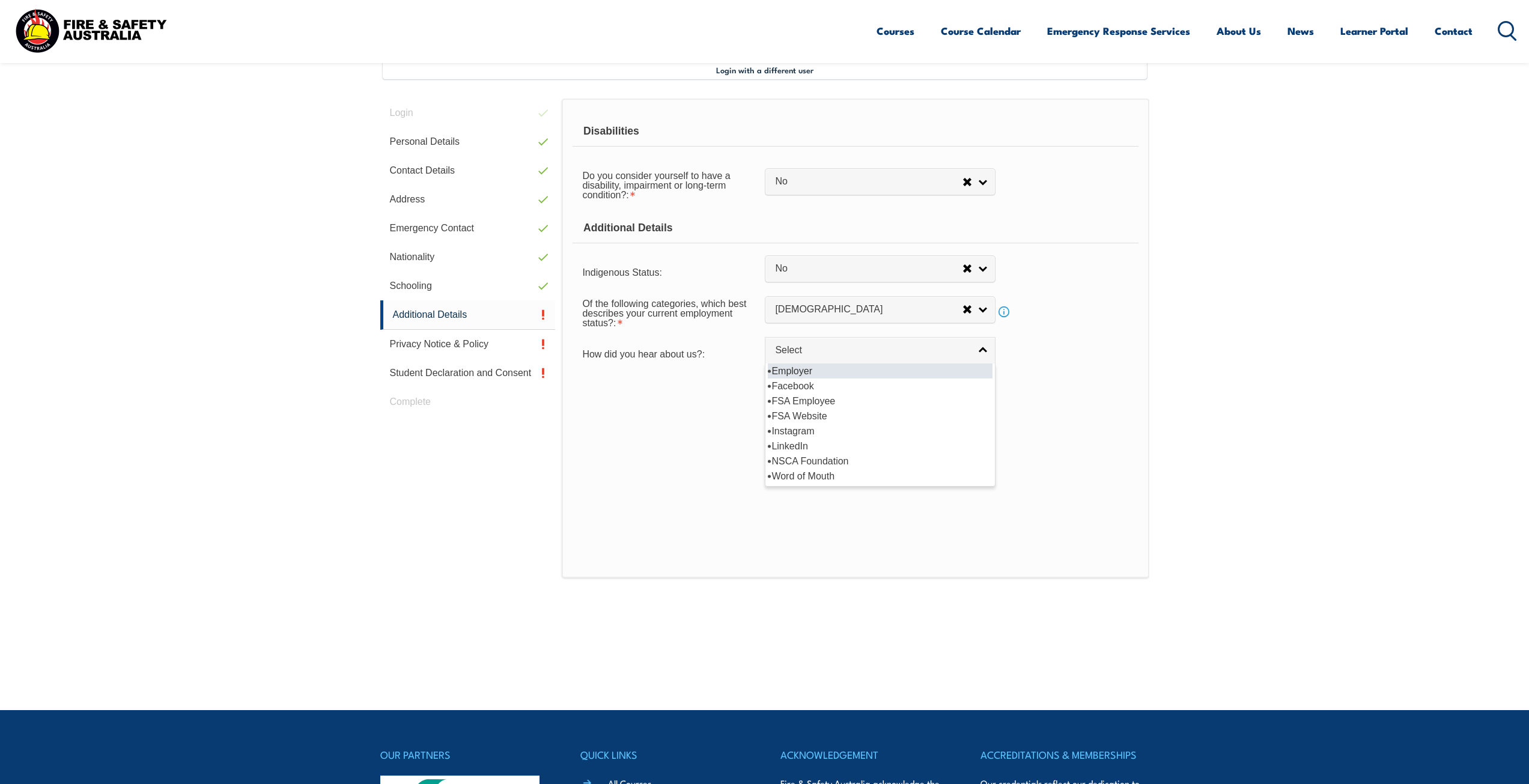
click at [899, 368] on li "Employer" at bounding box center [880, 370] width 225 height 15
select select "8019"
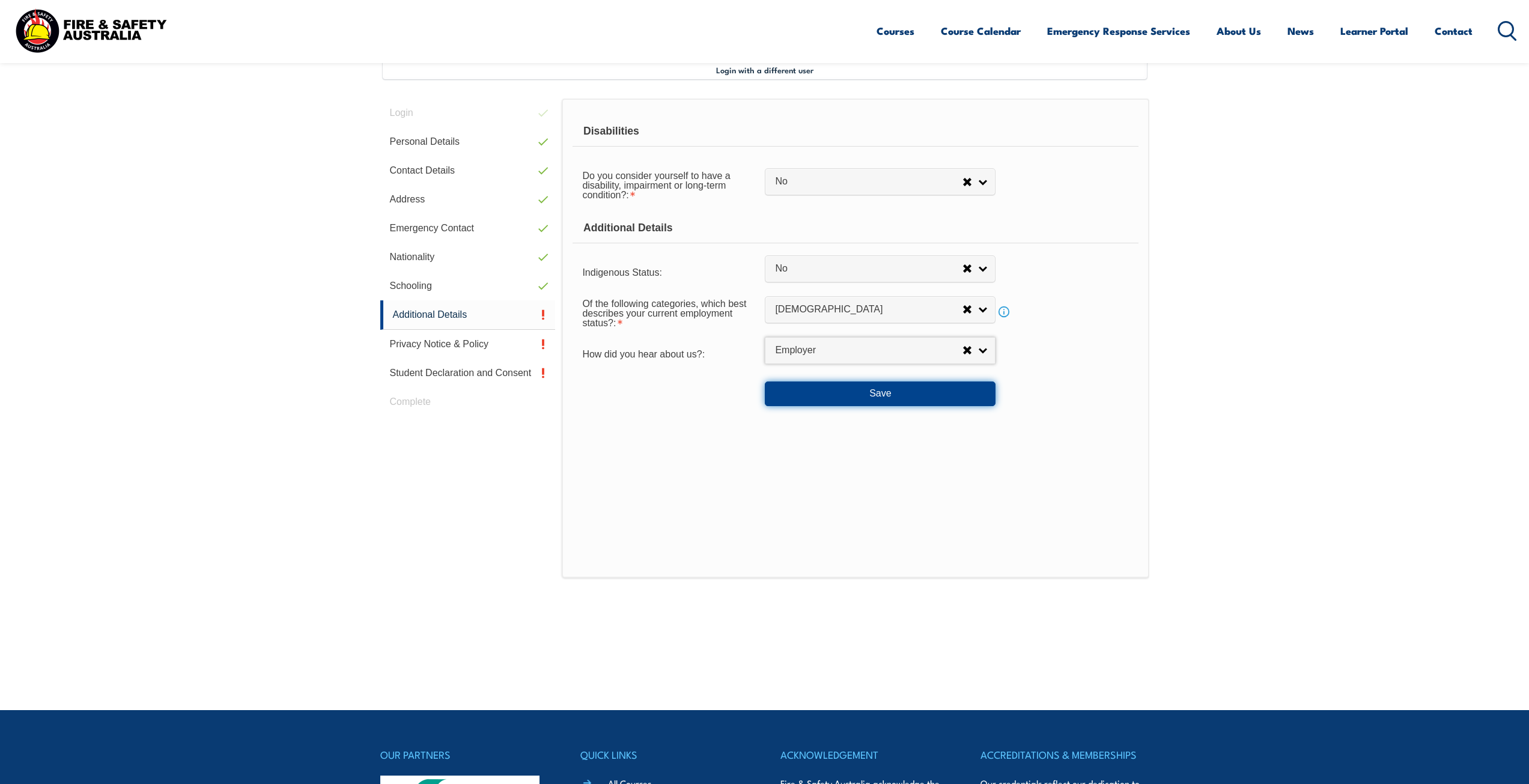
click at [875, 390] on button "Save" at bounding box center [880, 393] width 231 height 24
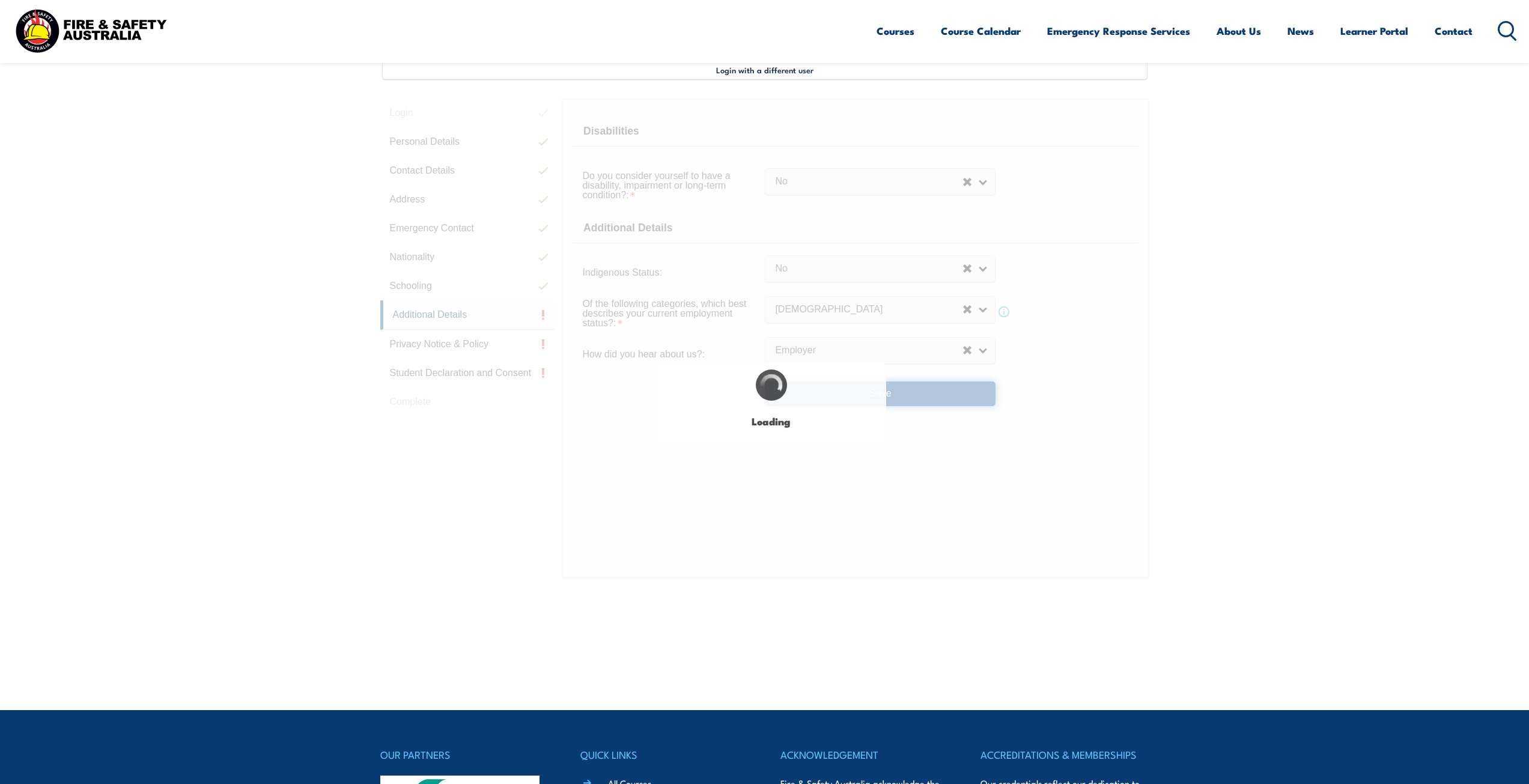
select select "false"
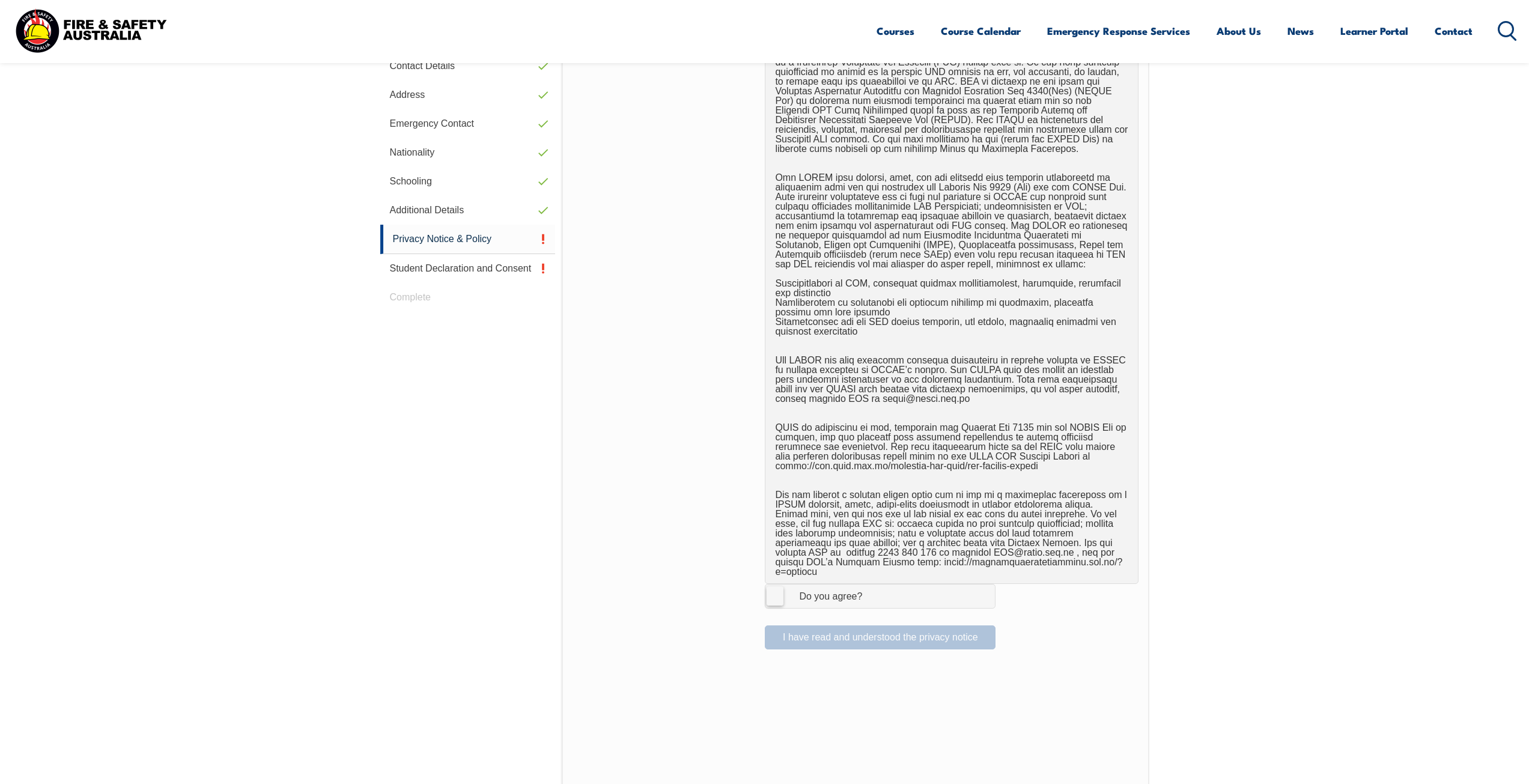
scroll to position [447, 0]
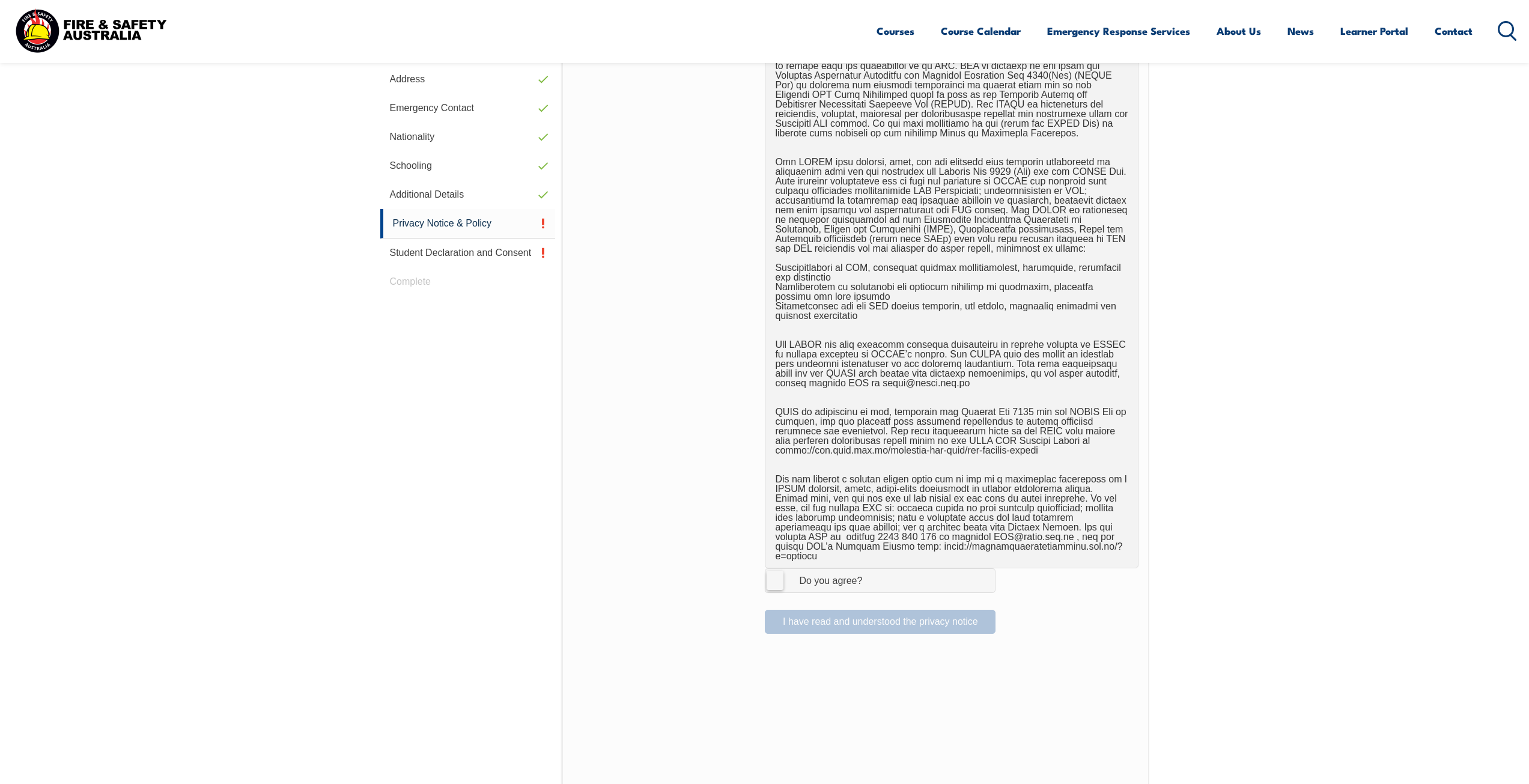
click at [771, 569] on label "I Agree Do you agree?" at bounding box center [880, 580] width 231 height 24
click at [872, 569] on input "I Agree Do you agree?" at bounding box center [882, 579] width 21 height 23
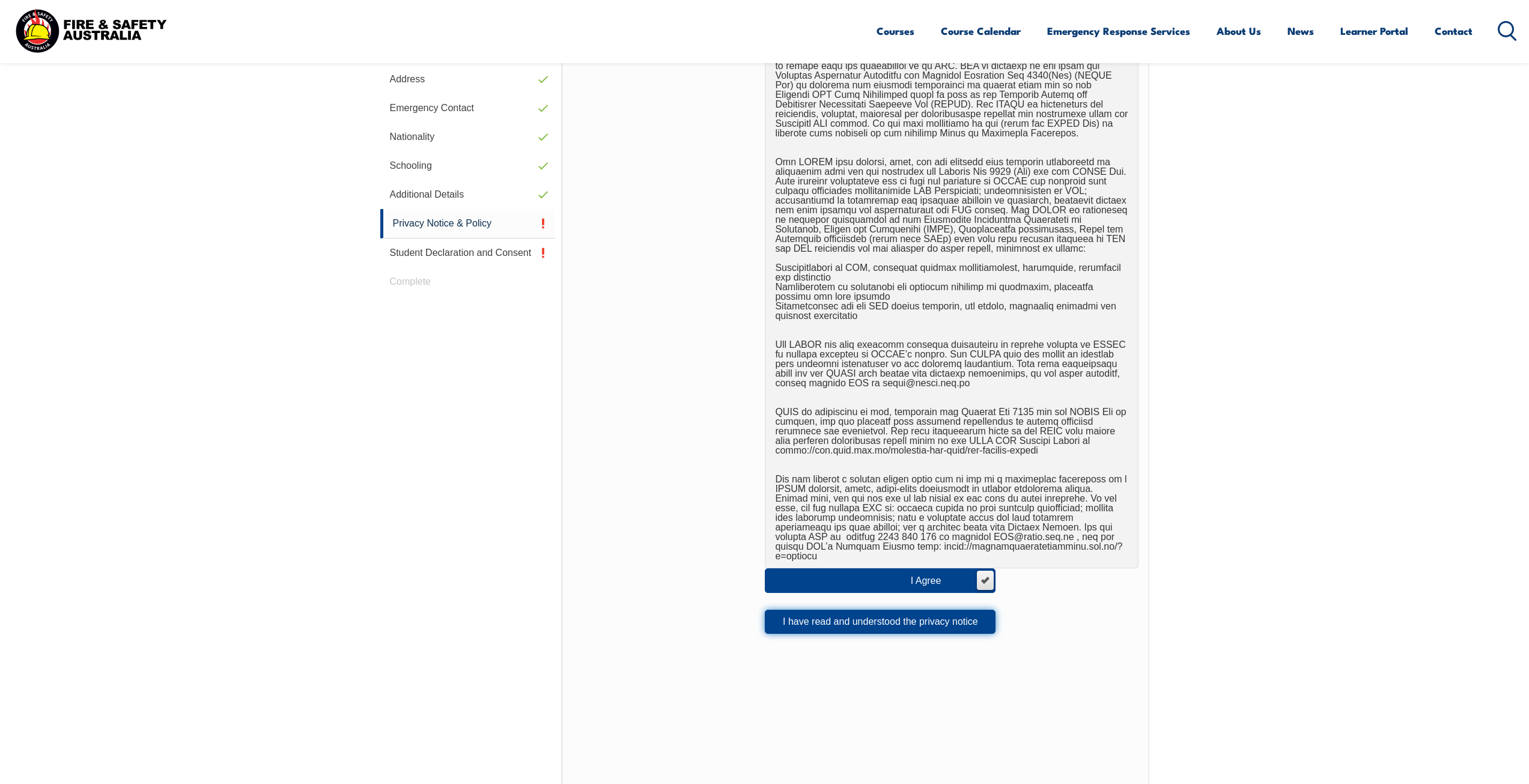
click at [874, 610] on button "I have read and understood the privacy notice" at bounding box center [880, 622] width 231 height 24
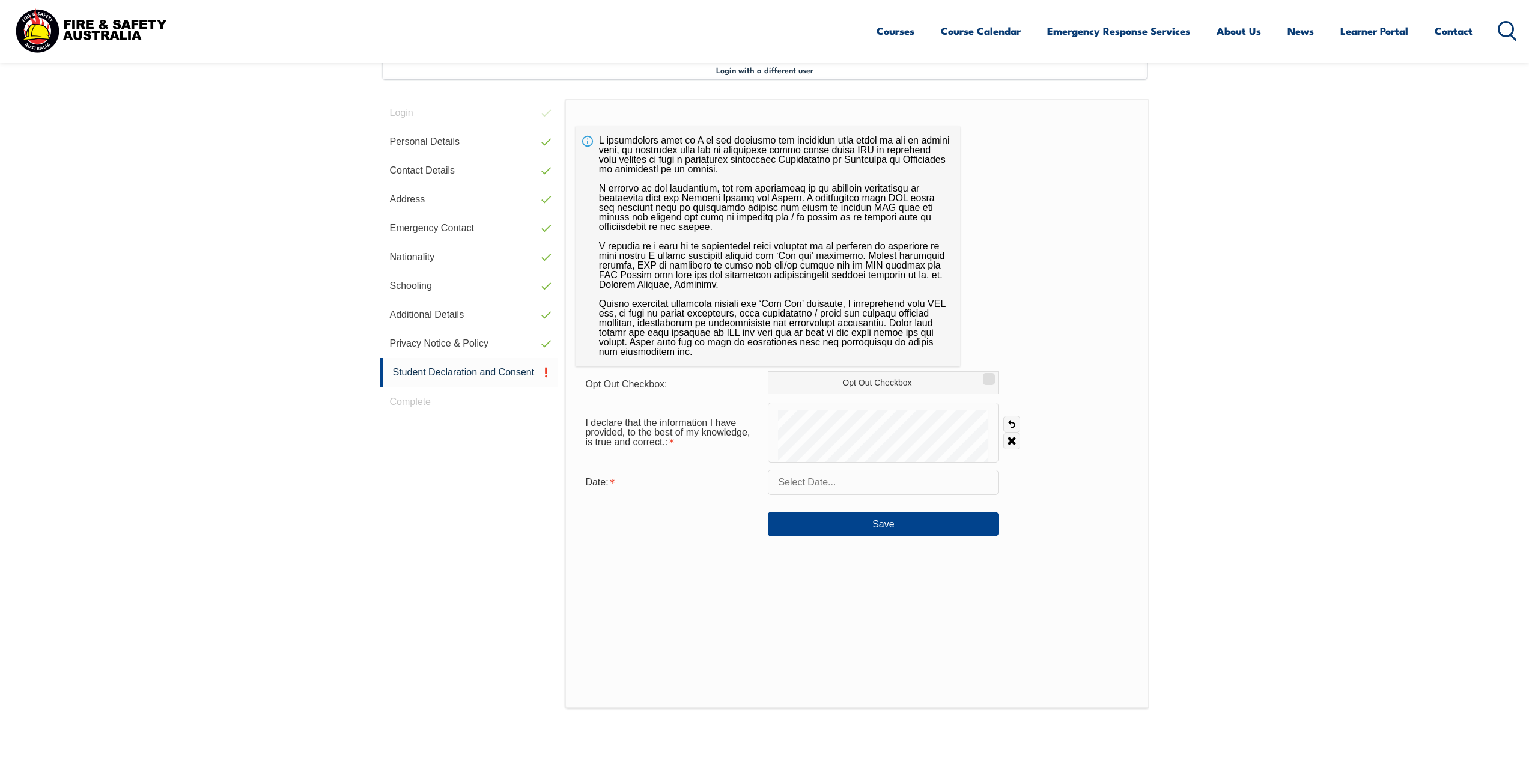
scroll to position [267, 0]
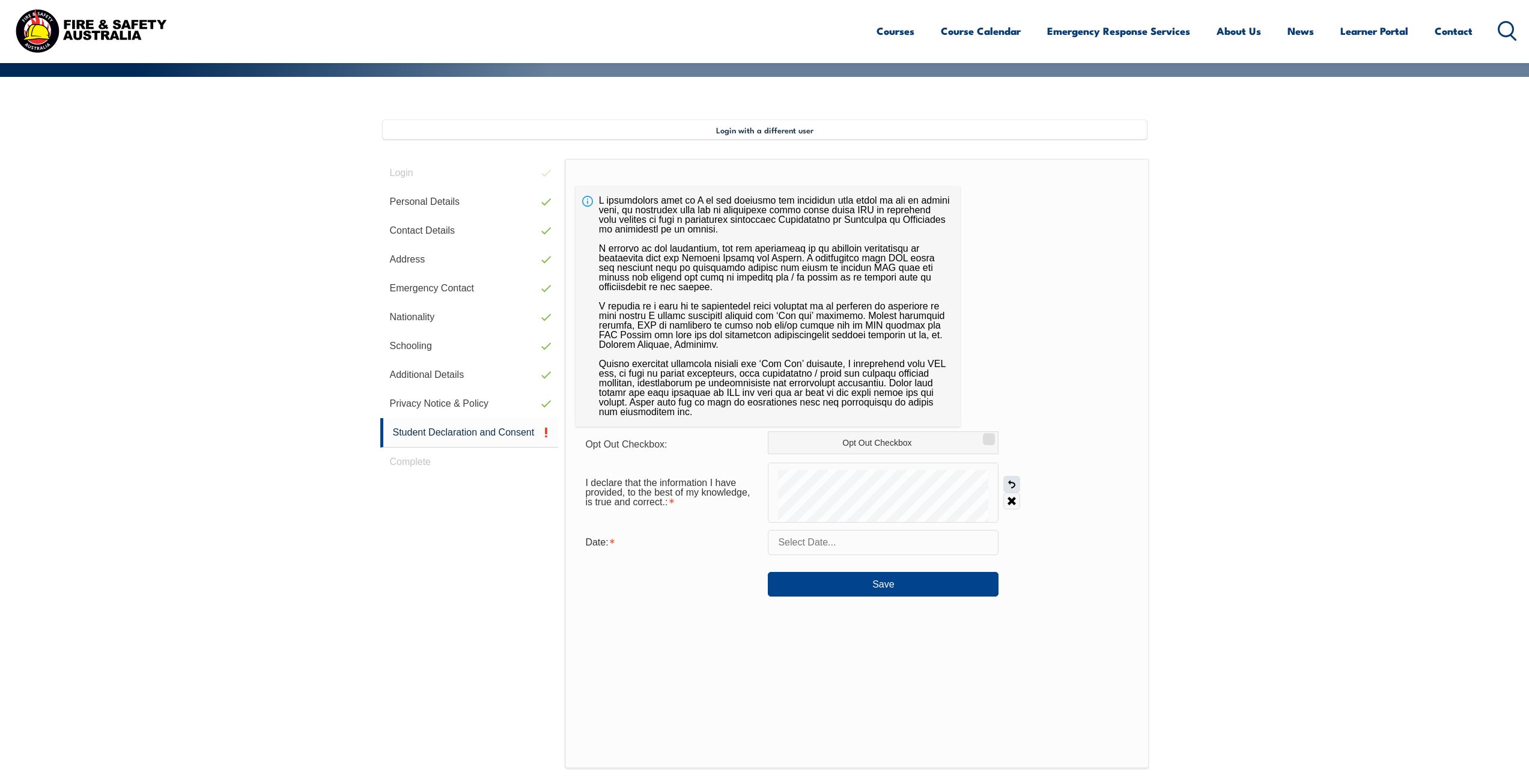
click at [1012, 481] on link "Undo" at bounding box center [1011, 484] width 17 height 17
click at [839, 544] on input "text" at bounding box center [883, 542] width 231 height 25
click at [836, 684] on span "19" at bounding box center [834, 685] width 23 height 23
type input "August 19, 2025"
click at [883, 581] on button "Save" at bounding box center [883, 583] width 231 height 24
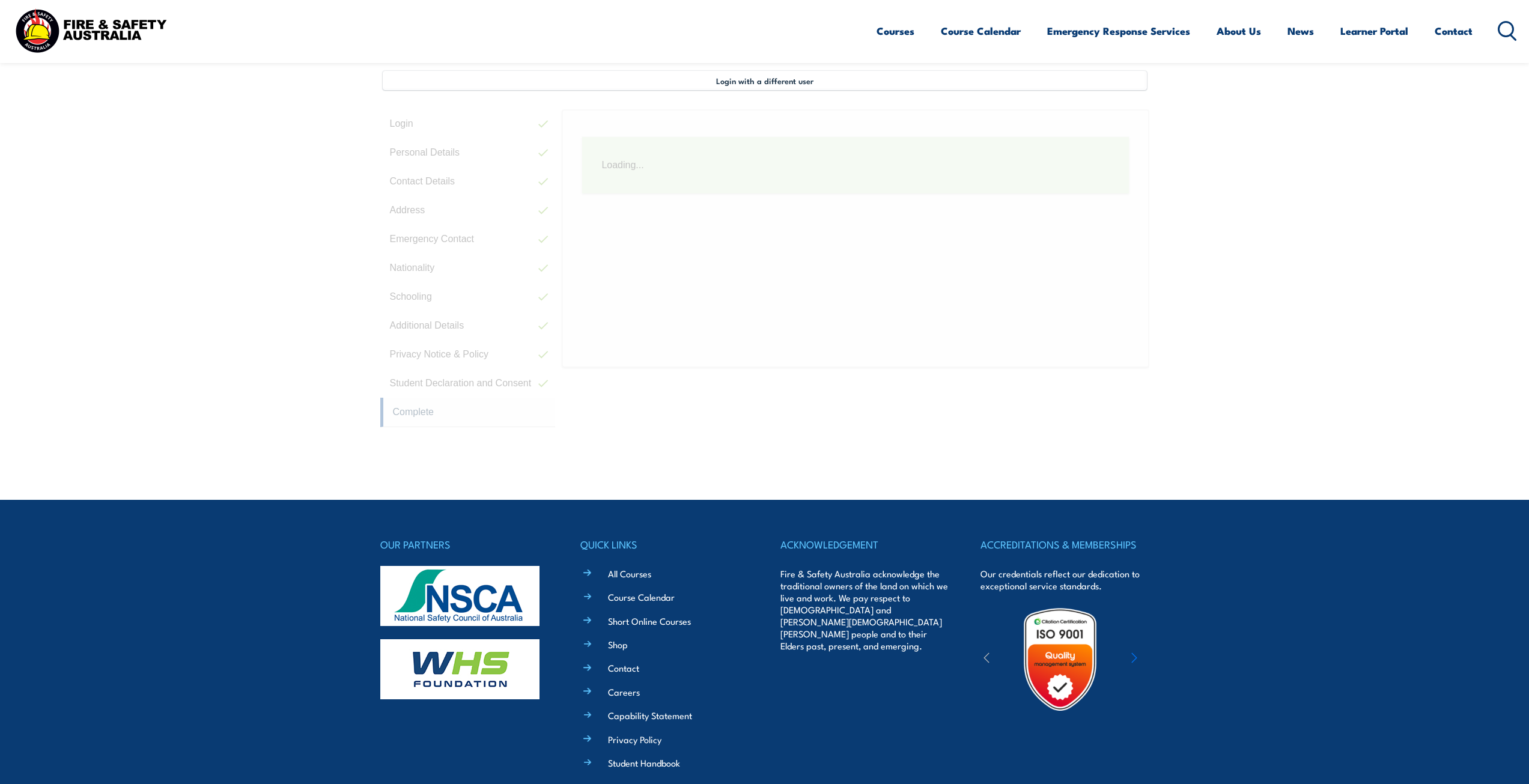
scroll to position [327, 0]
